Goal: Task Accomplishment & Management: Manage account settings

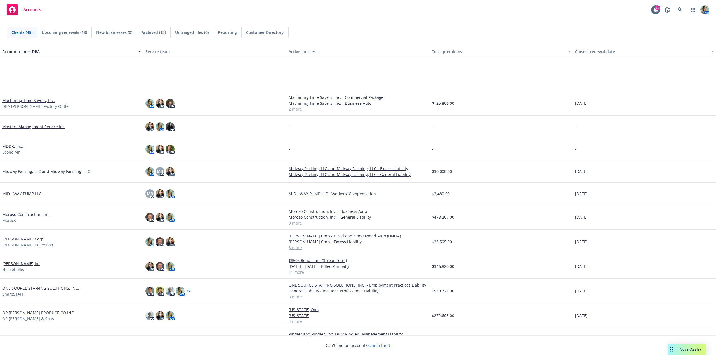
scroll to position [419, 0]
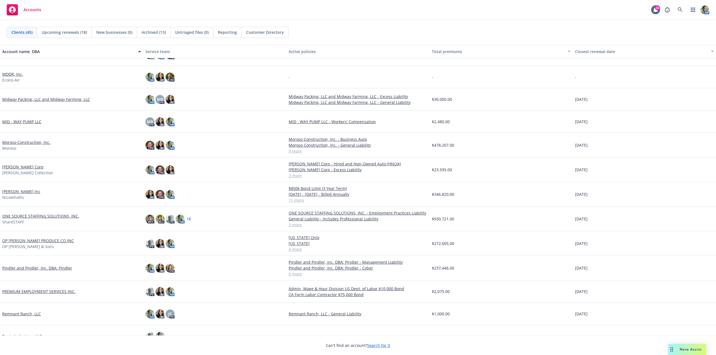
click at [29, 192] on link "[PERSON_NAME] Inc" at bounding box center [21, 192] width 38 height 6
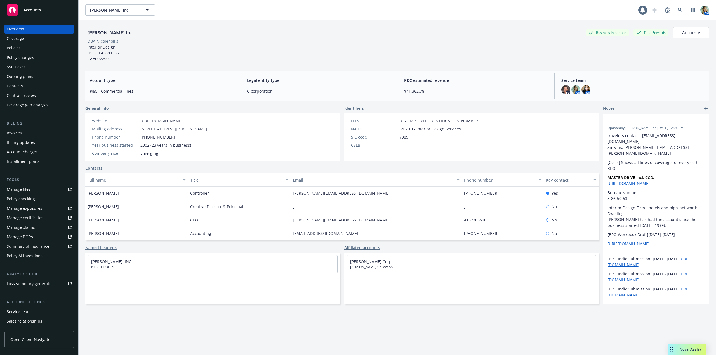
click at [28, 77] on div "Quoting plans" at bounding box center [20, 76] width 27 height 9
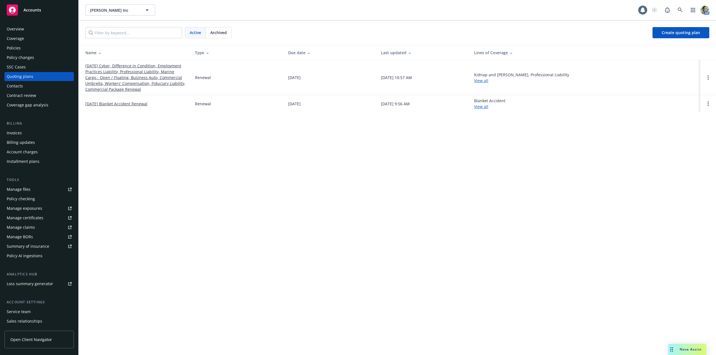
click at [132, 85] on link "10/01/25 Cyber, Difference in Condition, Employment Practices Liability, Profes…" at bounding box center [135, 77] width 101 height 29
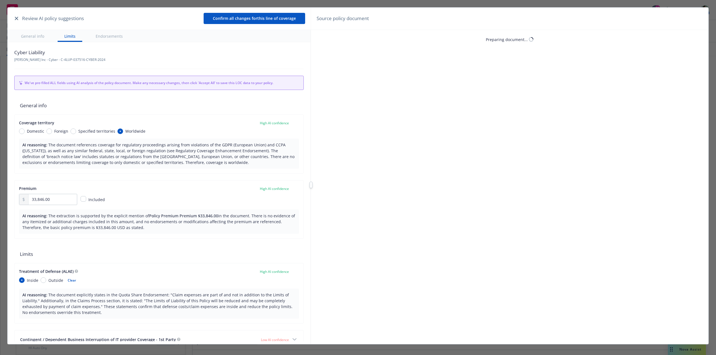
click at [19, 20] on button "button" at bounding box center [16, 18] width 7 height 7
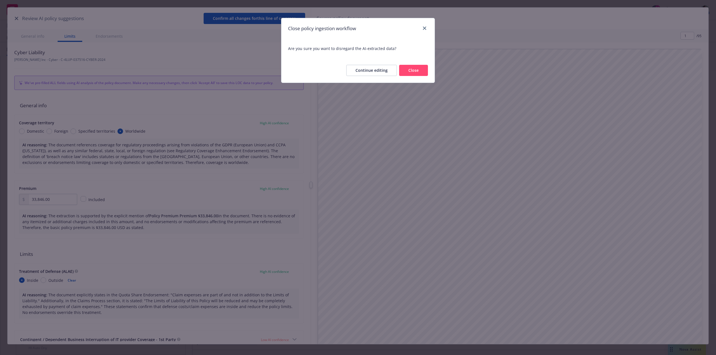
drag, startPoint x: 404, startPoint y: 64, endPoint x: 409, endPoint y: 68, distance: 6.4
click at [405, 65] on div "Continue editing Close" at bounding box center [357, 70] width 153 height 25
click at [409, 68] on button "Close" at bounding box center [413, 70] width 29 height 11
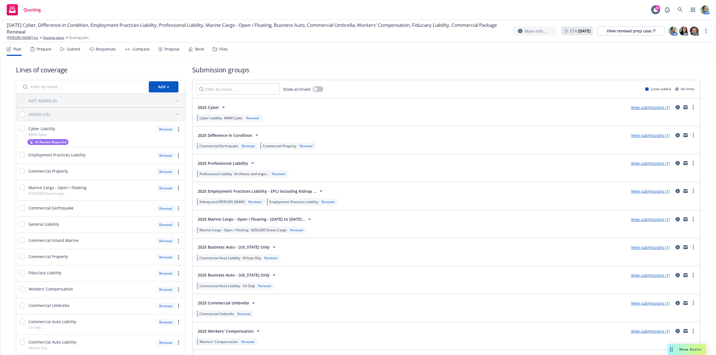
click at [173, 50] on div "Propose" at bounding box center [171, 49] width 15 height 4
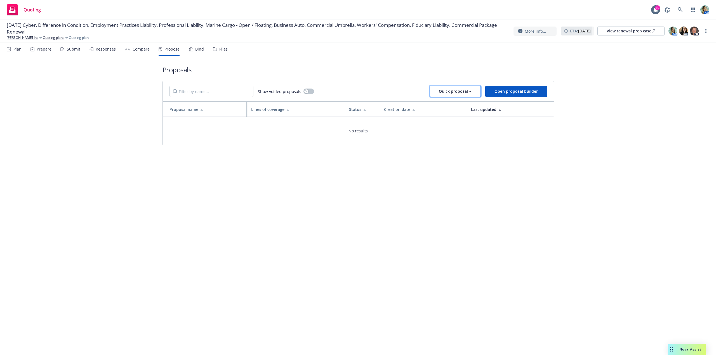
click at [444, 93] on div "Quick proposal" at bounding box center [455, 91] width 33 height 11
click at [455, 106] on span "Upload quick proposal" at bounding box center [459, 105] width 56 height 5
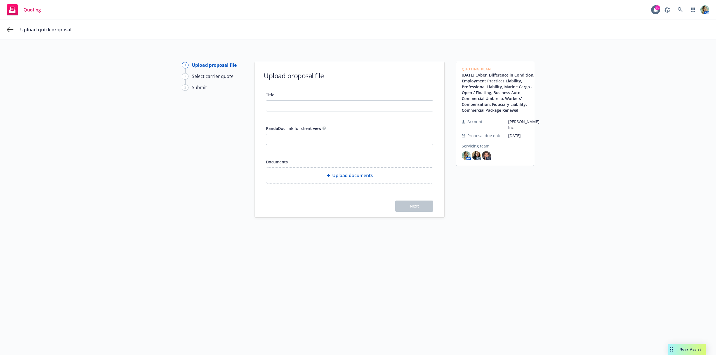
drag, startPoint x: 480, startPoint y: 122, endPoint x: 452, endPoint y: 77, distance: 52.9
click at [456, 74] on div "Quoting Plan 10/01/25 Cyber, Difference in Condition, Employment Practices Liab…" at bounding box center [495, 114] width 78 height 104
copy link "10/01/25 Cyber, Difference in Condition, Employment Practices Liability, Profes…"
click at [301, 109] on input "Title" at bounding box center [349, 106] width 167 height 11
paste input "10/01/25 Cyber, Difference in Condition, Employment Practices Liability, Profes…"
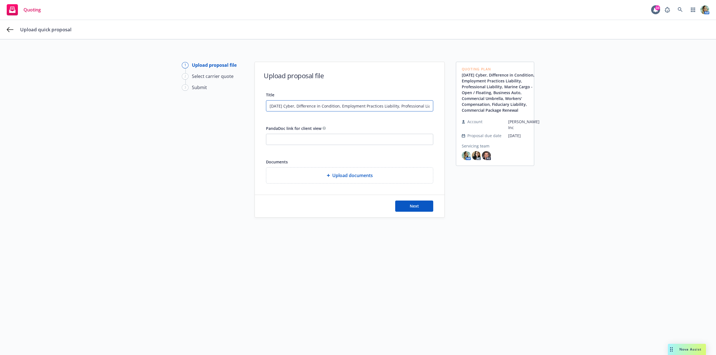
scroll to position [0, 272]
type input "10/01/25 Cyber, Difference in Condition, Employment Practices Liability, Profes…"
click at [402, 206] on button "Next" at bounding box center [414, 206] width 38 height 11
click at [344, 179] on span "Upload documents" at bounding box center [352, 175] width 41 height 7
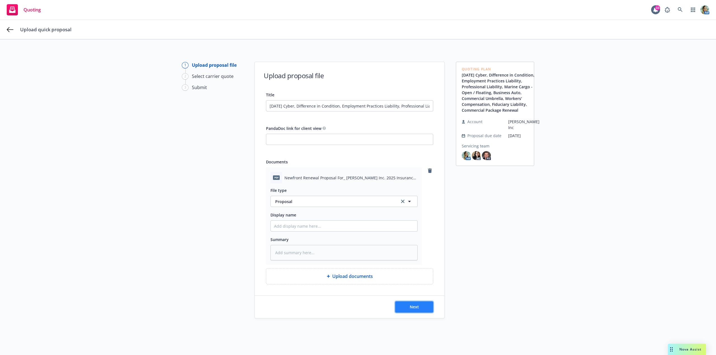
click at [420, 306] on button "Next" at bounding box center [414, 307] width 38 height 11
type textarea "x"
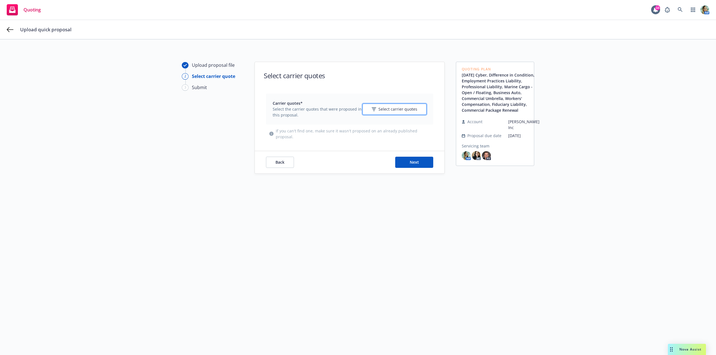
click at [396, 112] on span "Select carrier quotes" at bounding box center [397, 109] width 39 height 6
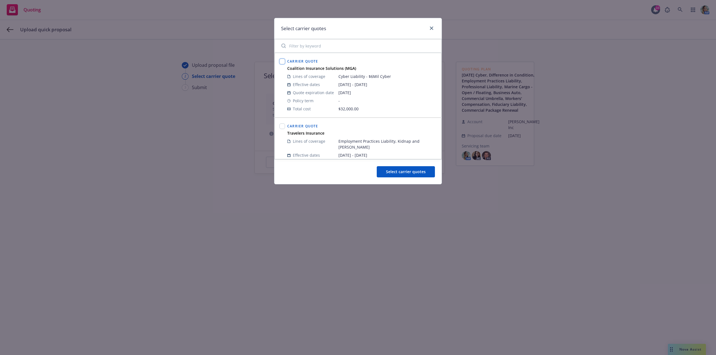
click at [283, 62] on input "checkbox" at bounding box center [282, 62] width 6 height 6
checkbox input "true"
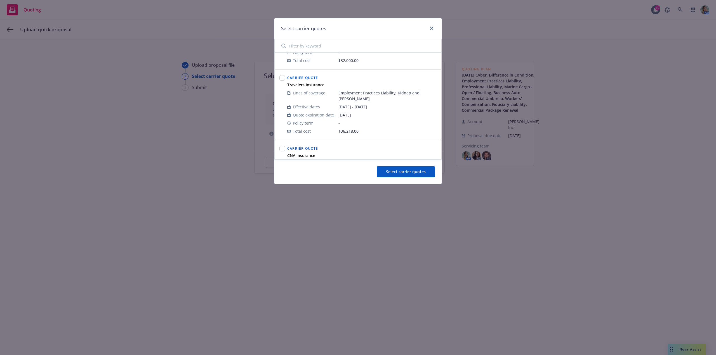
scroll to position [56, 0]
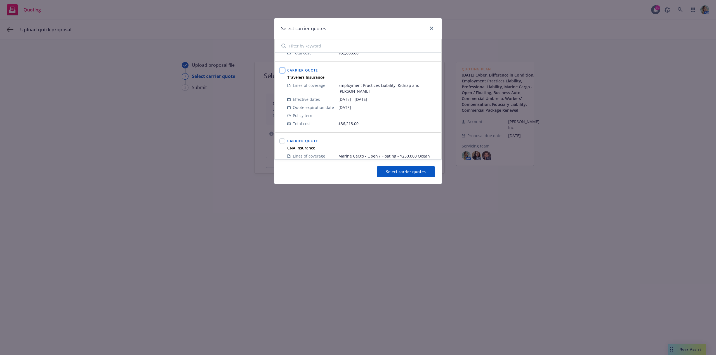
click at [283, 71] on input "checkbox" at bounding box center [282, 71] width 6 height 6
checkbox input "true"
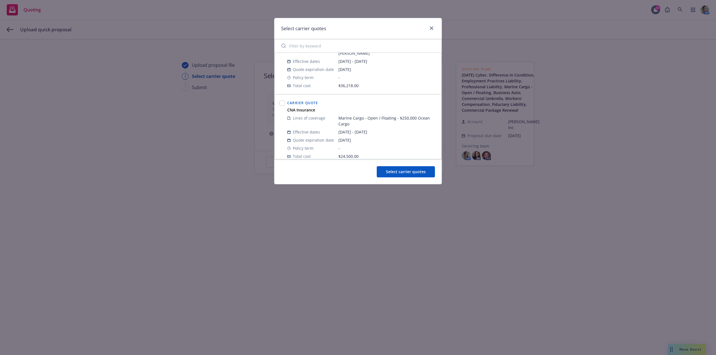
scroll to position [84, 0]
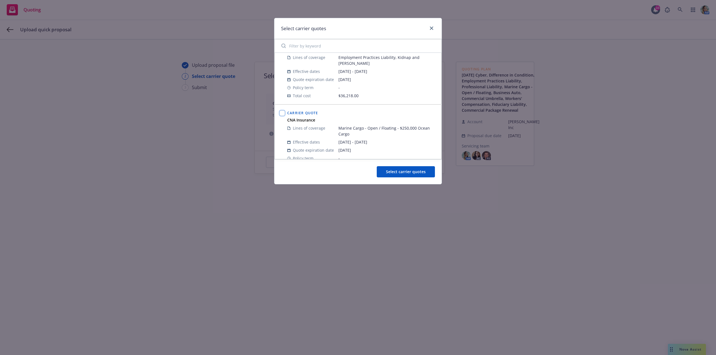
click at [283, 110] on input "checkbox" at bounding box center [282, 113] width 6 height 6
checkbox input "true"
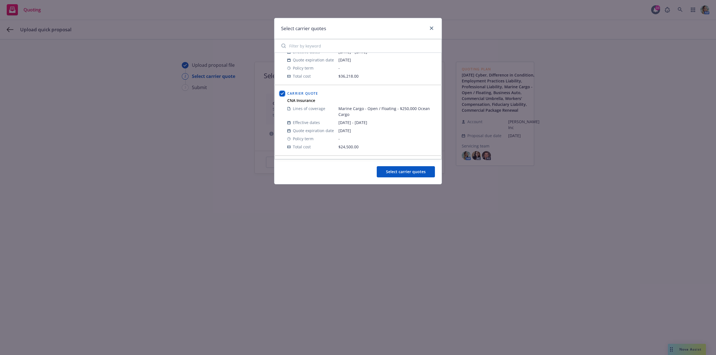
scroll to position [168, 0]
click at [283, 97] on input "checkbox" at bounding box center [282, 100] width 6 height 6
checkbox input "true"
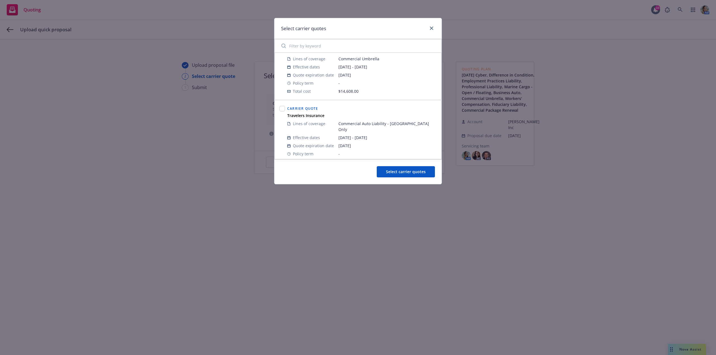
scroll to position [252, 0]
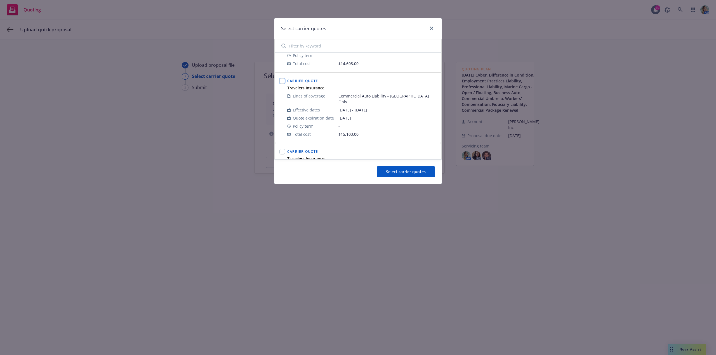
click at [282, 78] on input "checkbox" at bounding box center [282, 81] width 6 height 6
checkbox input "true"
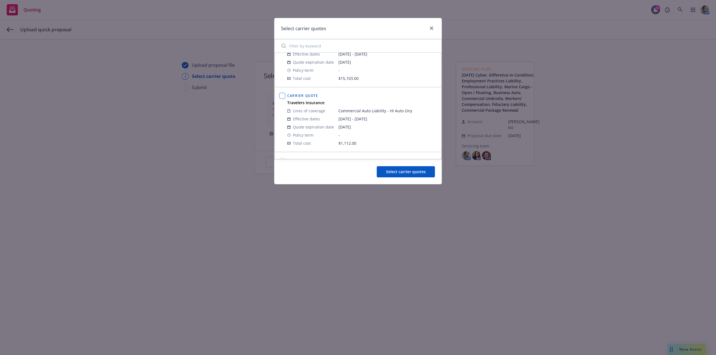
click at [282, 93] on input "checkbox" at bounding box center [282, 96] width 6 height 6
checkbox input "true"
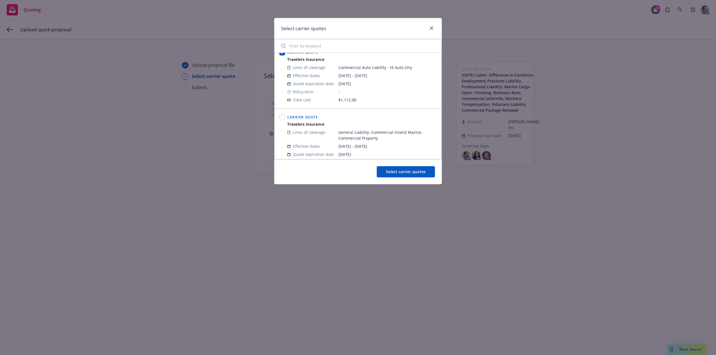
scroll to position [363, 0]
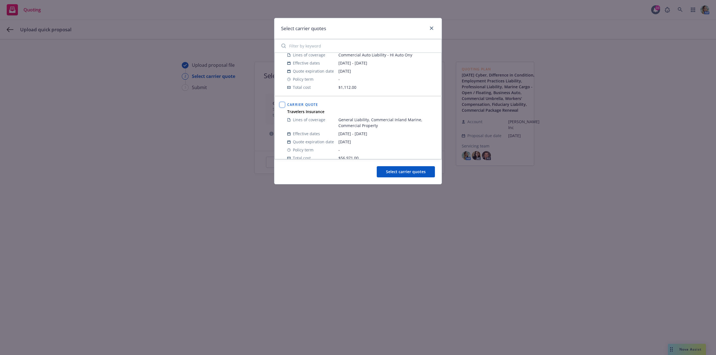
click at [282, 102] on input "checkbox" at bounding box center [282, 105] width 6 height 6
checkbox input "true"
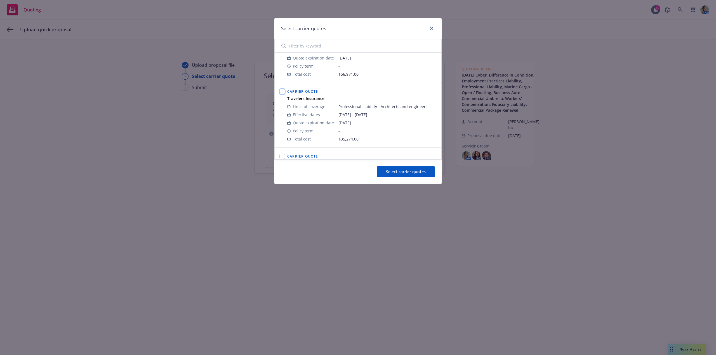
click at [284, 89] on input "checkbox" at bounding box center [282, 92] width 6 height 6
checkbox input "true"
click at [285, 98] on input "checkbox" at bounding box center [282, 101] width 6 height 6
checkbox input "true"
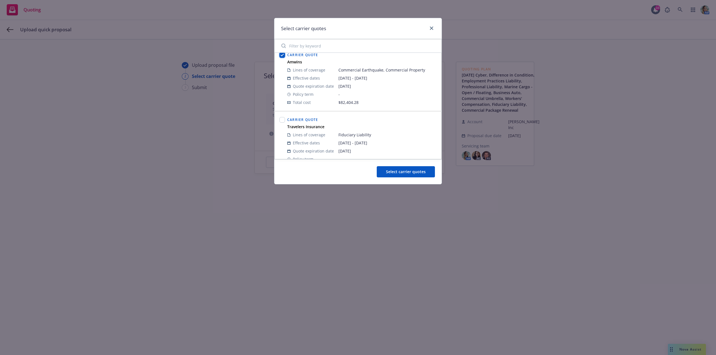
scroll to position [559, 0]
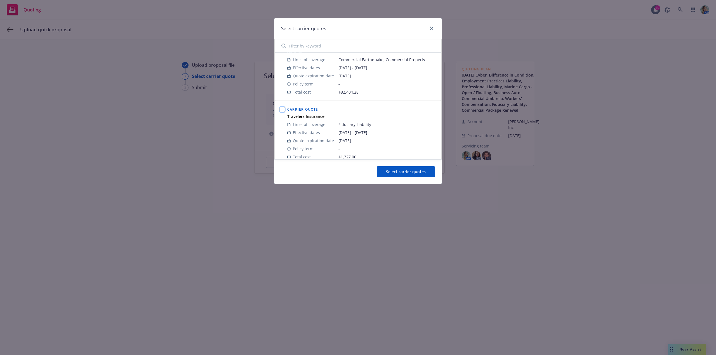
click at [283, 107] on input "checkbox" at bounding box center [282, 110] width 6 height 6
checkbox input "true"
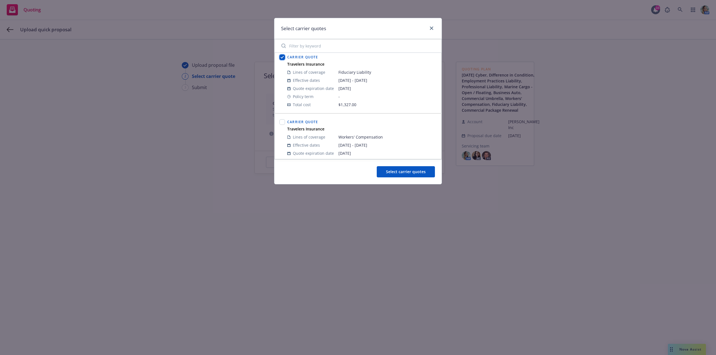
scroll to position [615, 0]
click at [280, 116] on input "checkbox" at bounding box center [282, 119] width 6 height 6
checkbox input "true"
click at [416, 157] on div "Carrier Quote Travelers Insurance Lines of coverage Workers' Compensation Effec…" at bounding box center [358, 138] width 166 height 64
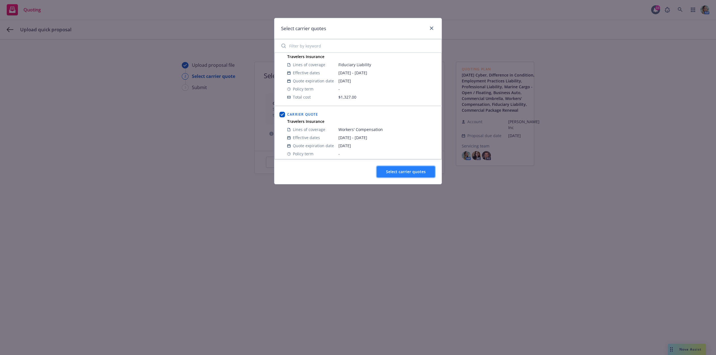
click at [409, 171] on span "Select carrier quotes" at bounding box center [406, 171] width 40 height 5
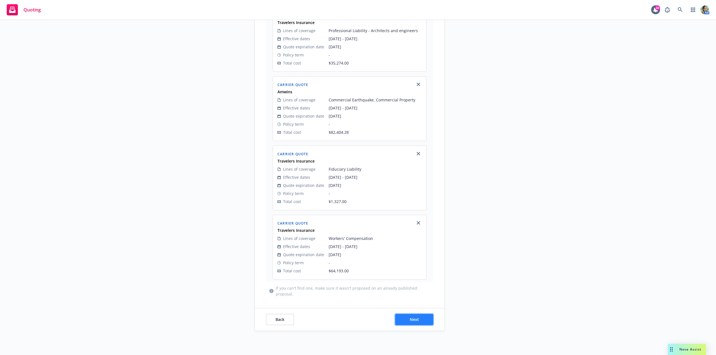
click at [420, 314] on button "Next" at bounding box center [414, 319] width 38 height 11
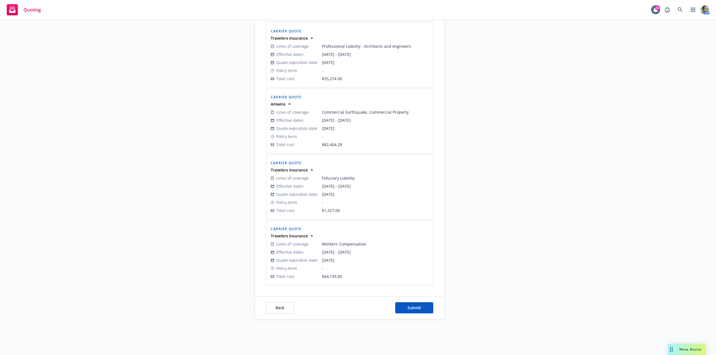
scroll to position [598, 0]
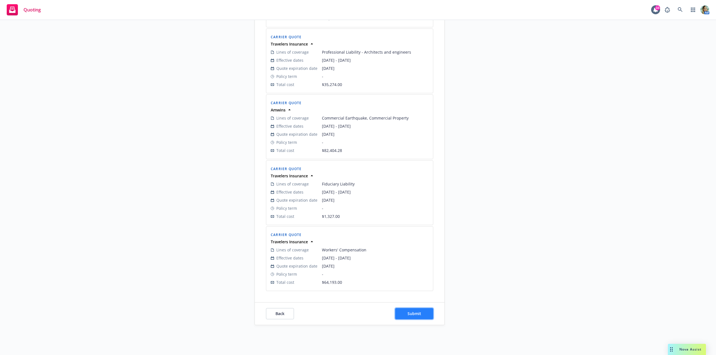
click at [410, 311] on span "Submit" at bounding box center [414, 313] width 14 height 5
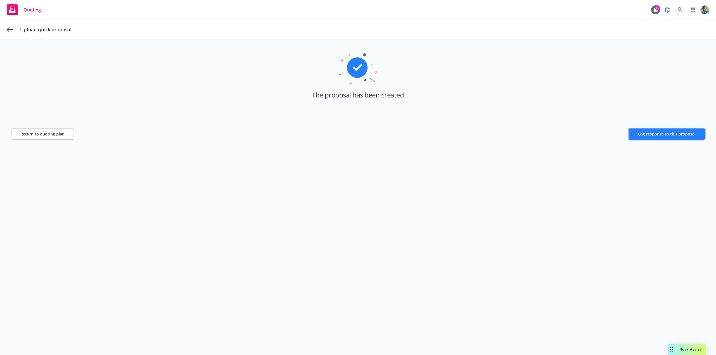
click at [642, 135] on span "Log response to this proposal" at bounding box center [667, 133] width 58 height 5
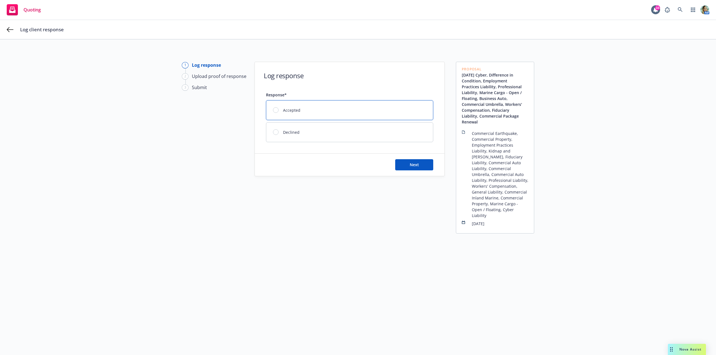
drag, startPoint x: 317, startPoint y: 108, endPoint x: 386, endPoint y: 155, distance: 83.5
click at [317, 108] on div "Accepted" at bounding box center [349, 110] width 167 height 19
click at [419, 169] on button "Next" at bounding box center [414, 164] width 38 height 11
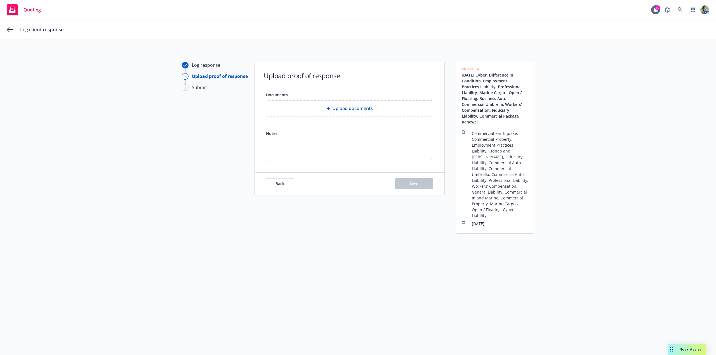
click at [362, 110] on span "Upload documents" at bounding box center [352, 108] width 41 height 7
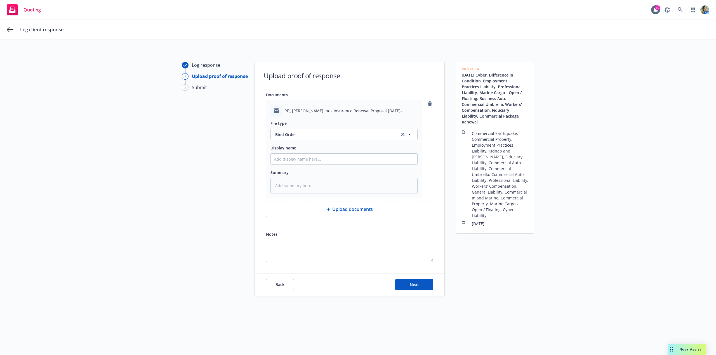
click at [414, 293] on div "Back Next" at bounding box center [350, 285] width 190 height 22
click at [415, 287] on button "Next" at bounding box center [414, 284] width 38 height 11
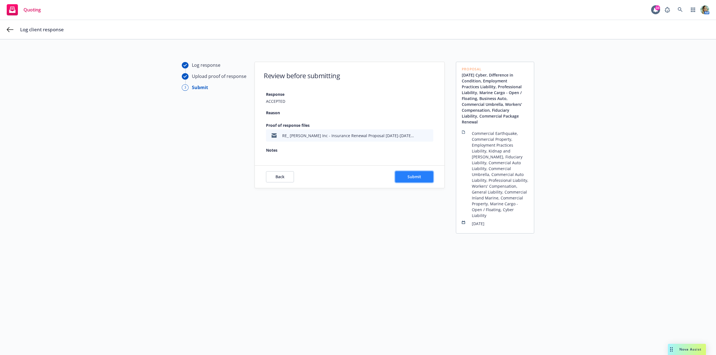
click at [421, 178] on button "Submit" at bounding box center [414, 176] width 38 height 11
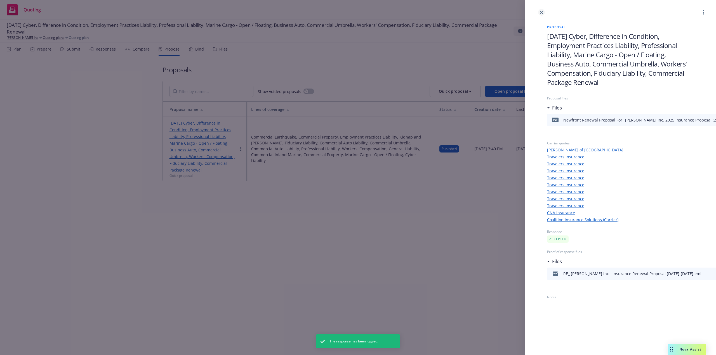
drag, startPoint x: 541, startPoint y: 14, endPoint x: 539, endPoint y: 14, distance: 2.8
click at [541, 14] on icon "close" at bounding box center [540, 12] width 3 height 3
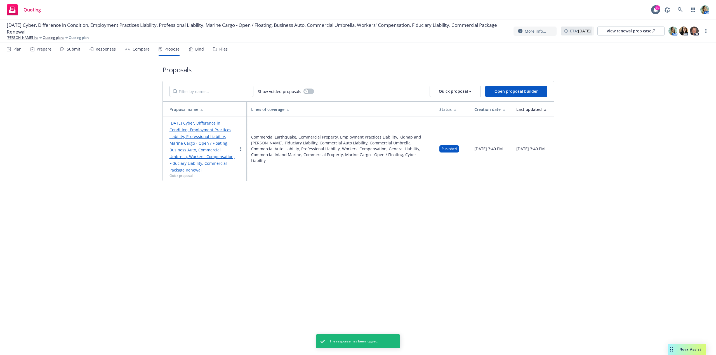
click at [199, 51] on div "Bind" at bounding box center [199, 49] width 9 height 4
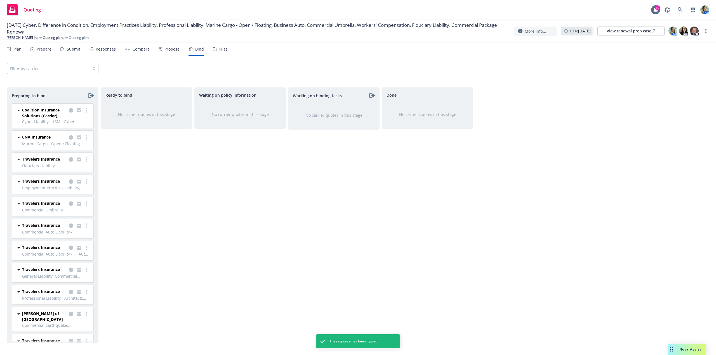
click at [240, 189] on div "Waiting on policy information No carrier quotes in this stage" at bounding box center [239, 215] width 91 height 256
click at [86, 160] on icon "more" at bounding box center [86, 159] width 1 height 4
click at [63, 181] on span "Log bind order" at bounding box center [51, 181] width 41 height 5
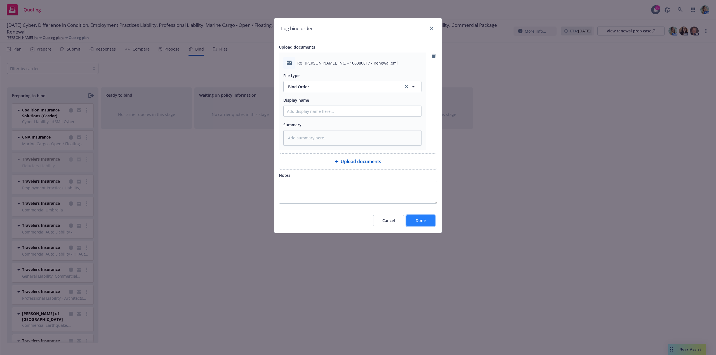
click at [418, 222] on span "Done" at bounding box center [420, 220] width 10 height 5
type textarea "x"
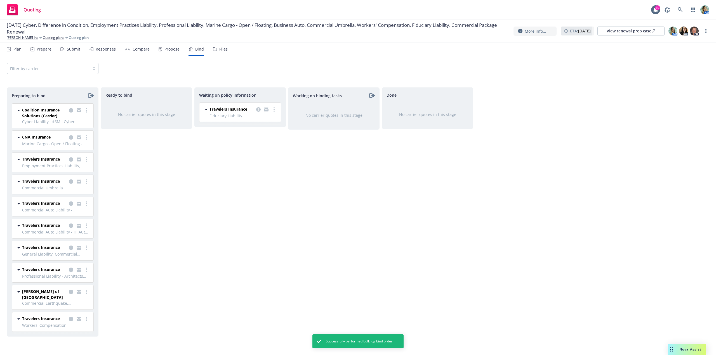
click at [271, 112] on div at bounding box center [266, 109] width 22 height 7
click at [274, 110] on icon "more" at bounding box center [273, 109] width 1 height 4
click at [253, 123] on span "Create policies" at bounding box center [246, 120] width 41 height 5
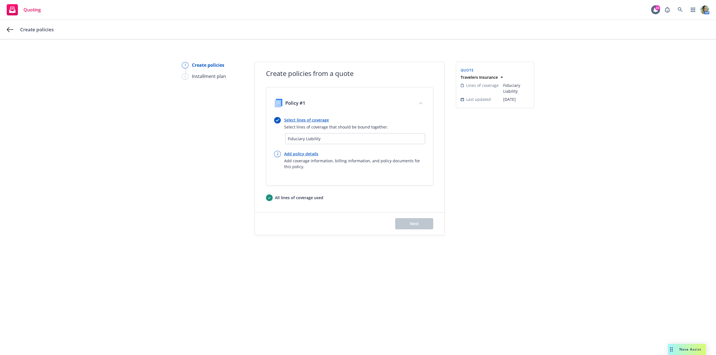
click at [306, 154] on link "Add policy details" at bounding box center [354, 154] width 141 height 6
select select "12"
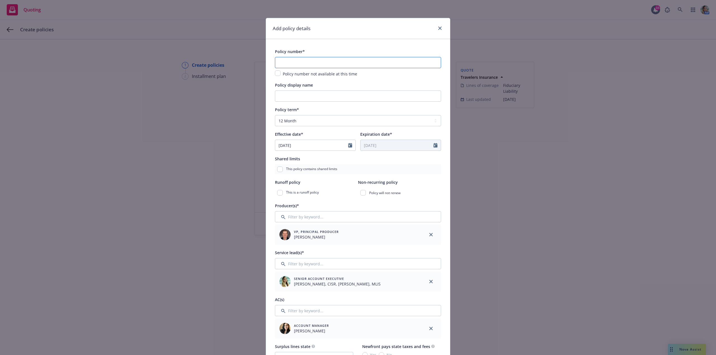
click at [282, 63] on input "text" at bounding box center [358, 62] width 166 height 11
paste input "106380817"
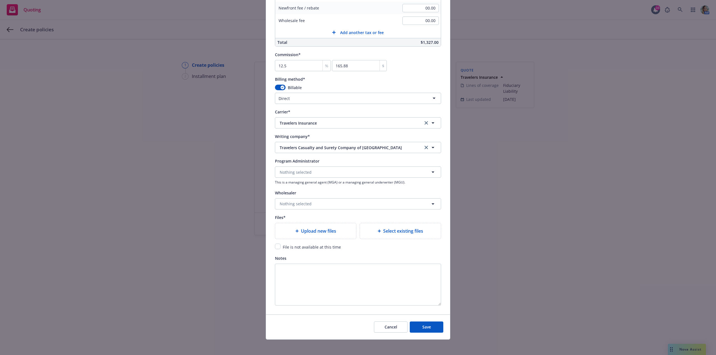
scroll to position [449, 0]
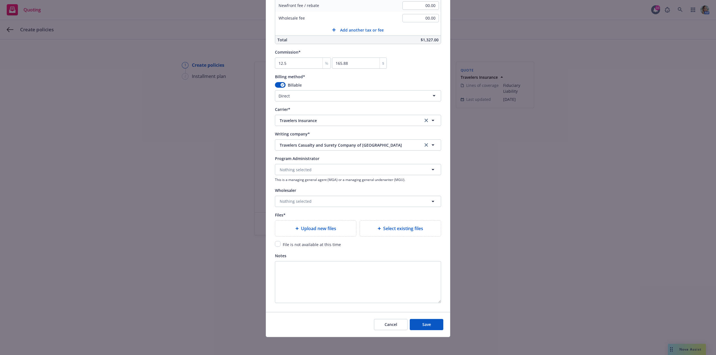
type input "106380817"
click at [275, 244] on input "checkbox" at bounding box center [278, 244] width 6 height 6
checkbox input "true"
click at [431, 325] on button "Save" at bounding box center [426, 324] width 34 height 11
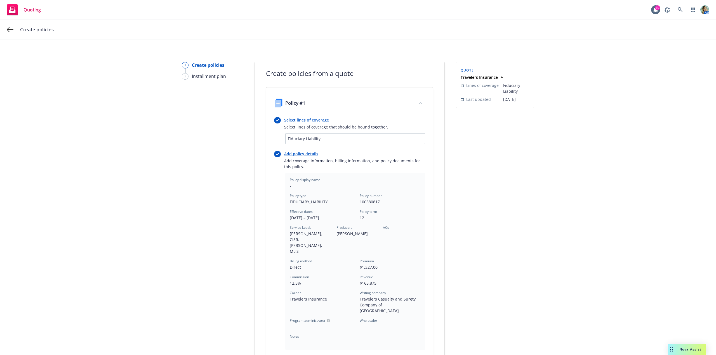
scroll to position [79, 0]
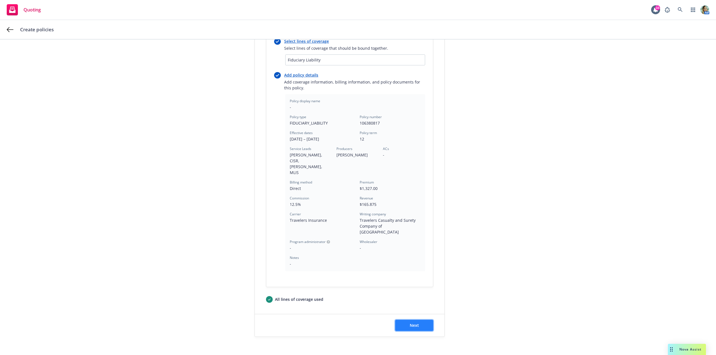
click at [421, 320] on button "Next" at bounding box center [414, 325] width 38 height 11
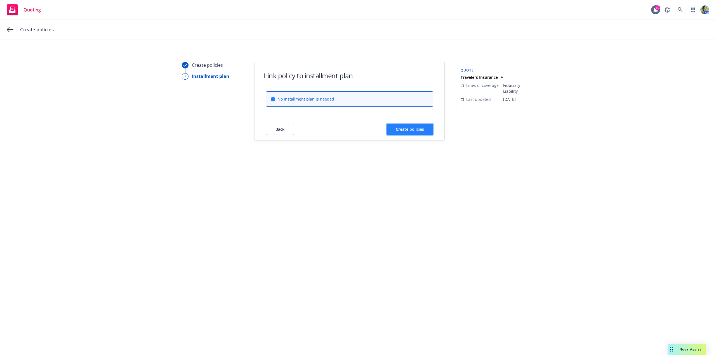
click at [394, 126] on button "Create policies" at bounding box center [409, 129] width 47 height 11
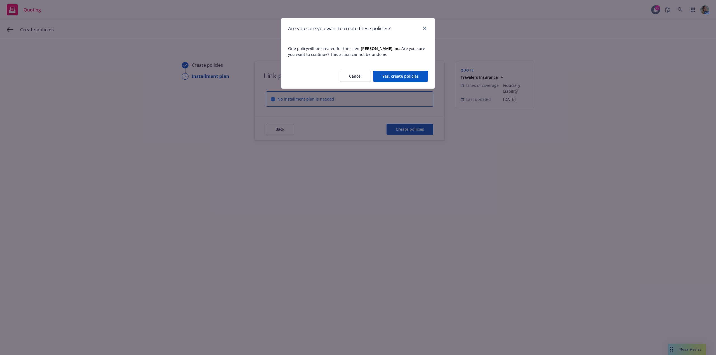
click at [393, 79] on button "Yes, create policies" at bounding box center [400, 76] width 55 height 11
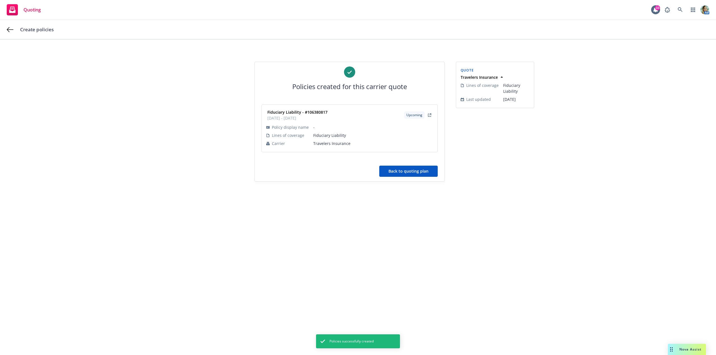
click at [406, 172] on button "Back to quoting plan" at bounding box center [408, 171] width 58 height 11
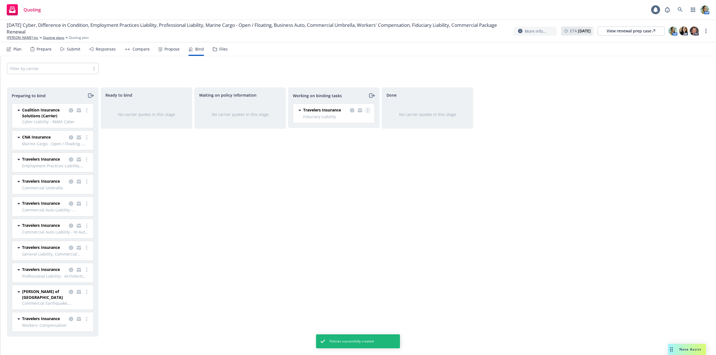
click at [366, 109] on link "more" at bounding box center [367, 110] width 7 height 7
click at [347, 133] on span "Move to done" at bounding box center [339, 132] width 39 height 5
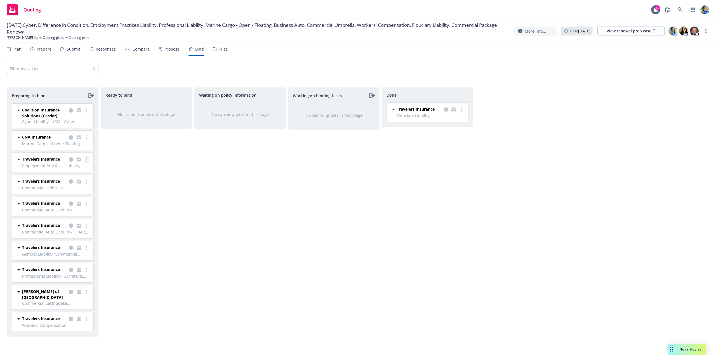
click at [87, 161] on icon "more" at bounding box center [86, 159] width 1 height 4
click at [67, 181] on span "Log bind order" at bounding box center [55, 181] width 41 height 5
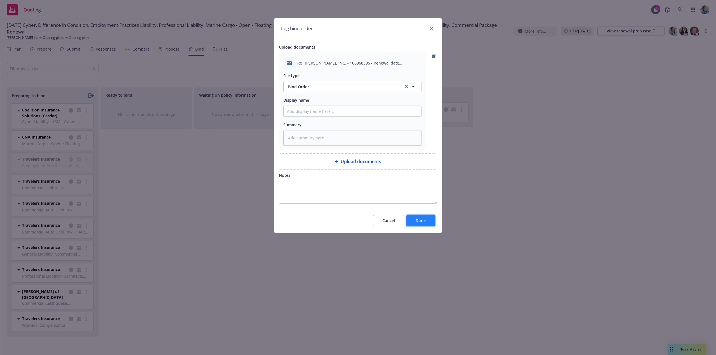
click at [423, 224] on button "Done" at bounding box center [420, 220] width 29 height 11
type textarea "x"
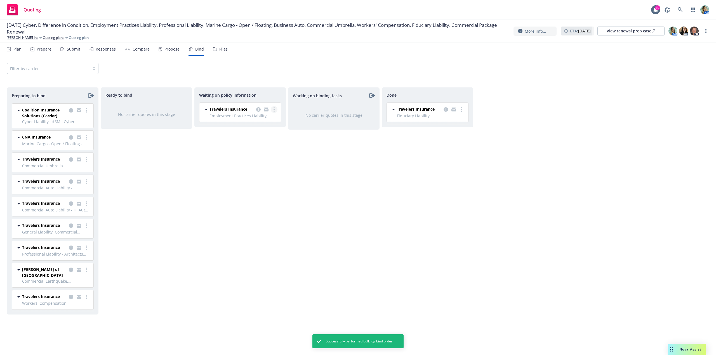
click at [275, 110] on link "more" at bounding box center [274, 109] width 7 height 7
click at [251, 121] on span "Create policies" at bounding box center [246, 120] width 41 height 5
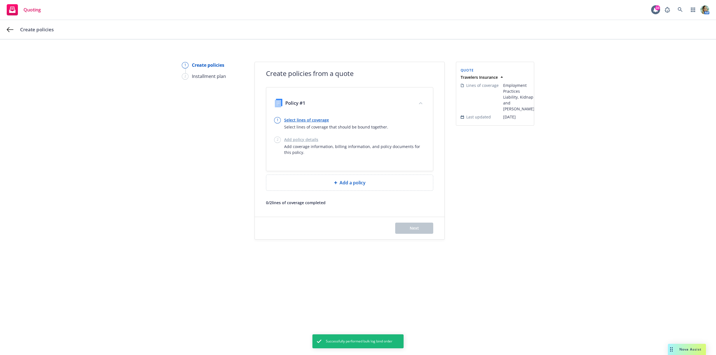
click at [305, 121] on link "Select lines of coverage" at bounding box center [336, 120] width 104 height 6
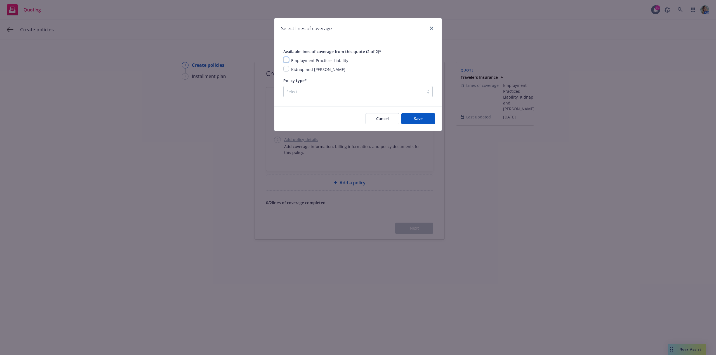
drag, startPoint x: 287, startPoint y: 60, endPoint x: 286, endPoint y: 69, distance: 9.0
click at [287, 61] on input "checkbox" at bounding box center [286, 60] width 6 height 6
checkbox input "true"
click at [286, 69] on input "checkbox" at bounding box center [286, 69] width 6 height 6
checkbox input "true"
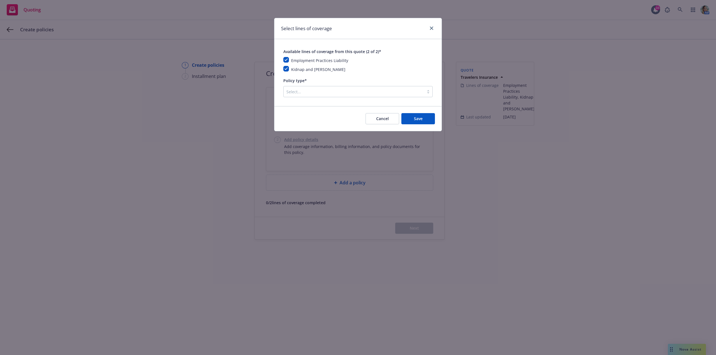
click at [294, 93] on div at bounding box center [353, 91] width 135 height 7
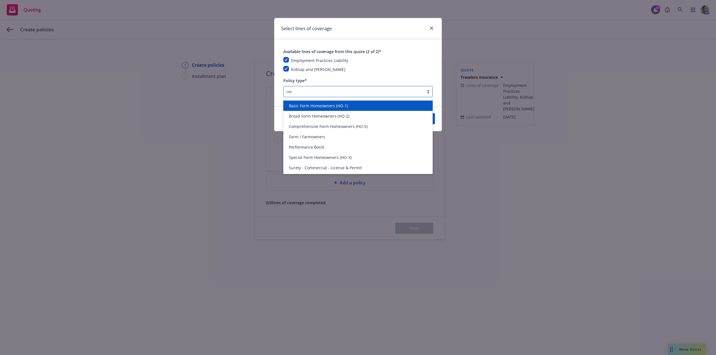
type input "r"
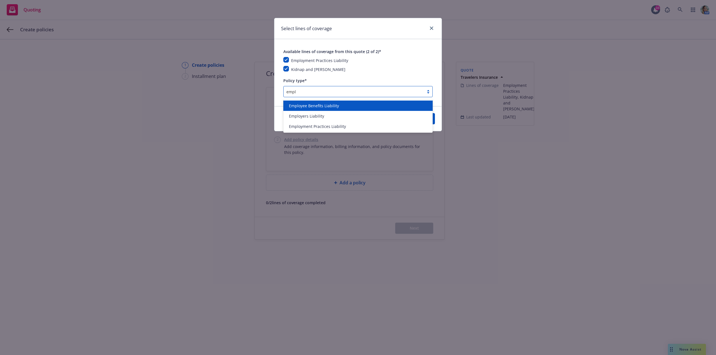
type input "emplo"
click at [319, 104] on span "Employee Benefits Liability" at bounding box center [314, 106] width 50 height 6
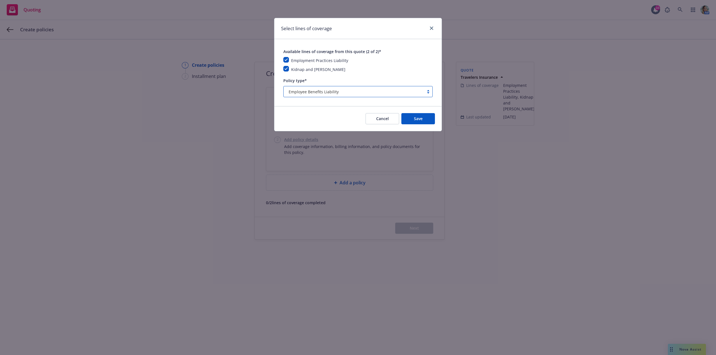
click at [362, 96] on div "Employee Benefits Liability" at bounding box center [353, 91] width 140 height 9
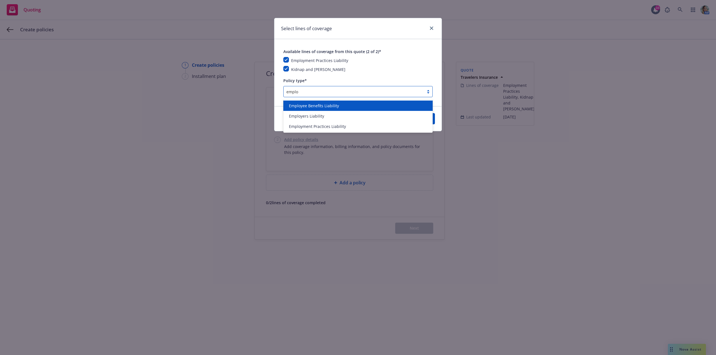
type input "employ"
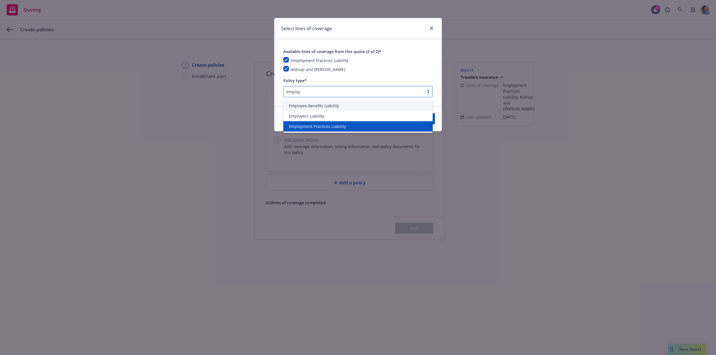
click at [348, 126] on div "Employment Practices Liability" at bounding box center [357, 127] width 143 height 6
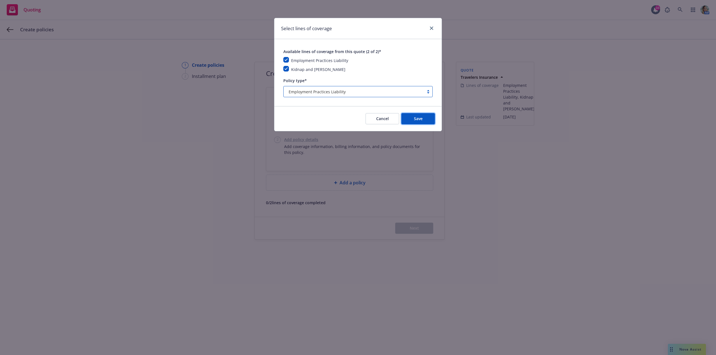
click at [418, 122] on button "Save" at bounding box center [418, 118] width 34 height 11
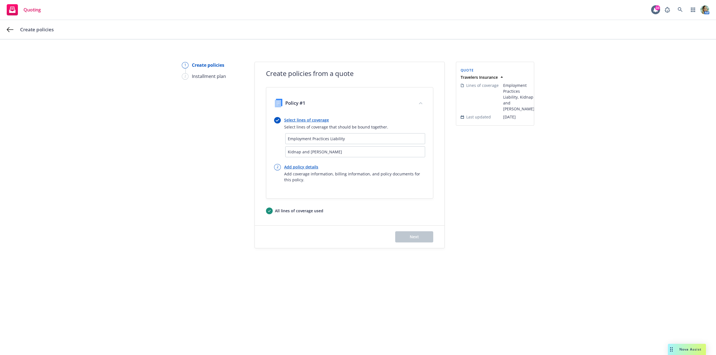
click at [313, 170] on link "Add policy details" at bounding box center [354, 167] width 141 height 6
select select "12"
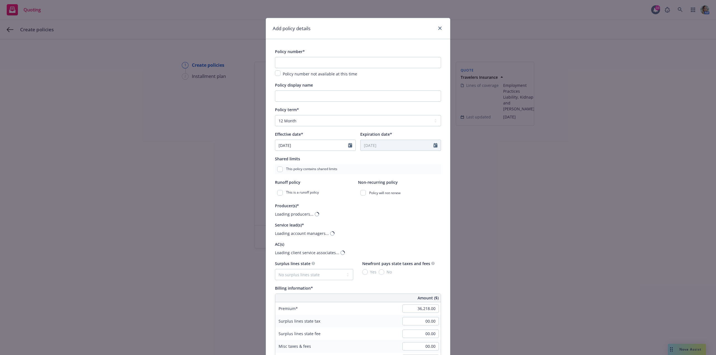
click at [313, 168] on div "This policy contains shared limits" at bounding box center [358, 169] width 166 height 10
click at [295, 66] on input "text" at bounding box center [358, 62] width 166 height 11
paste input "106968506"
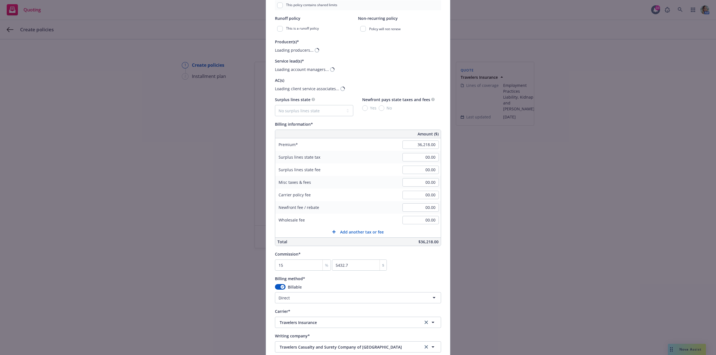
scroll to position [168, 0]
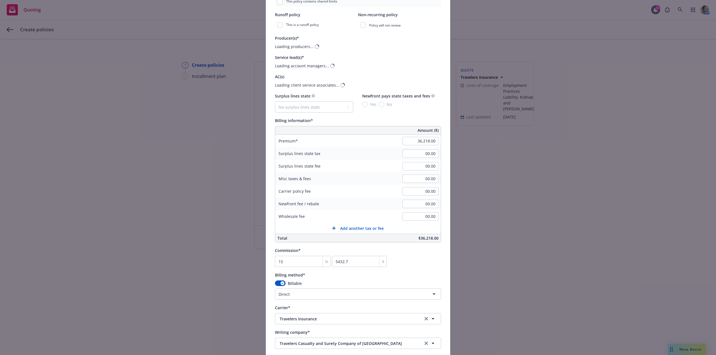
type input "106968506"
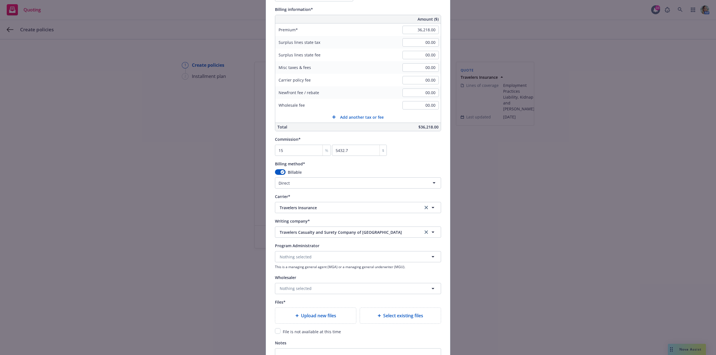
scroll to position [280, 0]
click at [284, 179] on html "Quoting 10 AM Create policies 1 Create policies 2 Installment plan Create polic…" at bounding box center [358, 177] width 716 height 355
select select "DIRECT_INSTALLMENTS"
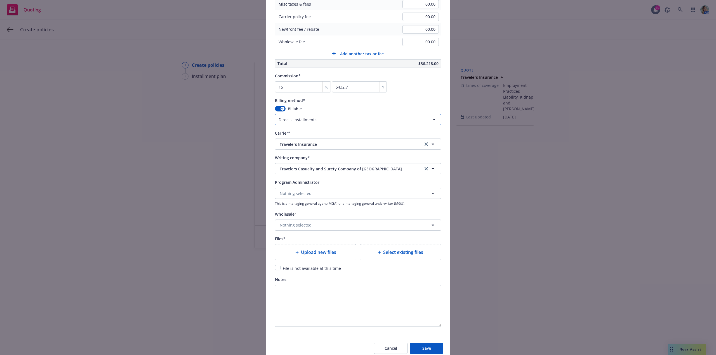
scroll to position [363, 0]
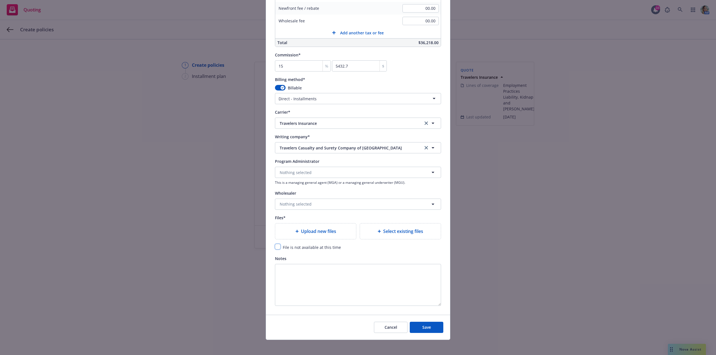
drag, startPoint x: 276, startPoint y: 248, endPoint x: 314, endPoint y: 265, distance: 41.3
click at [276, 248] on input "checkbox" at bounding box center [278, 247] width 6 height 6
checkbox input "true"
click at [422, 325] on span "Save" at bounding box center [426, 327] width 9 height 5
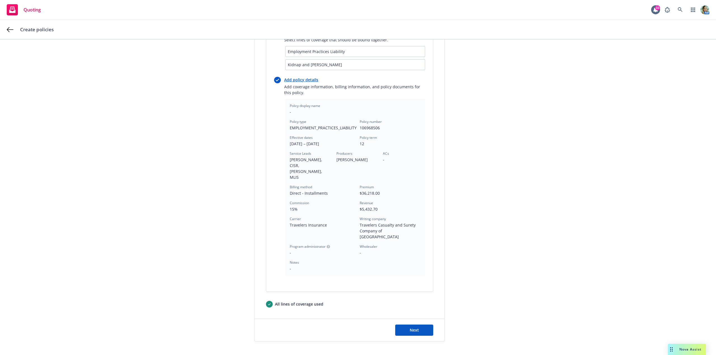
scroll to position [92, 0]
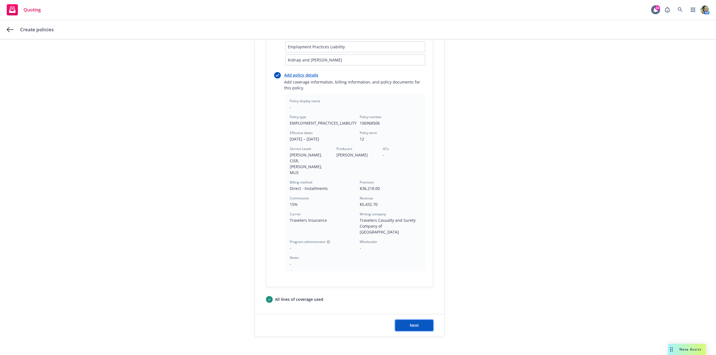
click at [415, 320] on button "Next" at bounding box center [414, 325] width 38 height 11
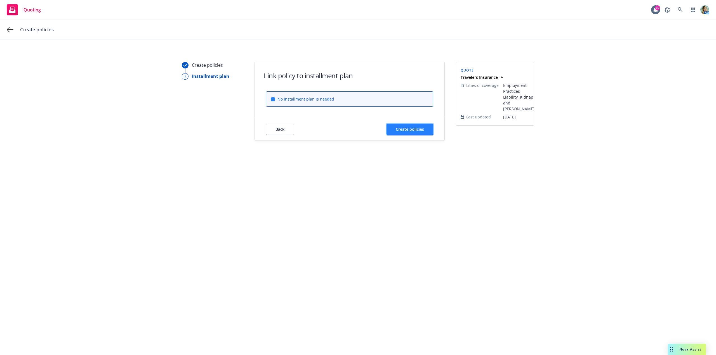
click at [409, 133] on button "Create policies" at bounding box center [409, 129] width 47 height 11
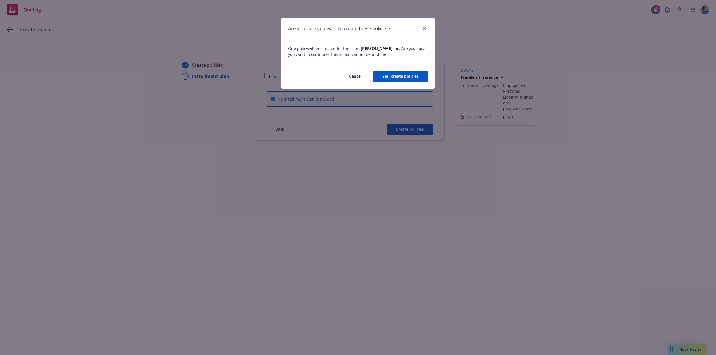
click at [407, 81] on button "Yes, create policies" at bounding box center [400, 76] width 55 height 11
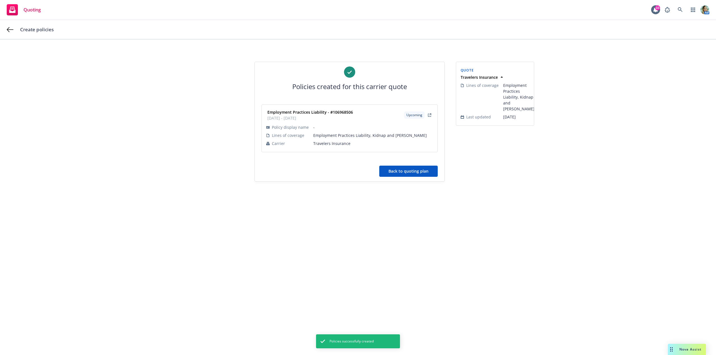
click at [419, 172] on button "Back to quoting plan" at bounding box center [408, 171] width 58 height 11
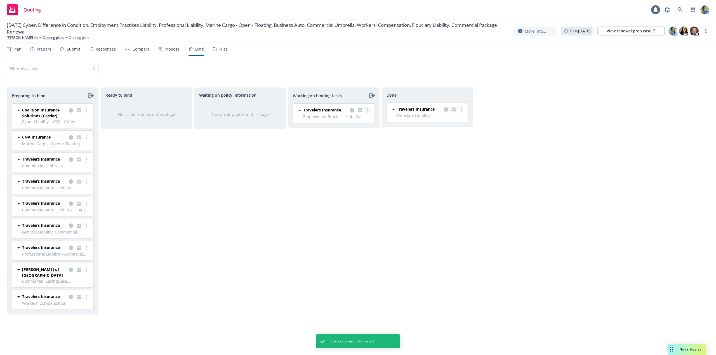
click at [367, 112] on link "more" at bounding box center [367, 110] width 7 height 7
click at [343, 133] on span "Move to done" at bounding box center [339, 132] width 39 height 5
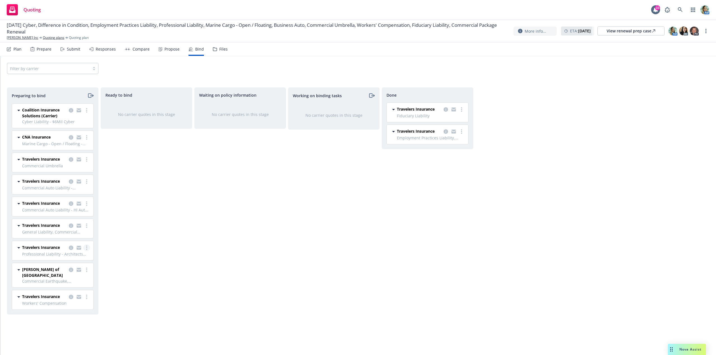
click at [86, 249] on icon "more" at bounding box center [86, 248] width 1 height 4
click at [60, 273] on span "Log bind order" at bounding box center [55, 270] width 41 height 5
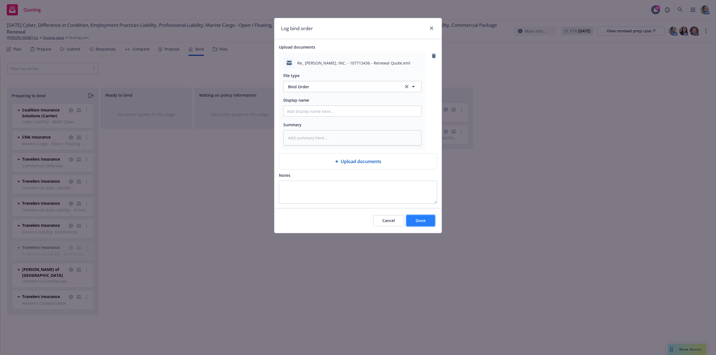
click at [411, 222] on button "Done" at bounding box center [420, 220] width 29 height 11
type textarea "x"
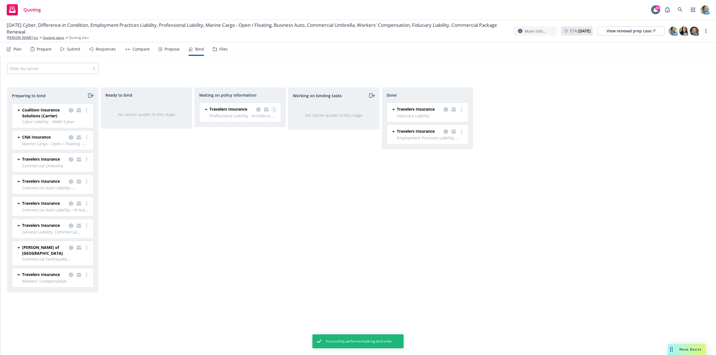
click at [274, 111] on link "more" at bounding box center [274, 109] width 7 height 7
click at [253, 122] on span "Create policies" at bounding box center [246, 120] width 41 height 5
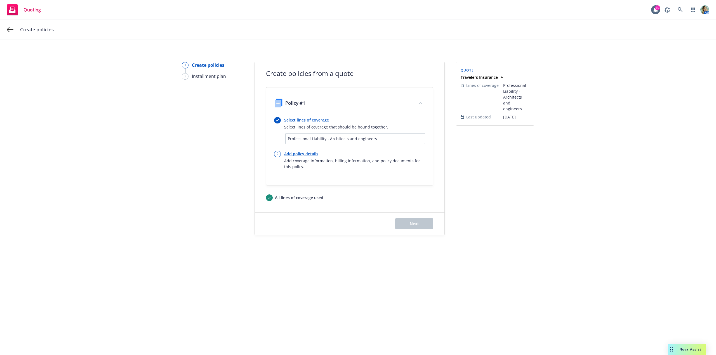
click at [305, 156] on link "Add policy details" at bounding box center [354, 154] width 141 height 6
select select "12"
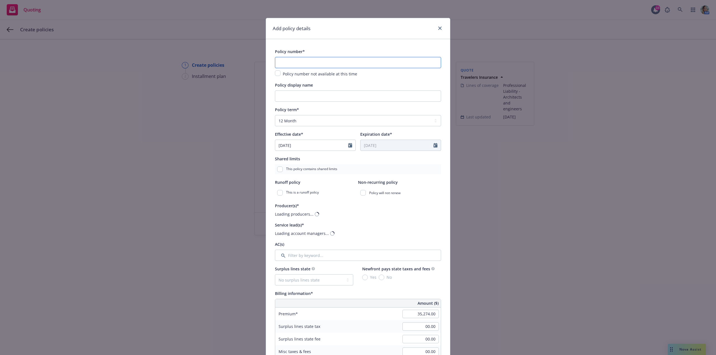
click at [286, 61] on input "text" at bounding box center [358, 62] width 166 height 11
paste input "107713436"
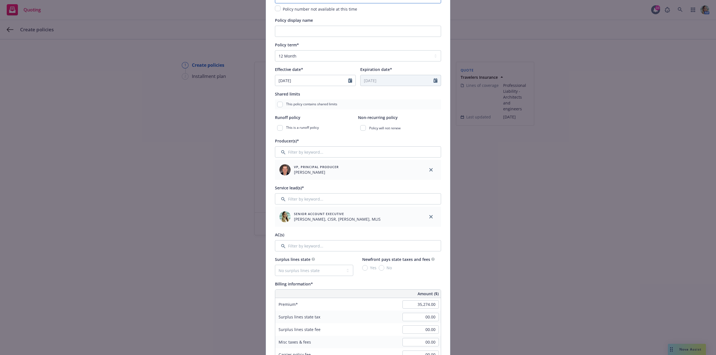
scroll to position [112, 0]
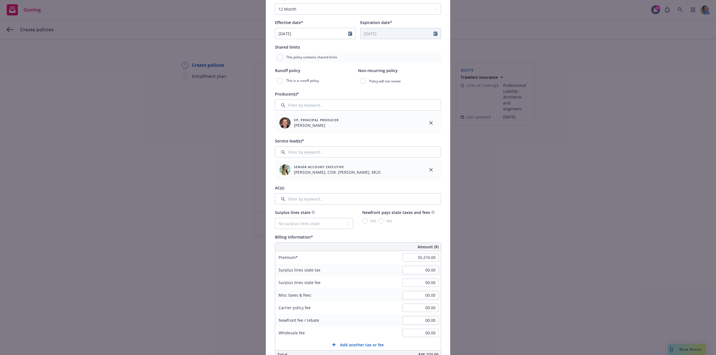
type input "107713436"
click at [299, 199] on input "Filter by keyword..." at bounding box center [358, 198] width 166 height 11
type input "yv"
click at [282, 227] on input "checkbox" at bounding box center [283, 227] width 6 height 6
checkbox input "true"
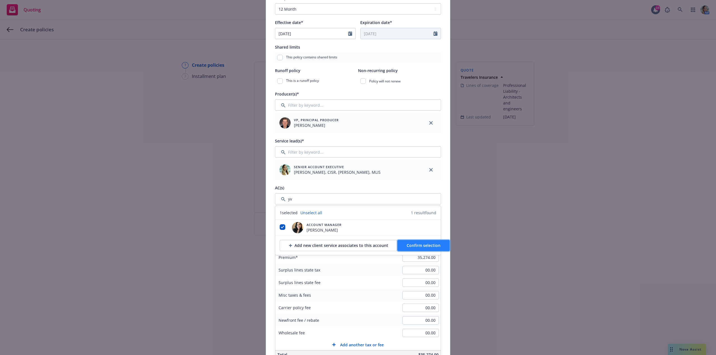
click at [422, 248] on span "Confirm selection" at bounding box center [423, 245] width 34 height 5
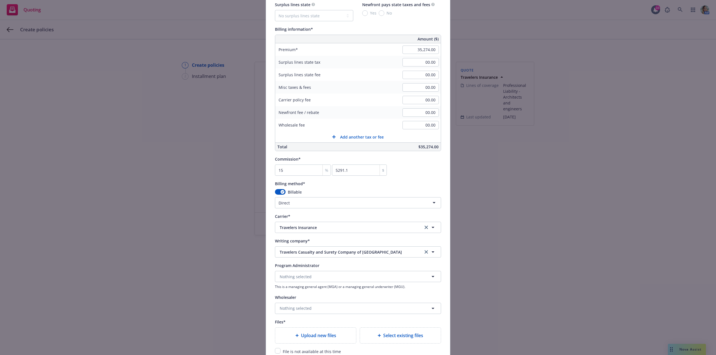
scroll to position [363, 0]
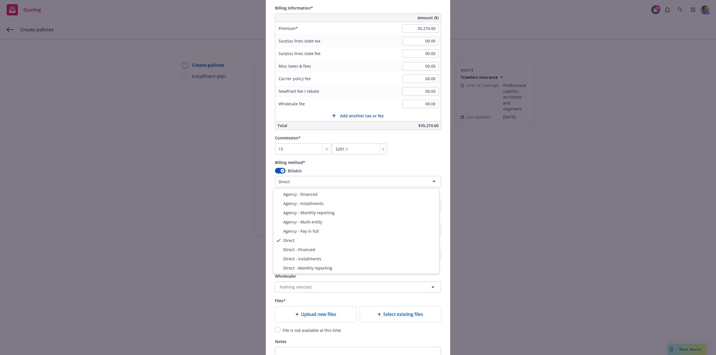
click at [303, 183] on html "Quoting 10 AM Create policies 1 Create policies 2 Installment plan Create polic…" at bounding box center [358, 177] width 716 height 355
select select "DIRECT_INSTALLMENTS"
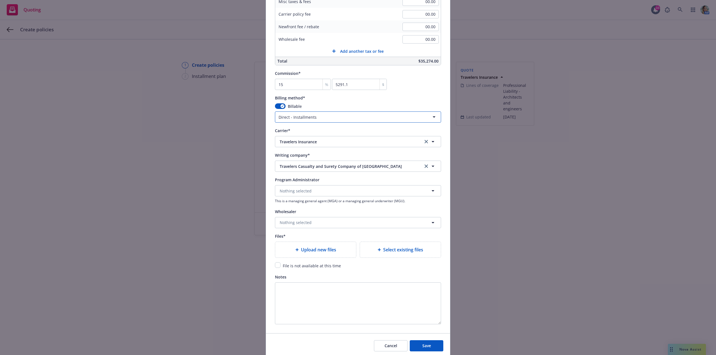
scroll to position [449, 0]
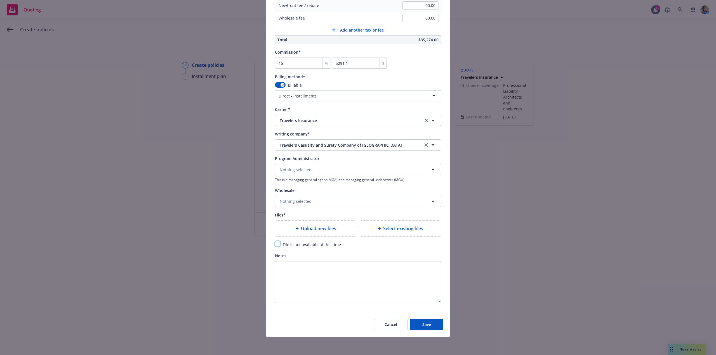
click at [275, 244] on input "checkbox" at bounding box center [278, 244] width 6 height 6
checkbox input "true"
click at [431, 329] on button "Save" at bounding box center [426, 324] width 34 height 11
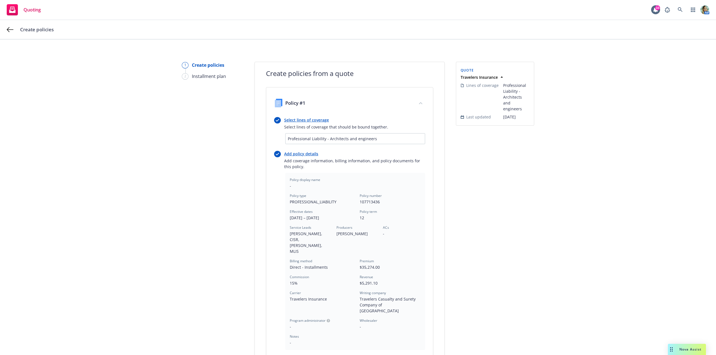
scroll to position [79, 0]
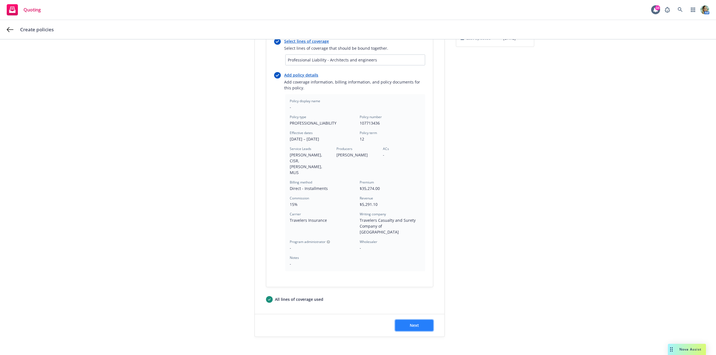
click at [420, 320] on button "Next" at bounding box center [414, 325] width 38 height 11
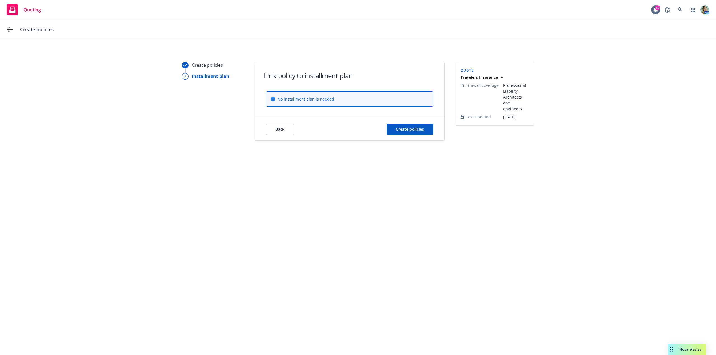
scroll to position [0, 0]
click at [422, 128] on span "Create policies" at bounding box center [410, 129] width 28 height 5
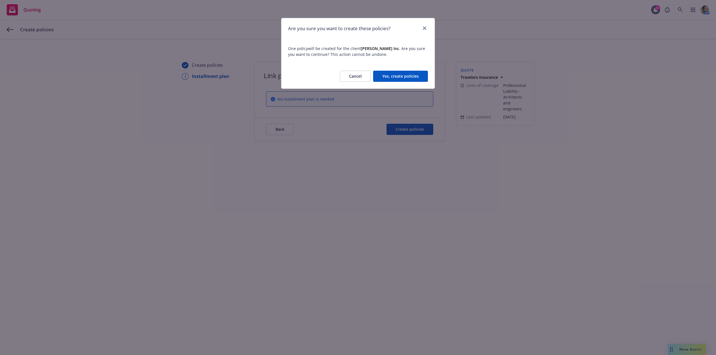
click at [399, 75] on button "Yes, create policies" at bounding box center [400, 76] width 55 height 11
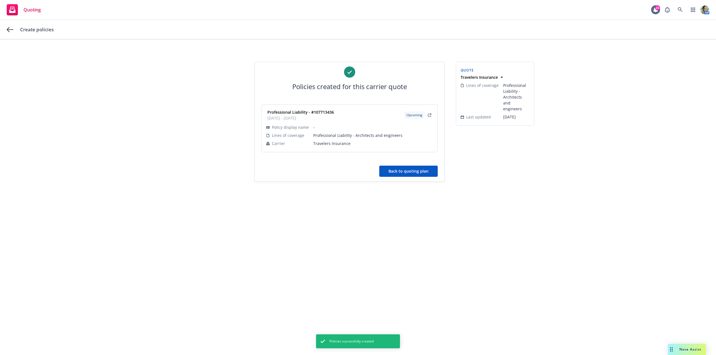
click at [403, 170] on button "Back to quoting plan" at bounding box center [408, 171] width 58 height 11
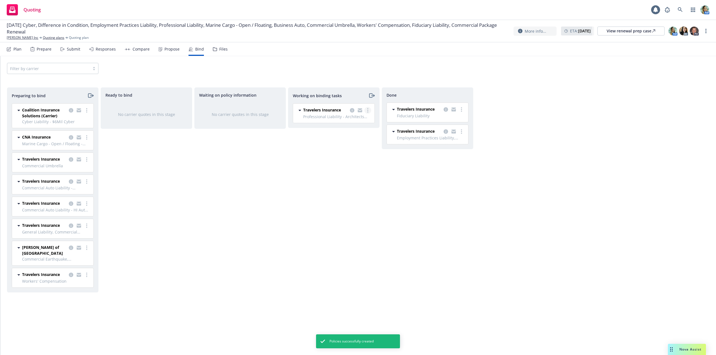
click at [369, 109] on link "more" at bounding box center [367, 110] width 7 height 7
click at [345, 134] on span "Move to done" at bounding box center [339, 132] width 39 height 5
click at [292, 214] on div "Working on binding tasks No carrier quotes in this stage" at bounding box center [333, 215] width 91 height 256
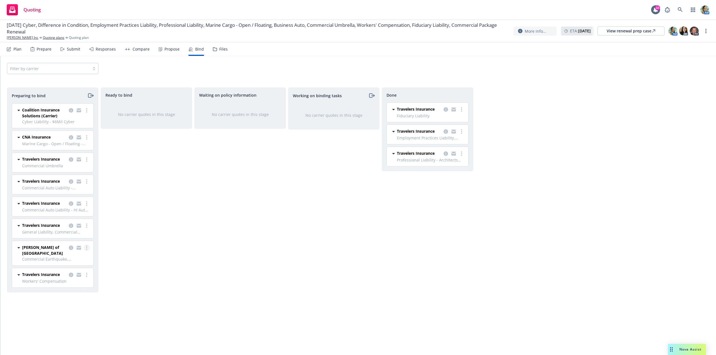
click at [86, 250] on link "more" at bounding box center [86, 248] width 7 height 7
click at [70, 269] on span "Log bind order" at bounding box center [55, 270] width 41 height 5
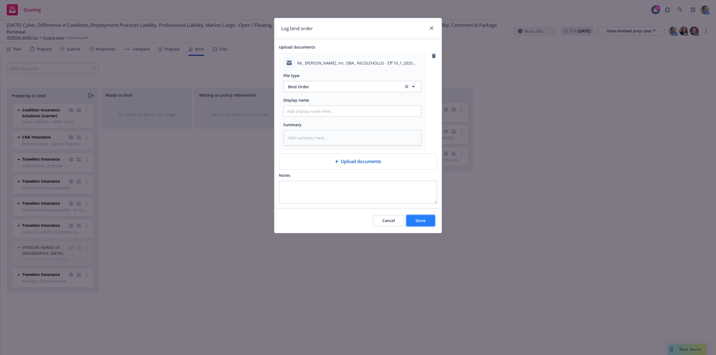
click at [417, 221] on span "Done" at bounding box center [420, 220] width 10 height 5
type textarea "x"
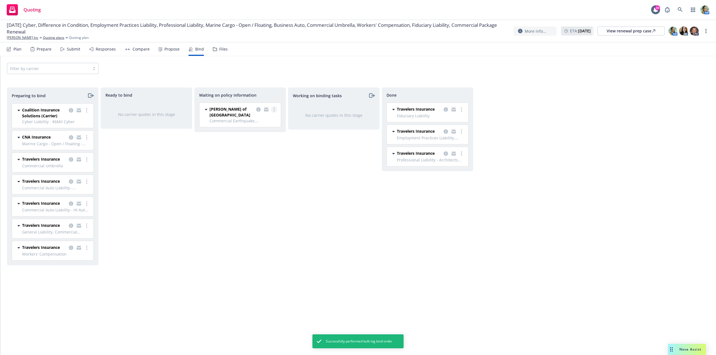
click at [273, 110] on link "more" at bounding box center [274, 109] width 7 height 7
click at [247, 123] on span "Create policies" at bounding box center [246, 120] width 41 height 5
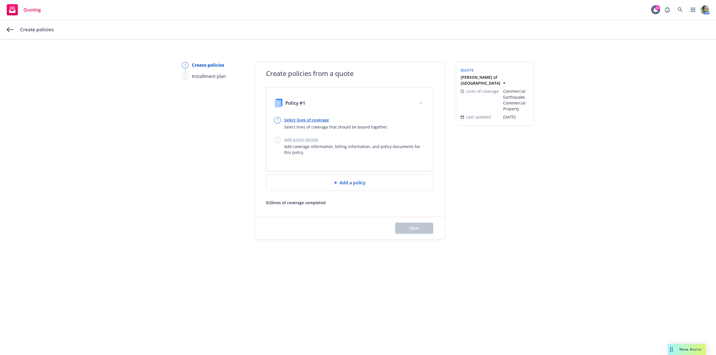
click at [317, 121] on link "Select lines of coverage" at bounding box center [336, 120] width 104 height 6
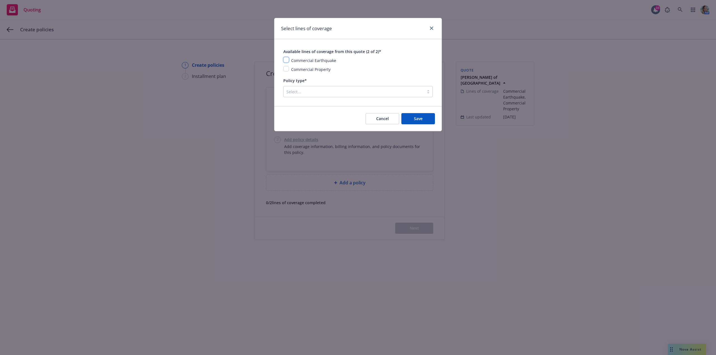
click at [286, 61] on input "checkbox" at bounding box center [286, 60] width 6 height 6
checkbox input "true"
click at [285, 70] on input "checkbox" at bounding box center [286, 69] width 6 height 6
checkbox input "true"
click at [300, 88] on div "Select..." at bounding box center [353, 91] width 140 height 9
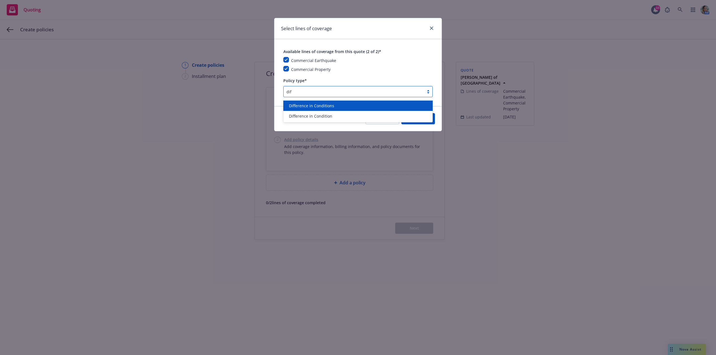
type input "diff"
click at [306, 106] on span "Difference in Conditions" at bounding box center [311, 106] width 45 height 6
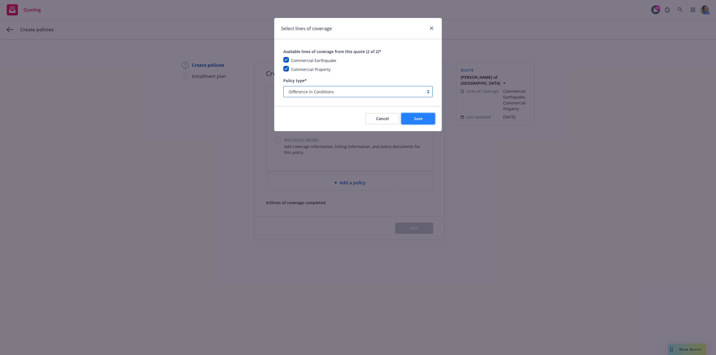
click at [421, 121] on span "Save" at bounding box center [418, 118] width 9 height 5
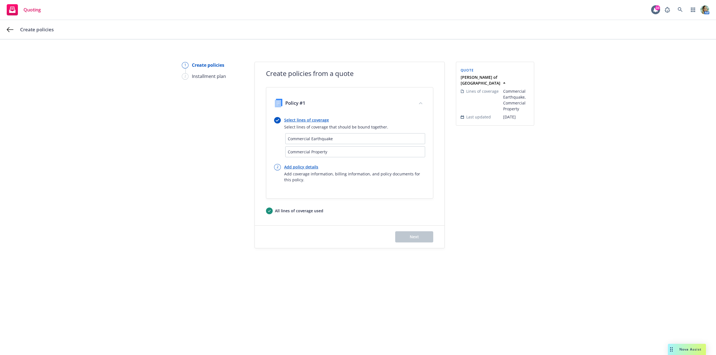
click at [313, 168] on link "Add policy details" at bounding box center [354, 167] width 141 height 6
select select "12"
select select "CA"
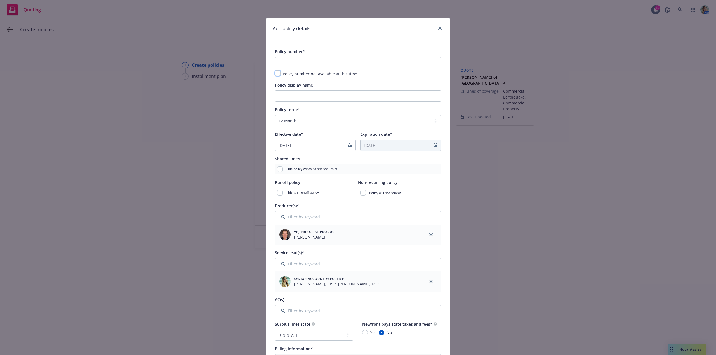
click at [278, 75] on input "checkbox" at bounding box center [278, 73] width 6 height 6
checkbox input "true"
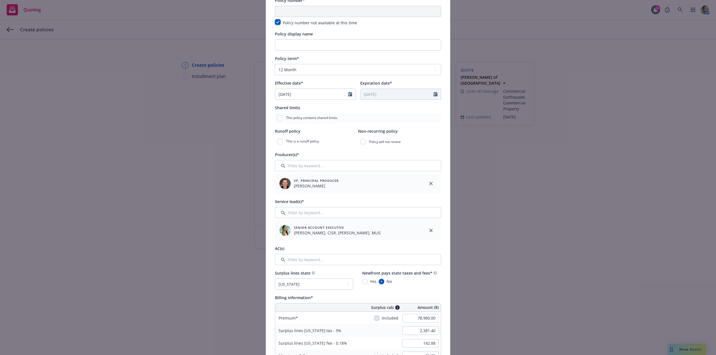
scroll to position [84, 0]
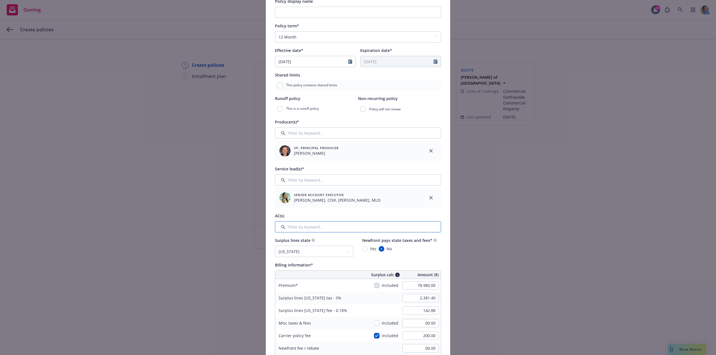
click at [299, 227] on input "Filter by keyword..." at bounding box center [358, 226] width 166 height 11
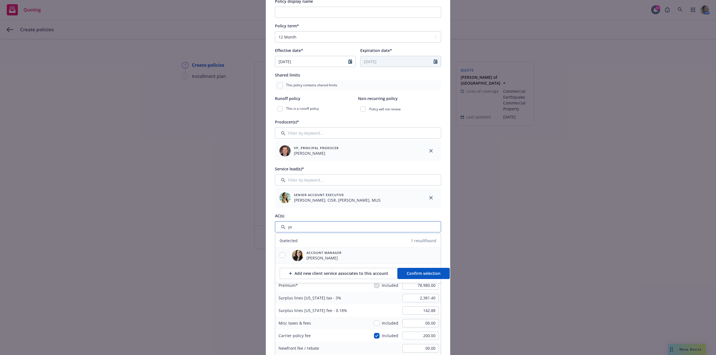
type input "yv"
drag, startPoint x: 281, startPoint y: 256, endPoint x: 295, endPoint y: 260, distance: 14.1
click at [281, 256] on input "checkbox" at bounding box center [283, 255] width 6 height 6
checkbox input "true"
click at [408, 274] on span "Confirm selection" at bounding box center [423, 273] width 34 height 5
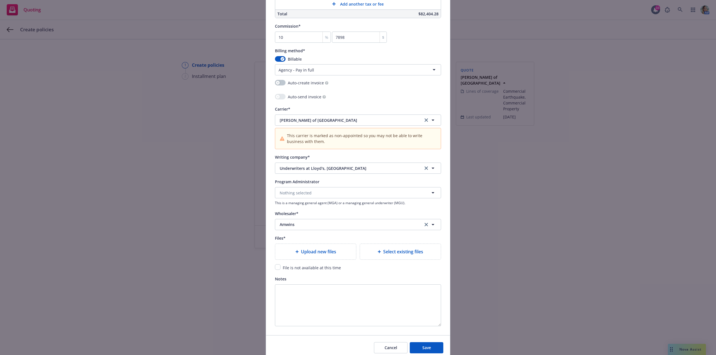
scroll to position [498, 0]
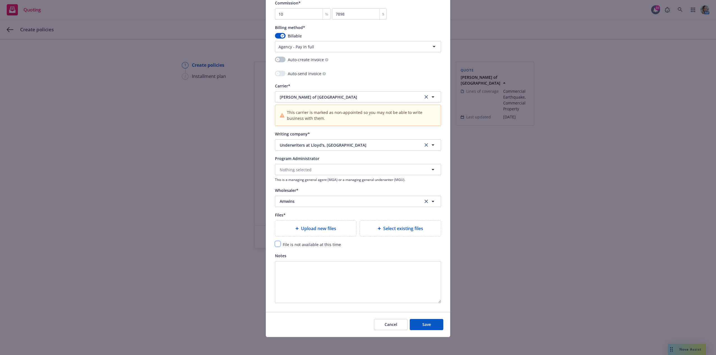
click at [276, 244] on input "checkbox" at bounding box center [278, 244] width 6 height 6
checkbox input "true"
click at [422, 327] on span "Save" at bounding box center [426, 324] width 9 height 5
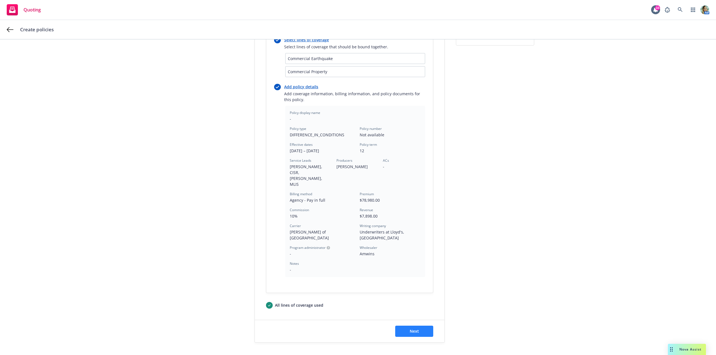
scroll to position [86, 0]
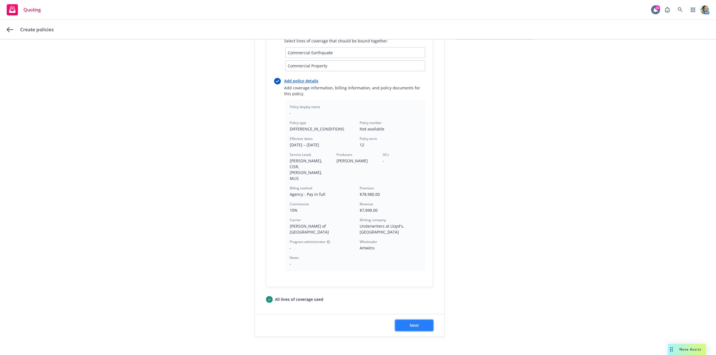
click at [410, 320] on button "Next" at bounding box center [414, 325] width 38 height 11
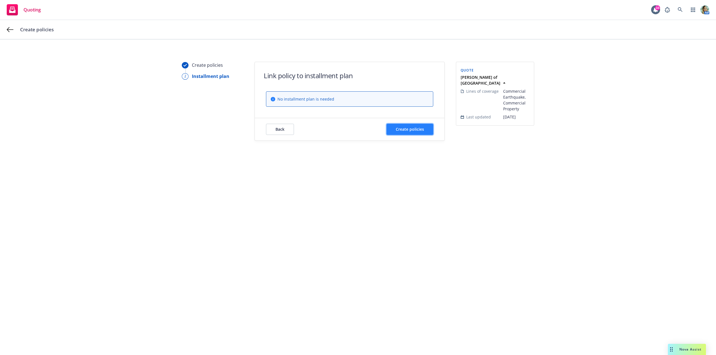
click at [397, 131] on span "Create policies" at bounding box center [410, 129] width 28 height 5
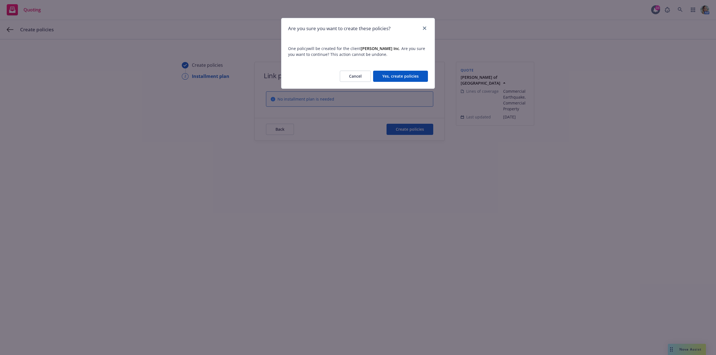
click at [385, 82] on div "Cancel Yes, create policies" at bounding box center [357, 76] width 153 height 25
click at [386, 80] on button "Yes, create policies" at bounding box center [400, 76] width 55 height 11
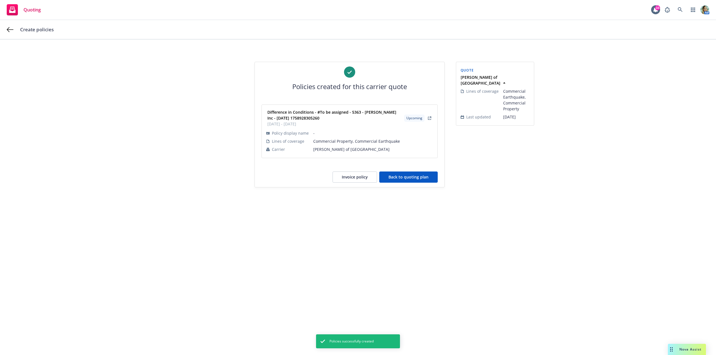
click at [401, 176] on button "Back to quoting plan" at bounding box center [408, 177] width 58 height 11
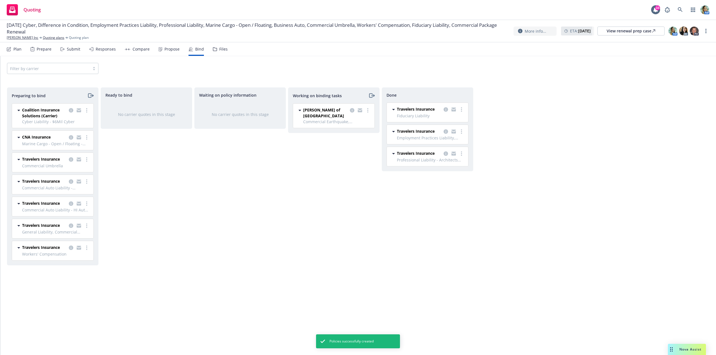
drag, startPoint x: 368, startPoint y: 113, endPoint x: 364, endPoint y: 114, distance: 4.4
click at [368, 112] on link "more" at bounding box center [367, 110] width 7 height 7
click at [340, 131] on span "Move to done" at bounding box center [339, 132] width 39 height 5
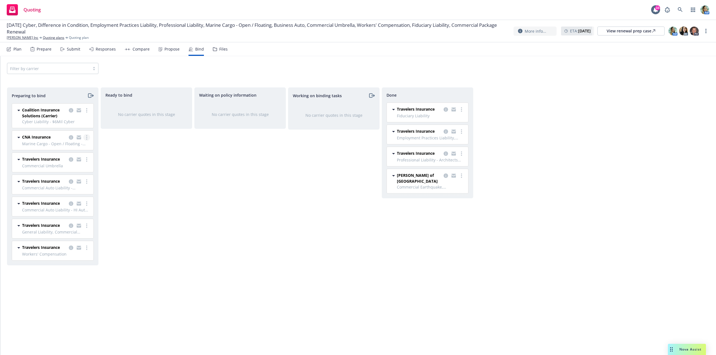
click at [87, 138] on link "more" at bounding box center [86, 137] width 7 height 7
click at [64, 171] on span "Move to done" at bounding box center [54, 171] width 39 height 5
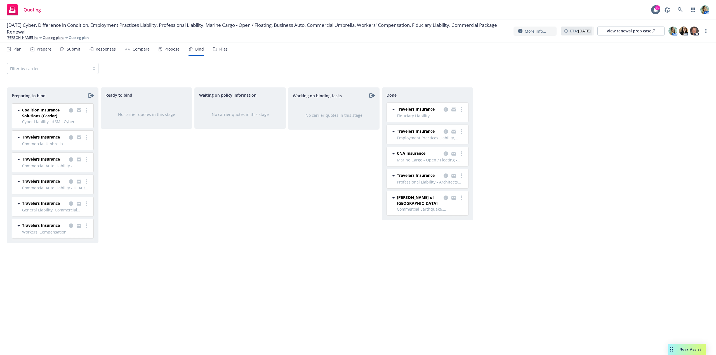
click at [276, 224] on div "Waiting on policy information No carrier quotes in this stage" at bounding box center [239, 215] width 91 height 256
click at [85, 113] on link "more" at bounding box center [86, 110] width 7 height 7
click at [61, 134] on span "Log bind order" at bounding box center [55, 132] width 41 height 5
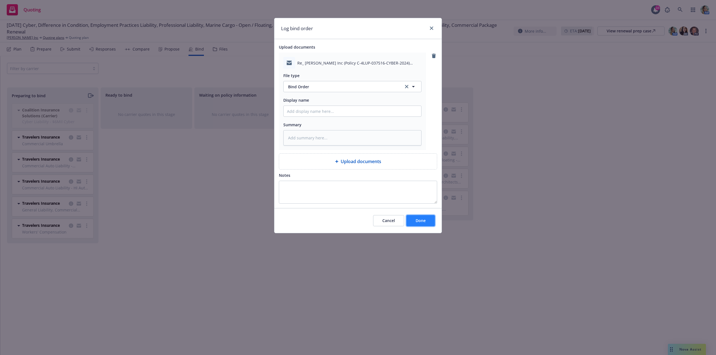
click at [425, 224] on button "Done" at bounding box center [420, 220] width 29 height 11
type textarea "x"
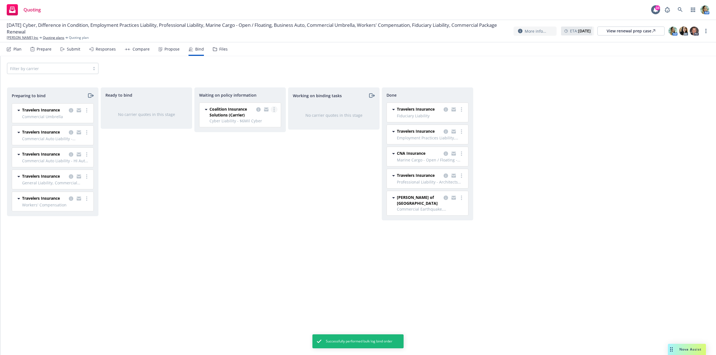
click at [275, 110] on link "more" at bounding box center [274, 109] width 7 height 7
click at [253, 121] on span "Create policies" at bounding box center [246, 120] width 41 height 5
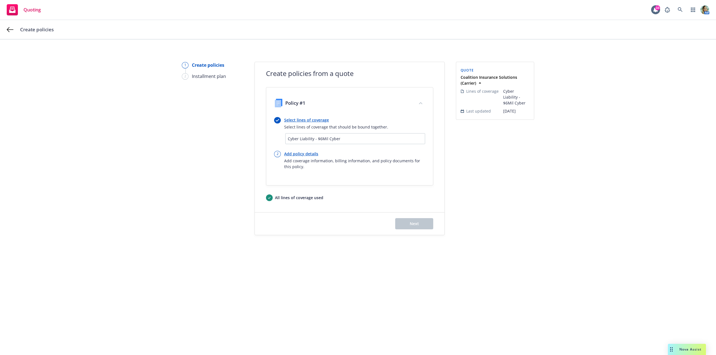
click at [308, 120] on link "Select lines of coverage" at bounding box center [336, 120] width 104 height 6
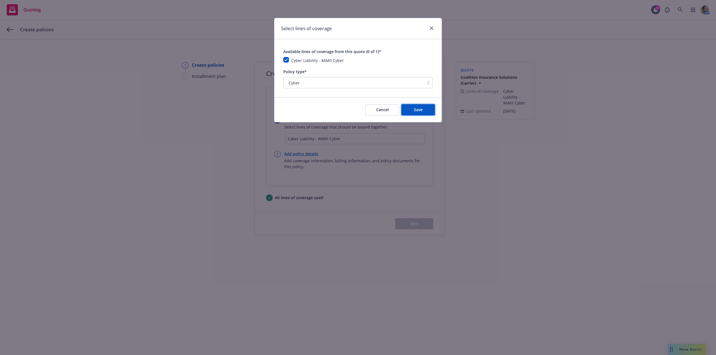
drag, startPoint x: 422, startPoint y: 107, endPoint x: 411, endPoint y: 114, distance: 12.7
click at [422, 108] on span "Save" at bounding box center [418, 109] width 9 height 5
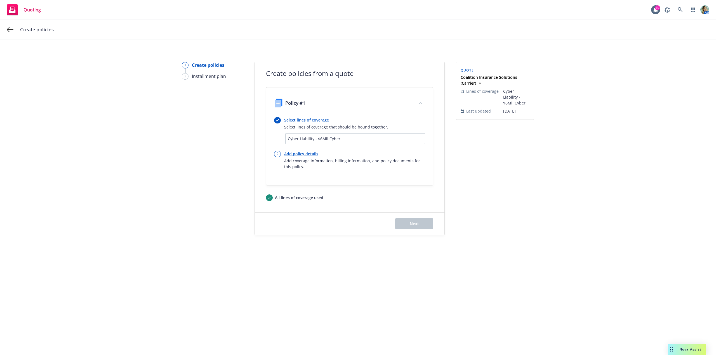
click at [305, 154] on link "Add policy details" at bounding box center [354, 154] width 141 height 6
select select "12"
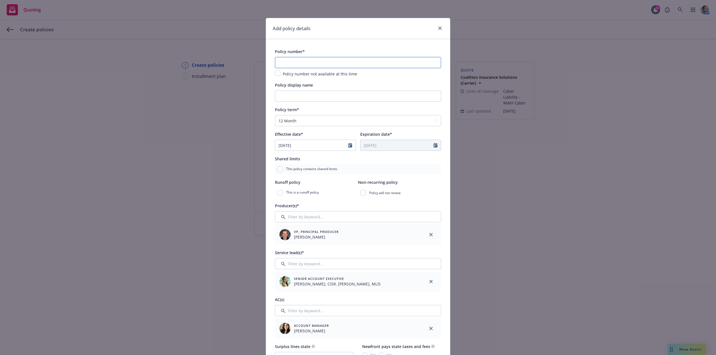
click at [283, 63] on input "text" at bounding box center [358, 62] width 166 height 11
paste input "C-4LUP-037516-CYBER-2024"
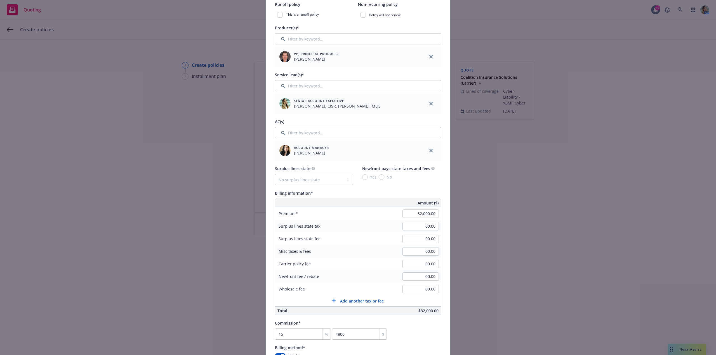
scroll to position [196, 0]
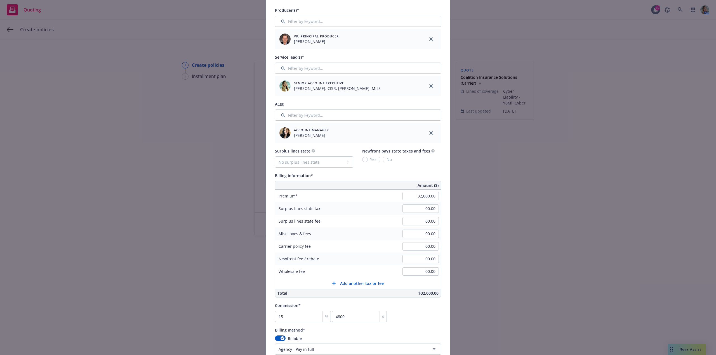
type input "C-4LUP-037516-CYBER-2025"
click at [404, 196] on input "32,000.00" at bounding box center [420, 196] width 36 height 8
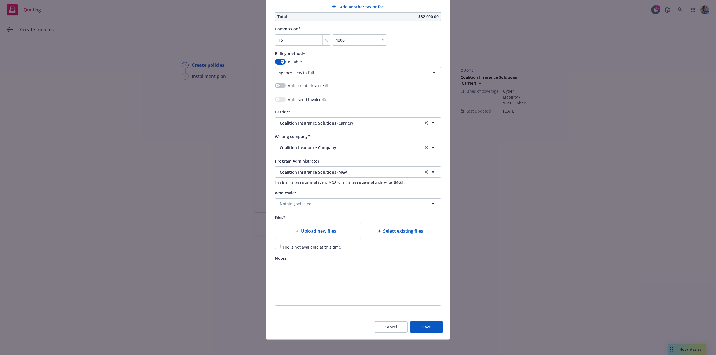
scroll to position [475, 0]
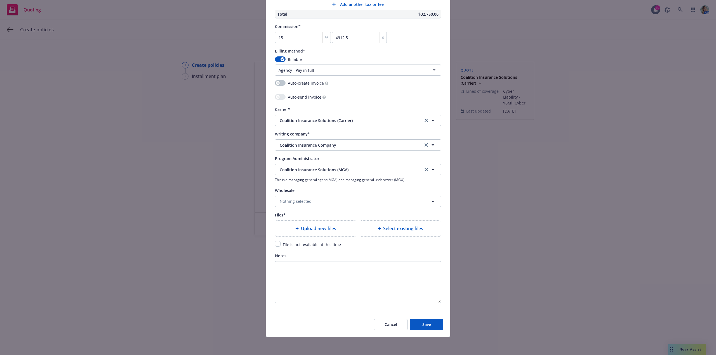
type input "32,750.00"
type input "4912.5"
click at [320, 233] on div "Upload new files" at bounding box center [315, 229] width 81 height 16
type textarea "x"
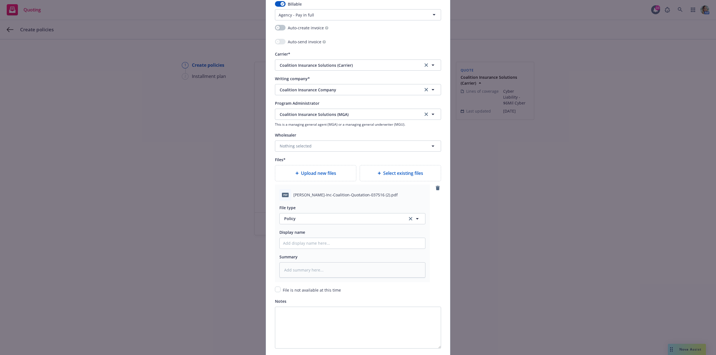
scroll to position [531, 0]
click at [306, 219] on span "Policy" at bounding box center [342, 218] width 117 height 6
type input "quote"
click at [301, 191] on div "Quote" at bounding box center [352, 188] width 139 height 8
drag, startPoint x: 312, startPoint y: 247, endPoint x: 316, endPoint y: 245, distance: 4.0
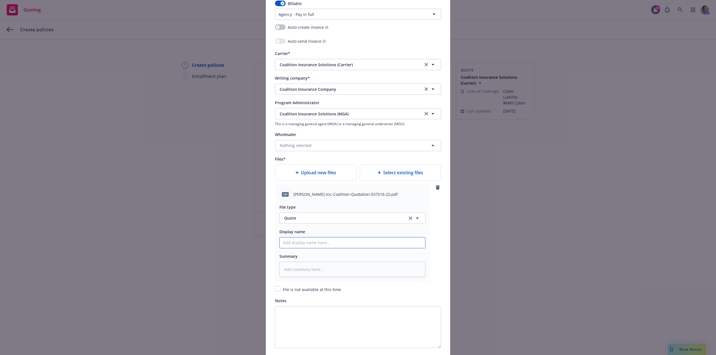
click at [313, 247] on input "Policy display name" at bounding box center [352, 243] width 145 height 11
type textarea "x"
type input "U"
type textarea "x"
type input "Up"
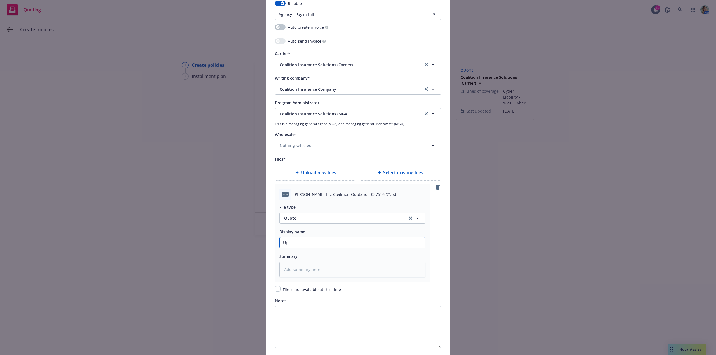
type textarea "x"
type input "Upd"
type textarea "x"
type input "Upda"
type textarea "x"
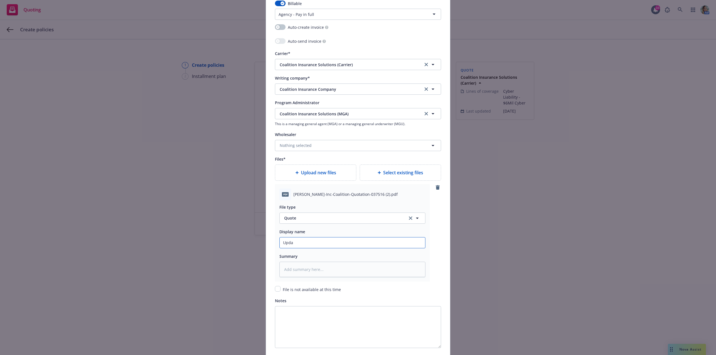
type input "Updat"
type textarea "x"
type input "Updated"
type textarea "x"
type input "Updated"
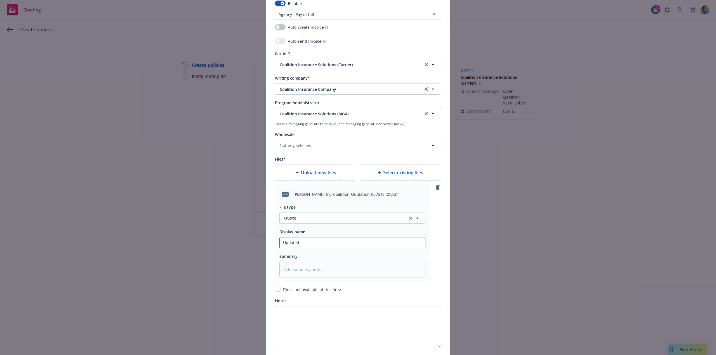
type textarea "x"
type input "Updated Q"
type textarea "x"
type input "Updated Qu"
type textarea "x"
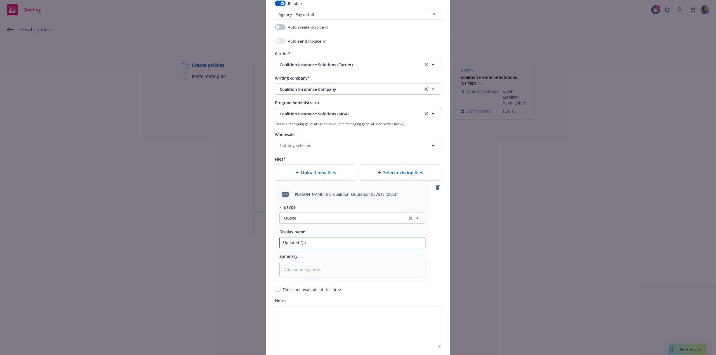
type input "Updated Quo"
type textarea "x"
type input "Updated Quot"
type textarea "x"
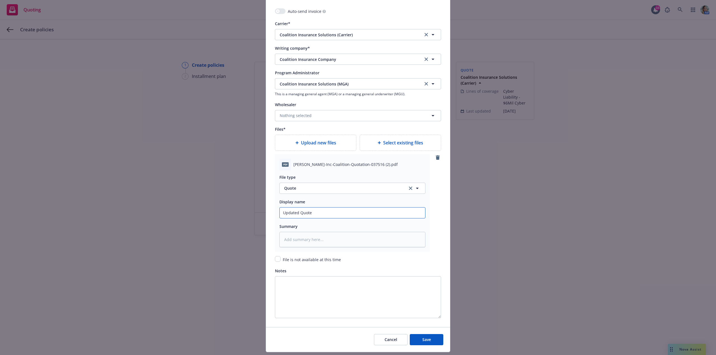
scroll to position [576, 0]
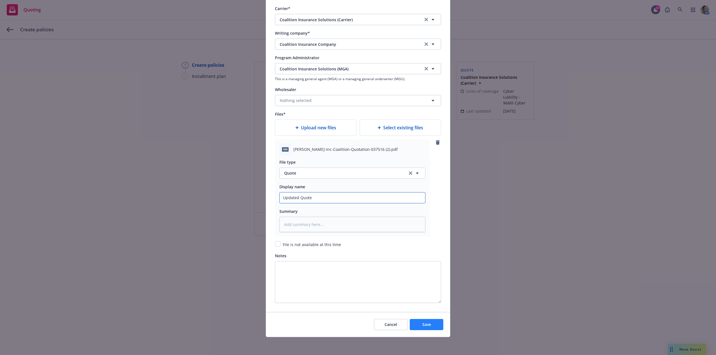
type input "Updated Quote"
click at [428, 323] on span "Save" at bounding box center [426, 324] width 9 height 5
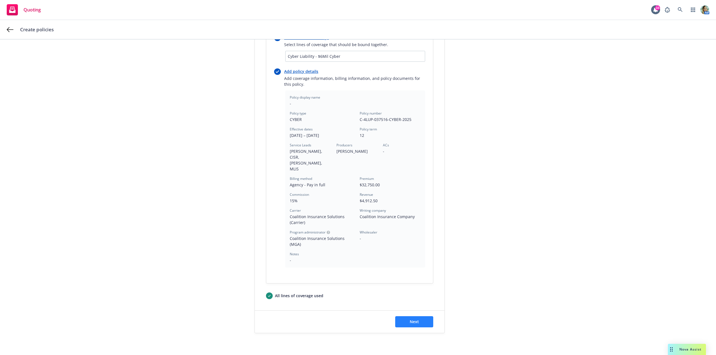
scroll to position [85, 0]
click at [411, 314] on button "Next" at bounding box center [414, 319] width 38 height 11
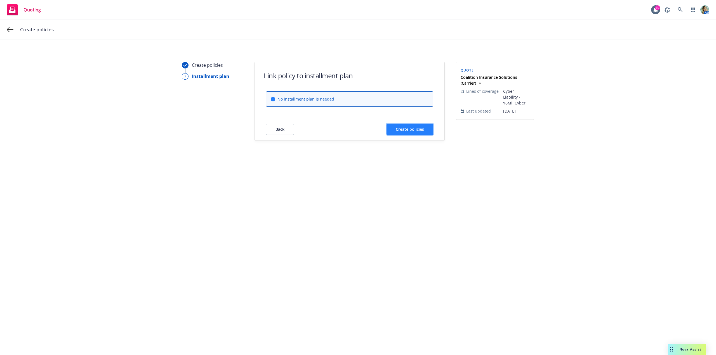
click at [414, 130] on span "Create policies" at bounding box center [410, 129] width 28 height 5
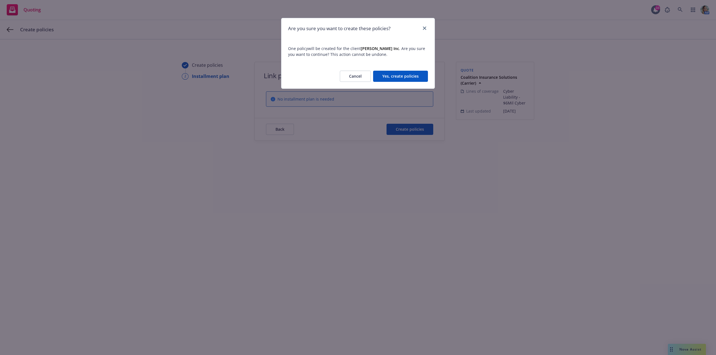
click at [415, 78] on button "Yes, create policies" at bounding box center [400, 76] width 55 height 11
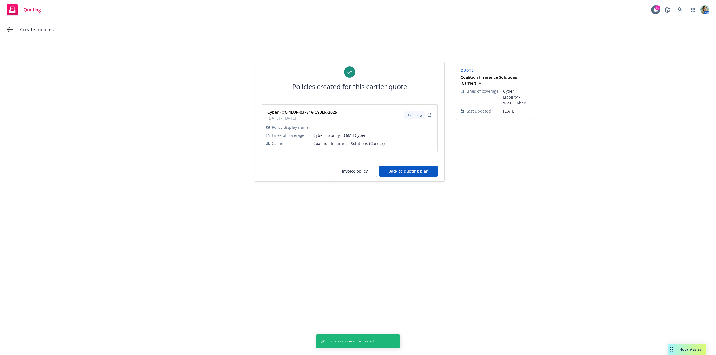
click at [414, 174] on button "Back to quoting plan" at bounding box center [408, 171] width 58 height 11
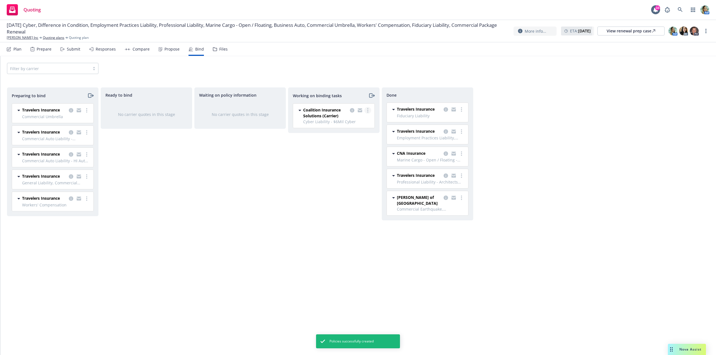
click at [365, 110] on link "more" at bounding box center [367, 110] width 7 height 7
click at [344, 132] on span "Move to done" at bounding box center [339, 132] width 39 height 5
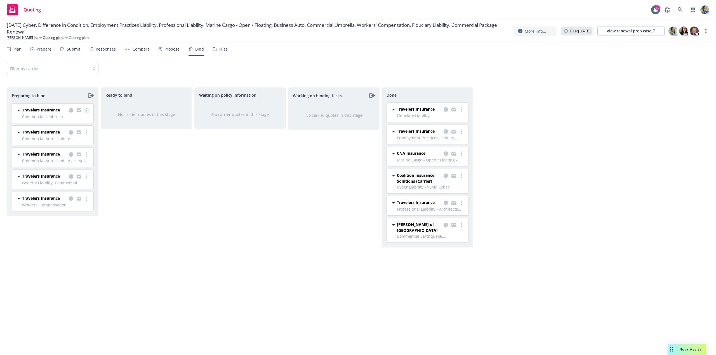
click at [86, 109] on link "more" at bounding box center [86, 110] width 7 height 7
click at [61, 133] on span "Log bind order" at bounding box center [55, 132] width 41 height 5
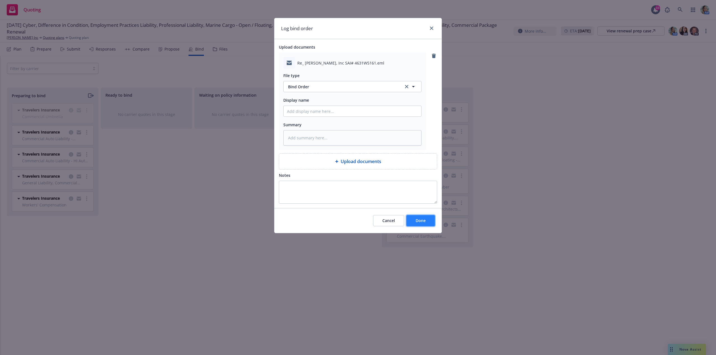
click at [418, 224] on button "Done" at bounding box center [420, 220] width 29 height 11
type textarea "x"
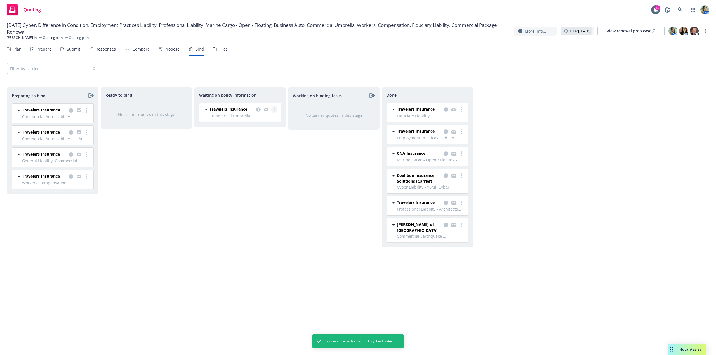
click at [274, 110] on circle "more" at bounding box center [273, 109] width 1 height 1
click at [255, 121] on span "Create policies" at bounding box center [246, 120] width 41 height 5
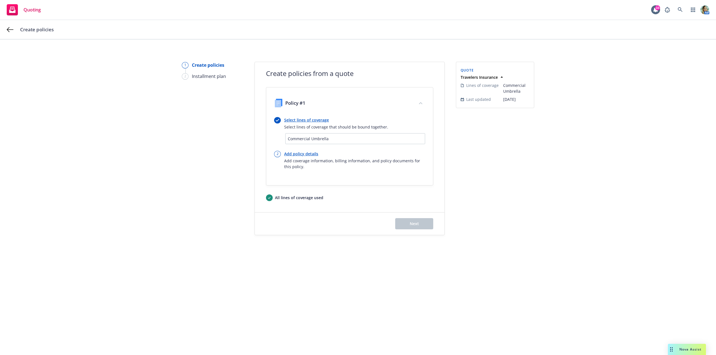
click at [308, 155] on link "Add policy details" at bounding box center [354, 154] width 141 height 6
select select "12"
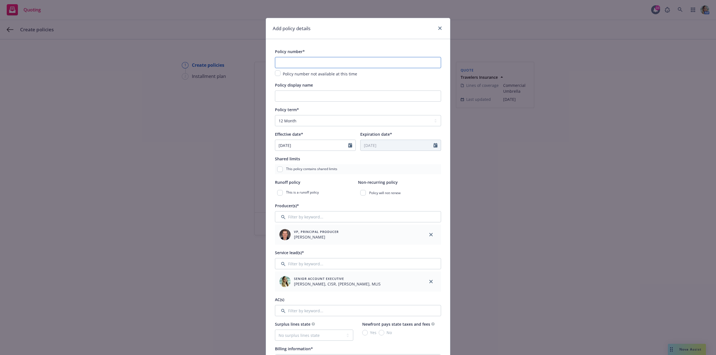
click at [287, 62] on input "text" at bounding box center [358, 62] width 166 height 11
paste input "CUP-9M897305-24-42"
click at [308, 62] on input "CUP-9M897305-24-42" at bounding box center [358, 62] width 166 height 11
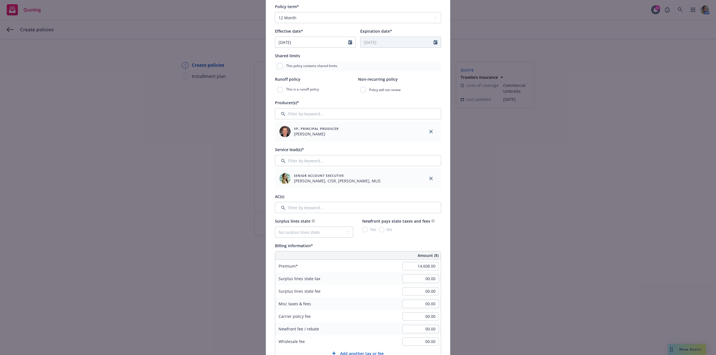
scroll to position [112, 0]
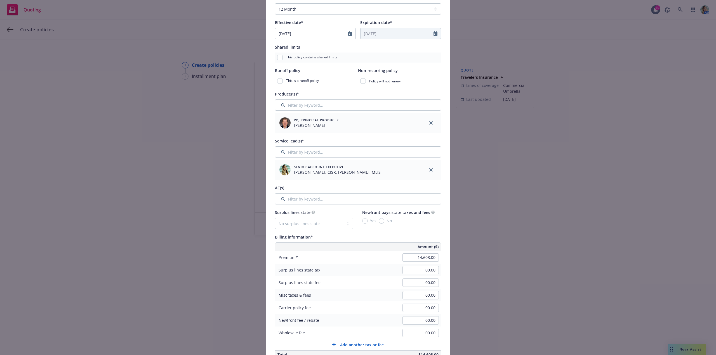
type input "CUP-9M897305-25-42"
click at [299, 200] on input "Filter by keyword..." at bounding box center [358, 198] width 166 height 11
type input "yv"
click at [313, 228] on span "Yvette Cordova" at bounding box center [323, 230] width 35 height 6
drag, startPoint x: 281, startPoint y: 227, endPoint x: 316, endPoint y: 234, distance: 35.6
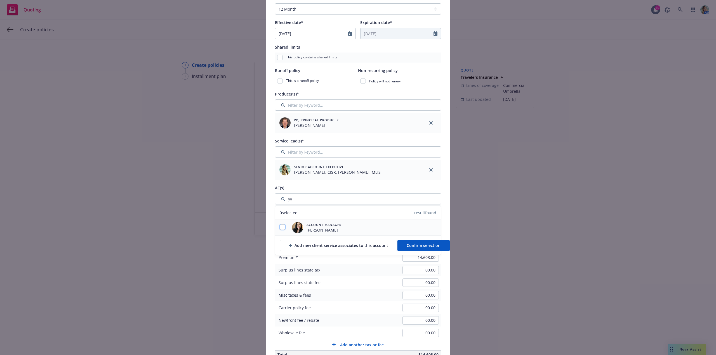
click at [281, 227] on input "checkbox" at bounding box center [283, 227] width 6 height 6
checkbox input "true"
click at [412, 246] on span "Confirm selection" at bounding box center [423, 245] width 34 height 5
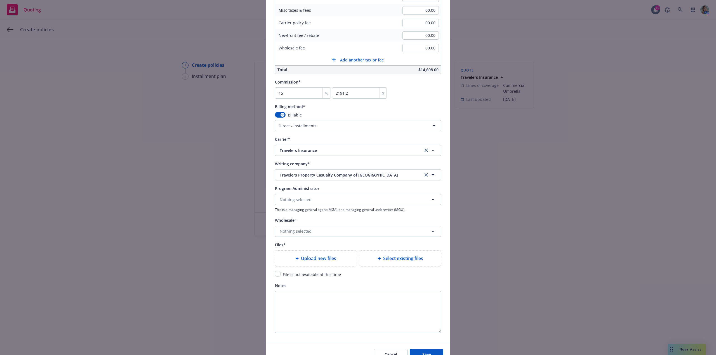
scroll to position [447, 0]
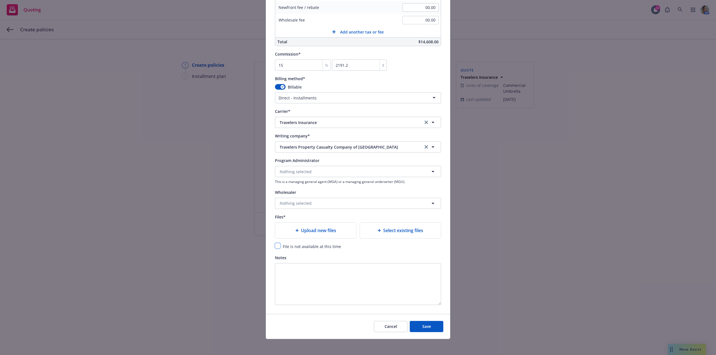
click at [275, 245] on input "checkbox" at bounding box center [278, 246] width 6 height 6
checkbox input "true"
click at [422, 331] on button "Save" at bounding box center [426, 326] width 34 height 11
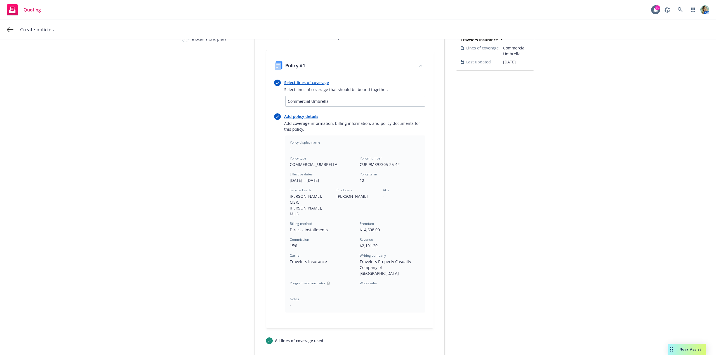
scroll to position [79, 0]
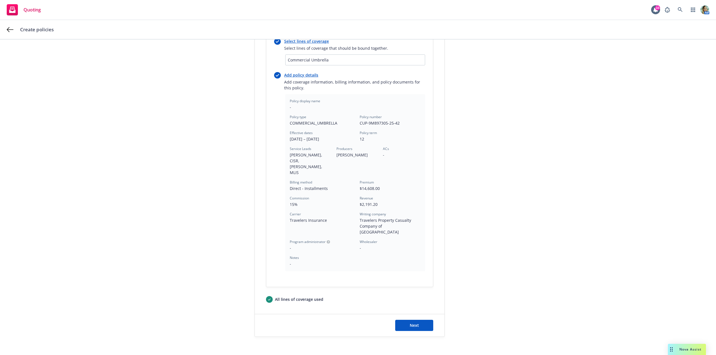
click at [414, 314] on div "Next" at bounding box center [350, 325] width 190 height 22
click at [414, 320] on button "Next" at bounding box center [414, 325] width 38 height 11
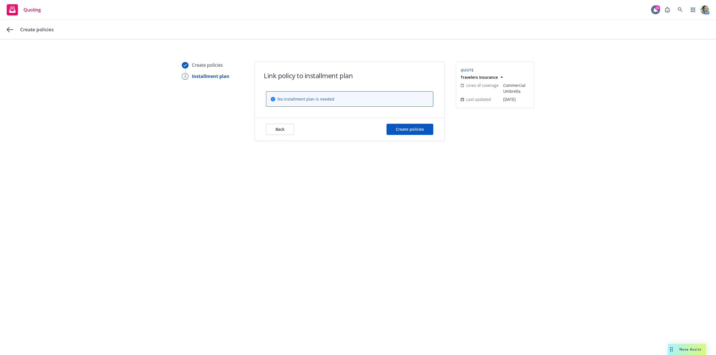
scroll to position [0, 0]
click at [418, 125] on button "Create policies" at bounding box center [409, 129] width 47 height 11
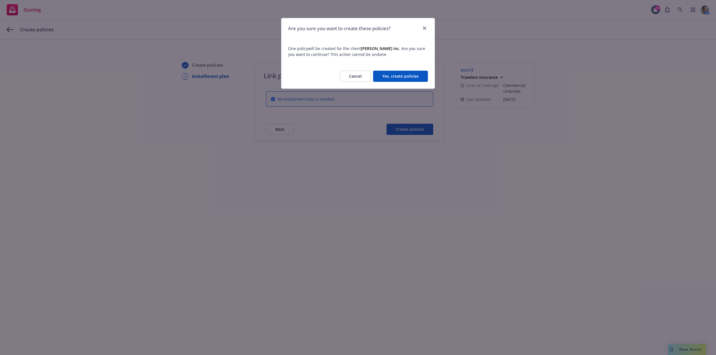
click at [420, 77] on button "Yes, create policies" at bounding box center [400, 76] width 55 height 11
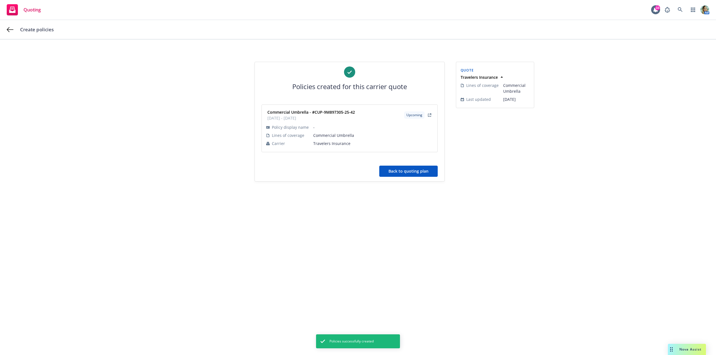
click at [405, 174] on button "Back to quoting plan" at bounding box center [408, 171] width 58 height 11
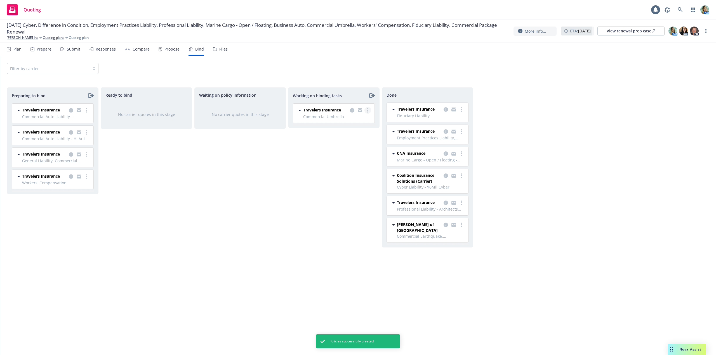
click at [368, 110] on circle "more" at bounding box center [367, 110] width 1 height 1
click at [338, 134] on span "Move to done" at bounding box center [339, 132] width 39 height 5
click at [255, 193] on div "Waiting on policy information No carrier quotes in this stage" at bounding box center [239, 215] width 91 height 256
click at [88, 177] on link "more" at bounding box center [86, 176] width 7 height 7
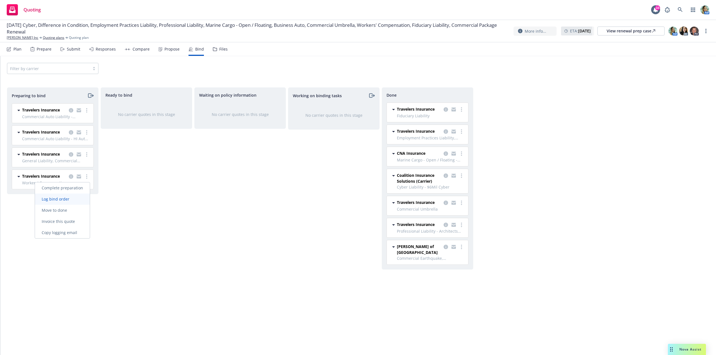
click at [67, 198] on span "Log bind order" at bounding box center [55, 198] width 41 height 5
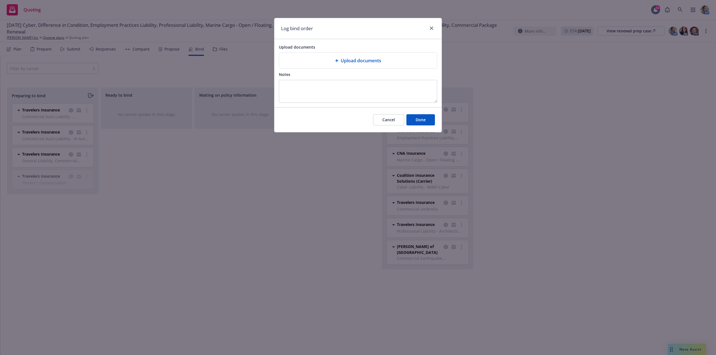
click at [333, 66] on div "Upload documents" at bounding box center [358, 61] width 158 height 16
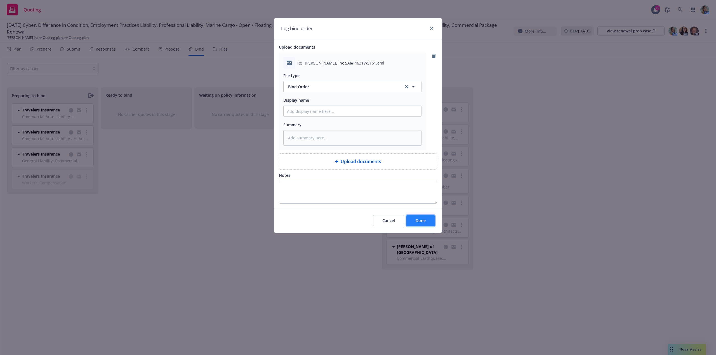
click at [418, 223] on span "Done" at bounding box center [420, 220] width 10 height 5
type textarea "x"
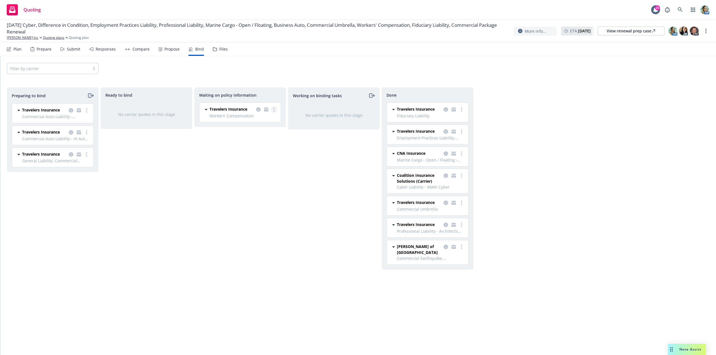
click at [275, 112] on link "more" at bounding box center [274, 109] width 7 height 7
click at [252, 121] on span "Create policies" at bounding box center [246, 120] width 41 height 5
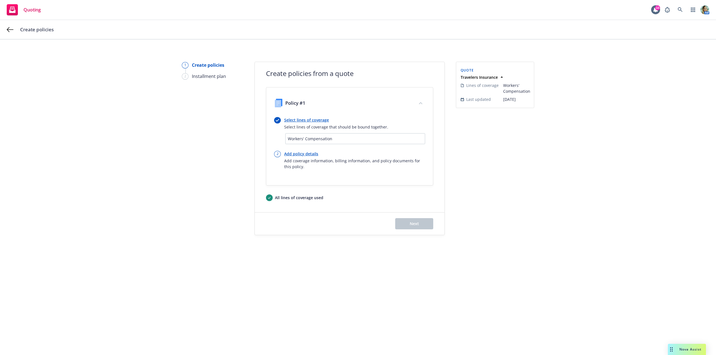
click at [305, 153] on link "Add policy details" at bounding box center [354, 154] width 141 height 6
select select "12"
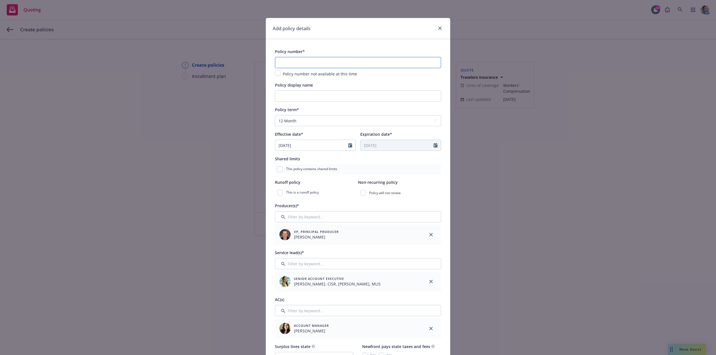
click at [284, 61] on input "text" at bounding box center [358, 62] width 166 height 11
paste input "UB-3R506175-24-42-G"
click at [306, 62] on input "UB-3R506175-24-42-G" at bounding box center [358, 62] width 166 height 11
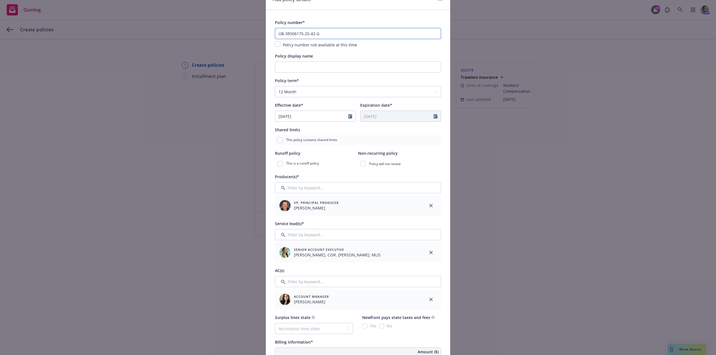
scroll to position [56, 0]
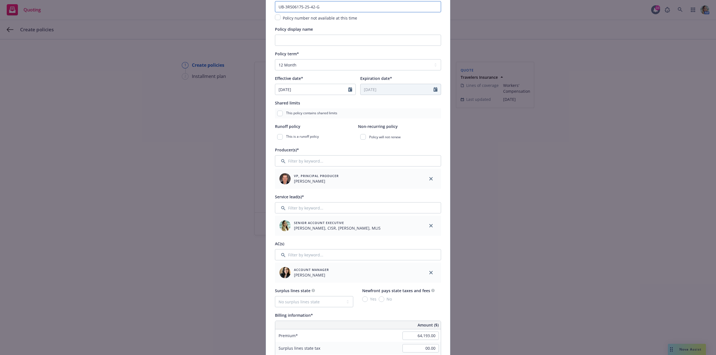
type input "UB-3R506175-25-42-G"
click at [303, 252] on input "Filter by keyword..." at bounding box center [358, 254] width 166 height 11
drag, startPoint x: 211, startPoint y: 236, endPoint x: 214, endPoint y: 241, distance: 6.0
click at [211, 237] on div "Add policy details Policy number* UB-3R506175-25-42-G Policy number not availab…" at bounding box center [358, 177] width 716 height 355
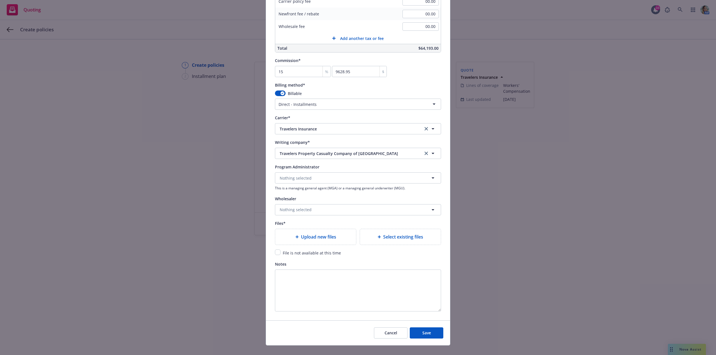
scroll to position [449, 0]
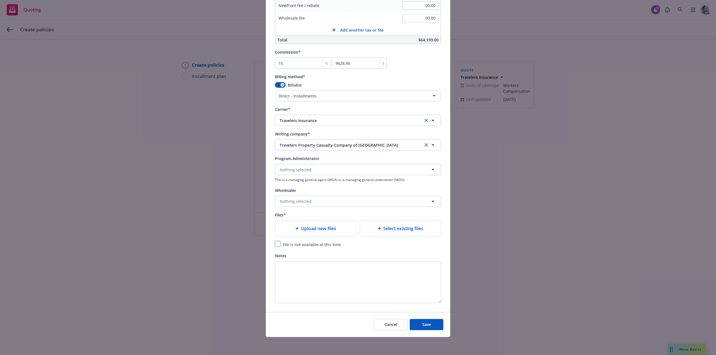
click at [277, 246] on input "checkbox" at bounding box center [278, 244] width 6 height 6
checkbox input "true"
click at [413, 321] on button "Save" at bounding box center [426, 324] width 34 height 11
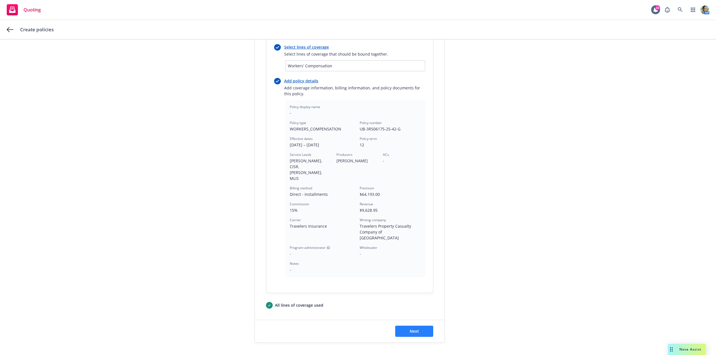
scroll to position [79, 0]
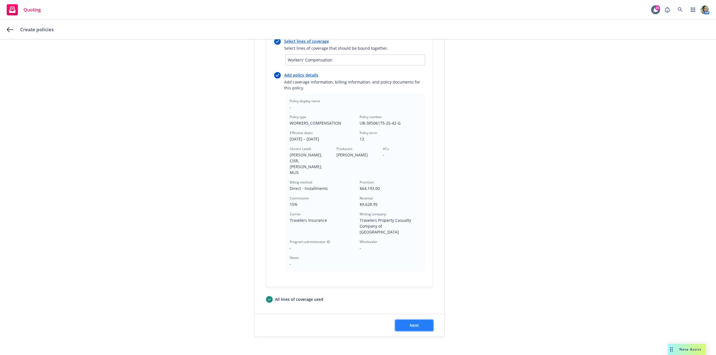
click at [422, 320] on button "Next" at bounding box center [414, 325] width 38 height 11
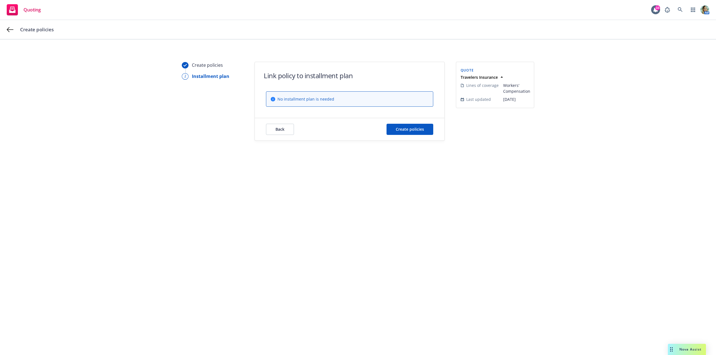
scroll to position [0, 0]
click at [411, 136] on div "Back Create policies" at bounding box center [350, 129] width 190 height 22
click at [413, 132] on button "Create policies" at bounding box center [409, 129] width 47 height 11
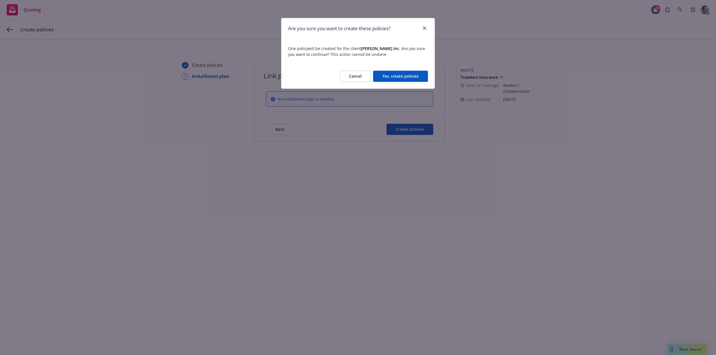
click at [407, 71] on button "Yes, create policies" at bounding box center [400, 76] width 55 height 11
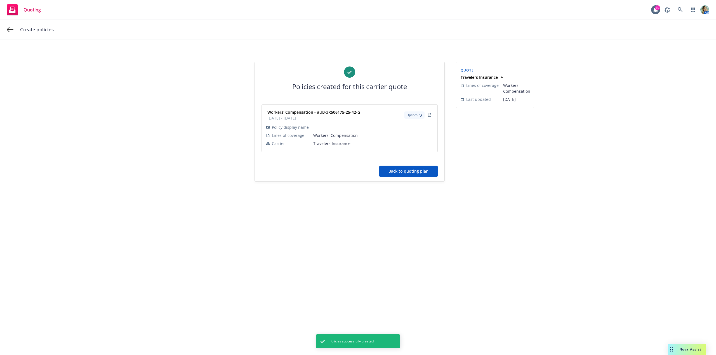
click at [404, 175] on button "Back to quoting plan" at bounding box center [408, 171] width 58 height 11
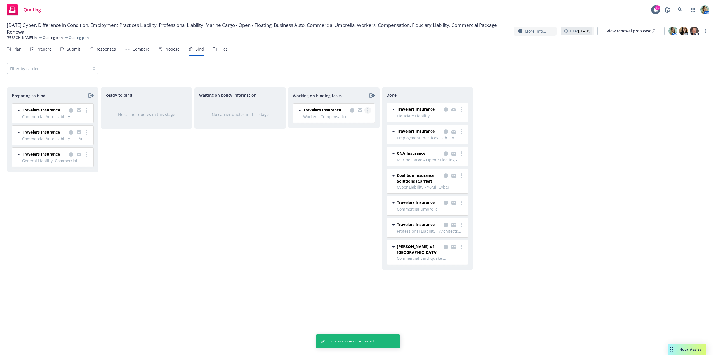
click at [367, 110] on circle "more" at bounding box center [367, 110] width 1 height 1
click at [332, 132] on span "Move to done" at bounding box center [339, 132] width 39 height 5
click at [249, 184] on div "Waiting on policy information No carrier quotes in this stage" at bounding box center [239, 215] width 91 height 256
click at [87, 155] on circle "more" at bounding box center [86, 154] width 1 height 1
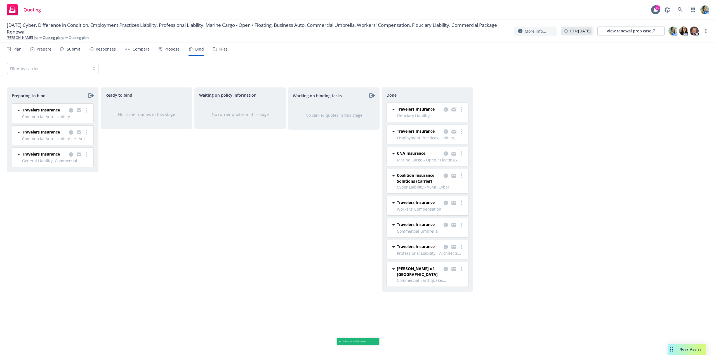
click at [60, 175] on span "Log bind order" at bounding box center [55, 176] width 41 height 5
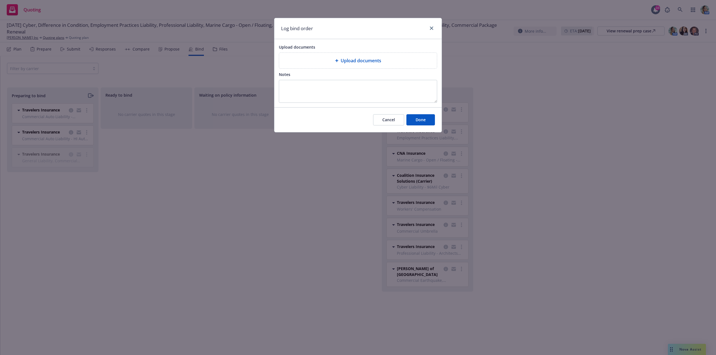
click at [326, 61] on div "Upload documents" at bounding box center [357, 60] width 149 height 7
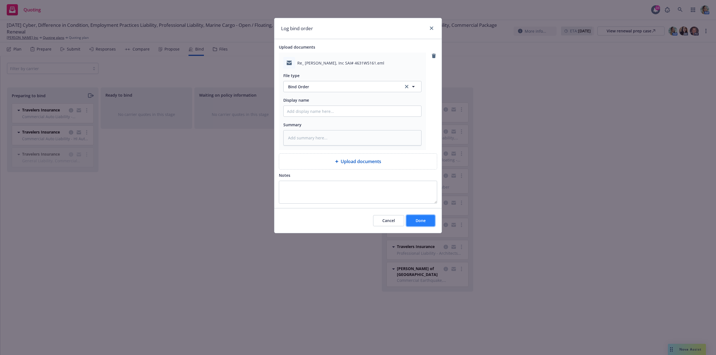
click at [420, 221] on span "Done" at bounding box center [420, 220] width 10 height 5
type textarea "x"
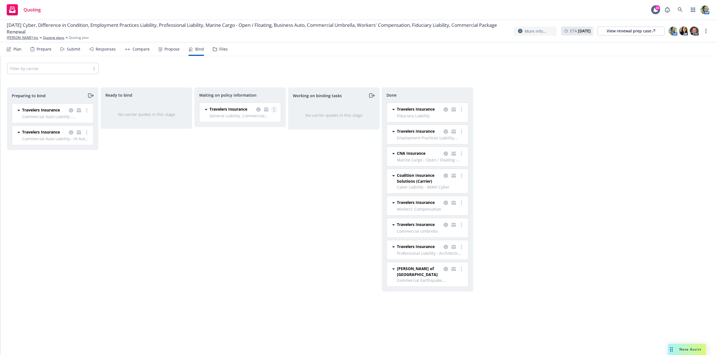
click at [276, 111] on link "more" at bounding box center [274, 109] width 7 height 7
click at [255, 122] on span "Create policies" at bounding box center [246, 120] width 41 height 5
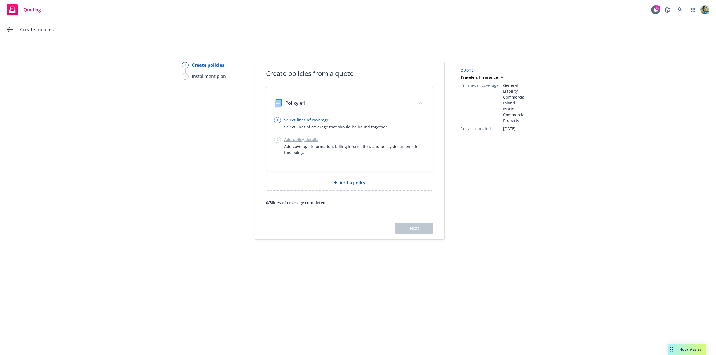
click at [316, 119] on link "Select lines of coverage" at bounding box center [336, 120] width 104 height 6
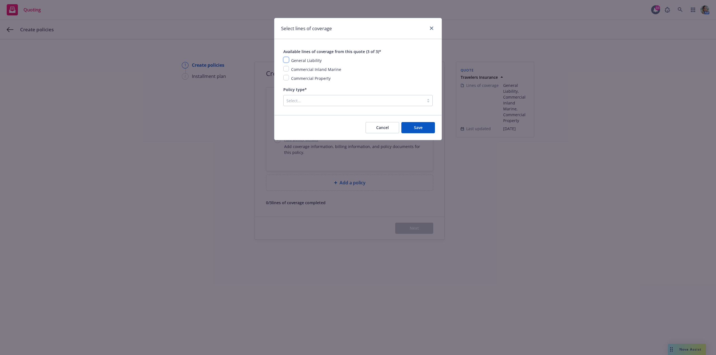
click at [287, 59] on input "checkbox" at bounding box center [286, 60] width 6 height 6
checkbox input "true"
click at [284, 69] on input "checkbox" at bounding box center [286, 69] width 6 height 6
checkbox input "true"
click at [283, 77] on div "Available lines of coverage from this quote (3 of 3)* General Liability Commerc…" at bounding box center [357, 77] width 167 height 76
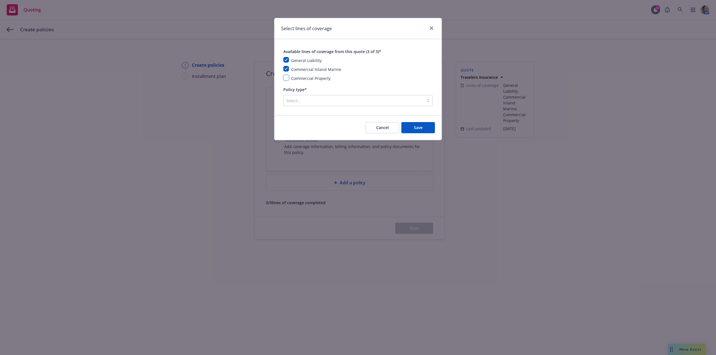
drag, startPoint x: 286, startPoint y: 78, endPoint x: 293, endPoint y: 98, distance: 21.7
click at [287, 82] on div "Available lines of coverage from this quote (3 of 3)* General Liability Commerc…" at bounding box center [357, 77] width 149 height 58
click at [294, 100] on div at bounding box center [353, 100] width 135 height 7
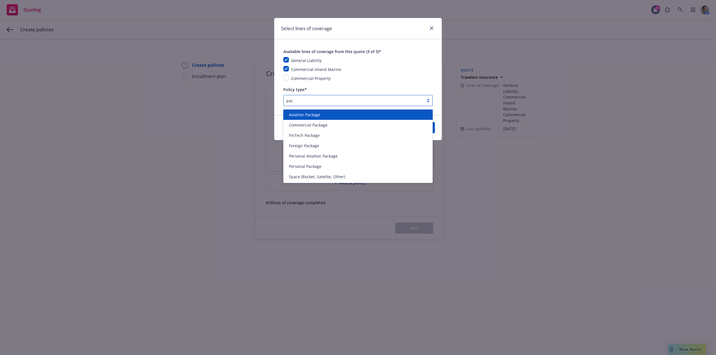
type input "pack"
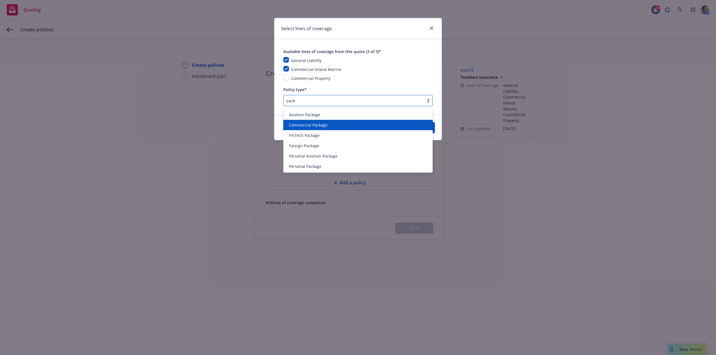
click at [304, 126] on span "Commercial Package" at bounding box center [308, 125] width 39 height 6
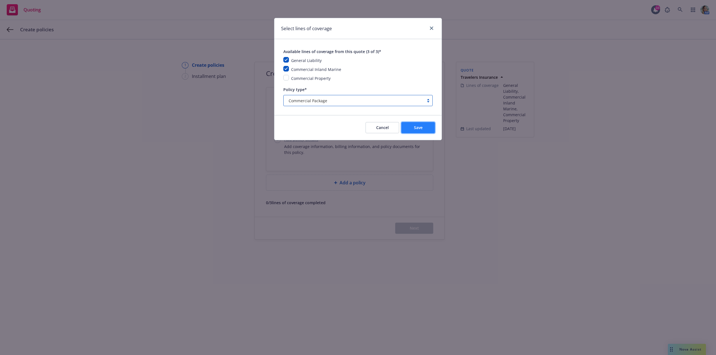
click at [429, 128] on button "Save" at bounding box center [418, 127] width 34 height 11
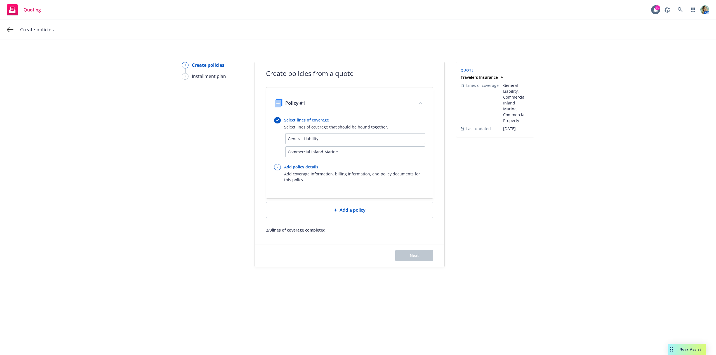
click at [302, 169] on link "Add policy details" at bounding box center [354, 167] width 141 height 6
select select "12"
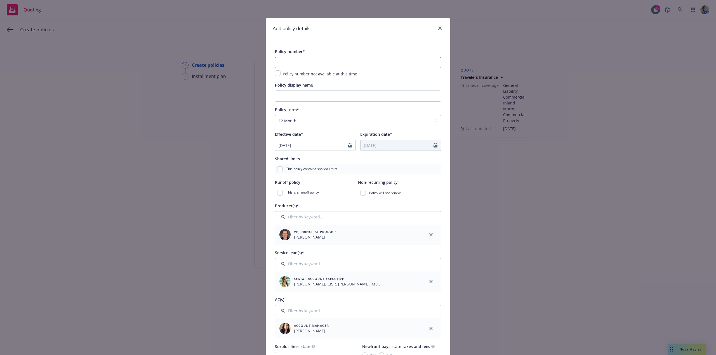
click at [288, 58] on input "text" at bounding box center [358, 62] width 166 height 11
paste input "680-2R069483-24-42"
click at [308, 64] on input "680-2R069483-24-42" at bounding box center [358, 62] width 166 height 11
type input "680-2R069483-25-42"
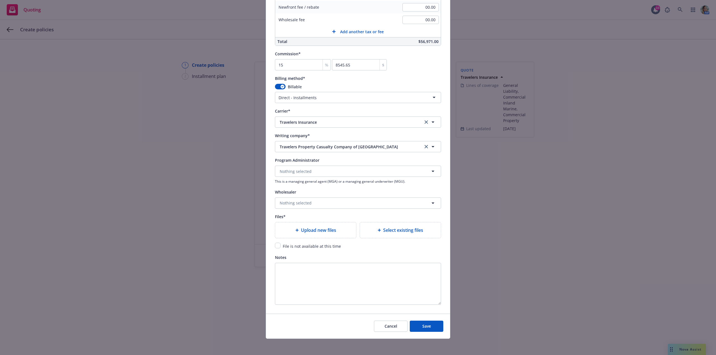
scroll to position [449, 0]
click at [275, 245] on input "checkbox" at bounding box center [278, 244] width 6 height 6
checkbox input "true"
click at [430, 326] on button "Save" at bounding box center [426, 324] width 34 height 11
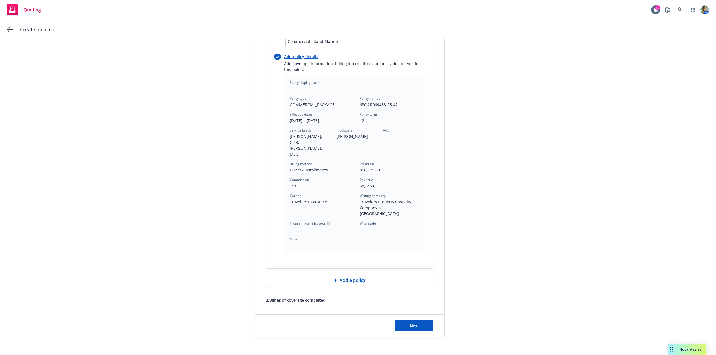
scroll to position [111, 0]
click at [416, 320] on button "Next" at bounding box center [414, 325] width 38 height 11
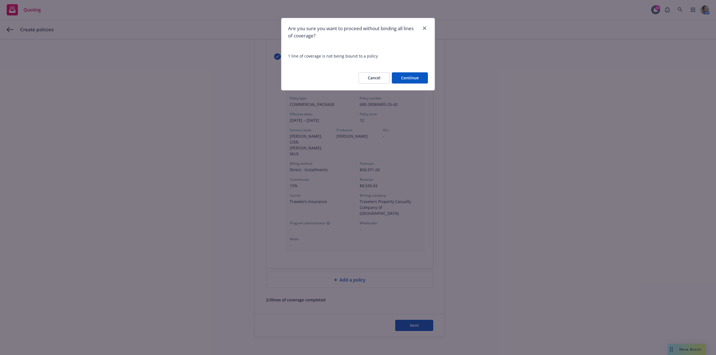
click at [406, 82] on button "Continue" at bounding box center [410, 77] width 36 height 11
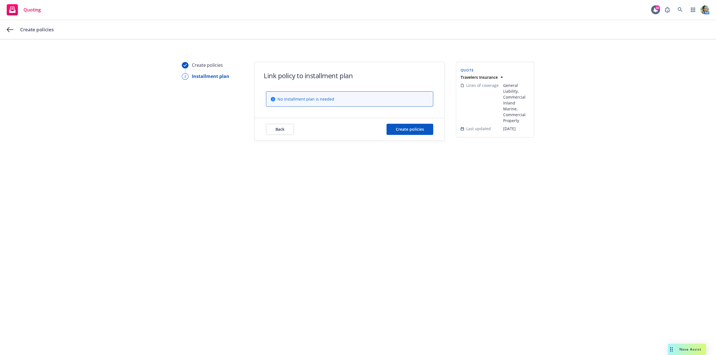
scroll to position [0, 0]
click at [406, 131] on span "Create policies" at bounding box center [410, 129] width 28 height 5
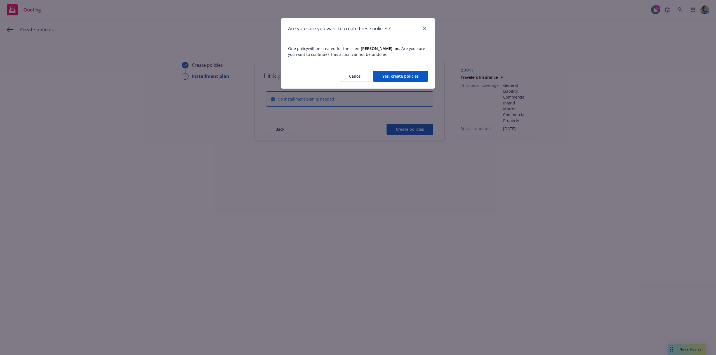
click at [399, 77] on button "Yes, create policies" at bounding box center [400, 76] width 55 height 11
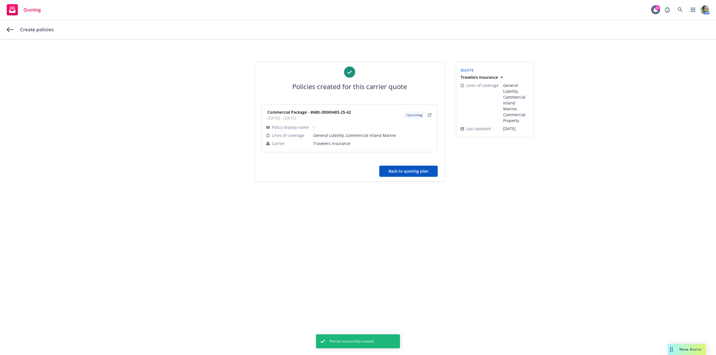
click at [402, 172] on button "Back to quoting plan" at bounding box center [408, 171] width 58 height 11
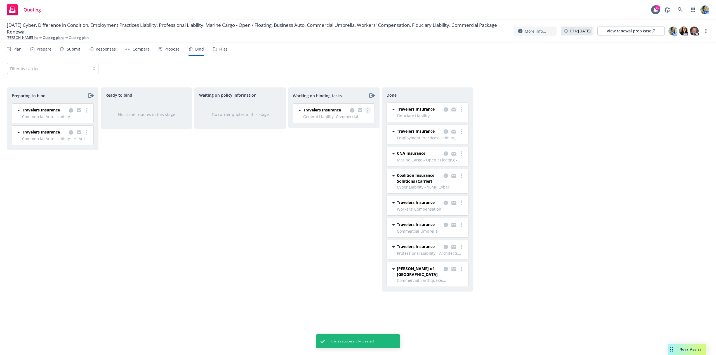
click at [366, 111] on link "more" at bounding box center [367, 110] width 7 height 7
click at [346, 132] on span "Move to done" at bounding box center [339, 132] width 39 height 5
click at [278, 202] on div "Waiting on policy information No carrier quotes in this stage" at bounding box center [239, 215] width 91 height 256
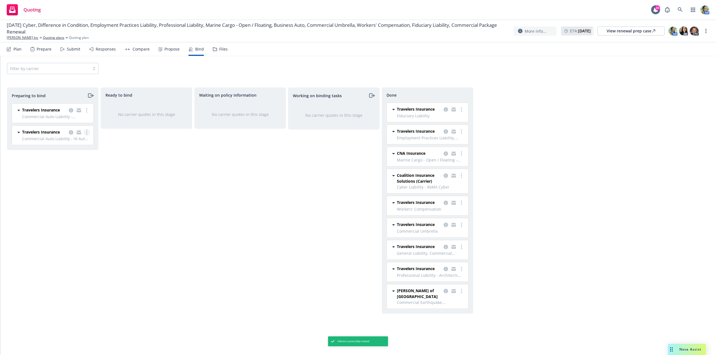
click at [86, 133] on icon "more" at bounding box center [86, 132] width 1 height 4
click at [62, 154] on span "Log bind order" at bounding box center [55, 154] width 41 height 5
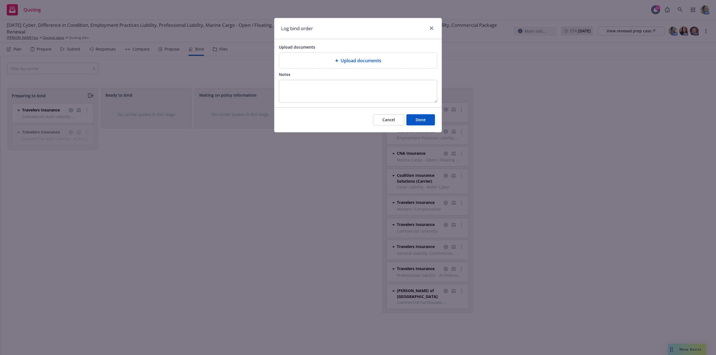
click at [301, 60] on div "Upload documents" at bounding box center [358, 61] width 158 height 16
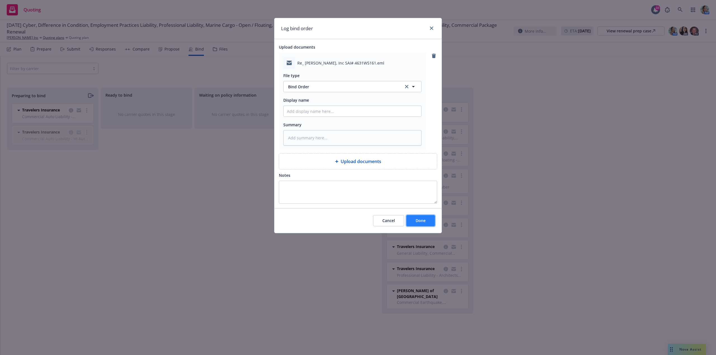
click at [425, 221] on span "Done" at bounding box center [420, 220] width 10 height 5
type textarea "x"
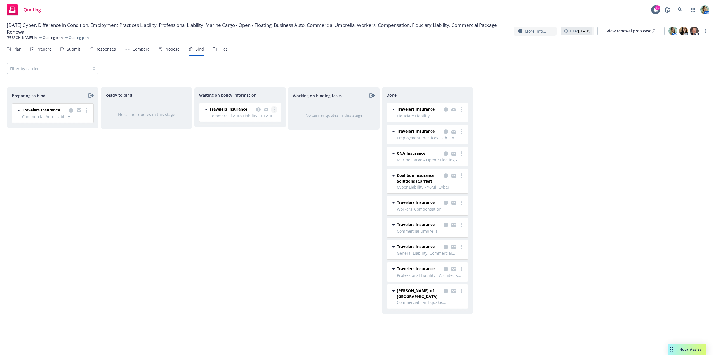
click at [275, 107] on link "more" at bounding box center [274, 109] width 7 height 7
click at [253, 121] on span "Create policies" at bounding box center [246, 120] width 41 height 5
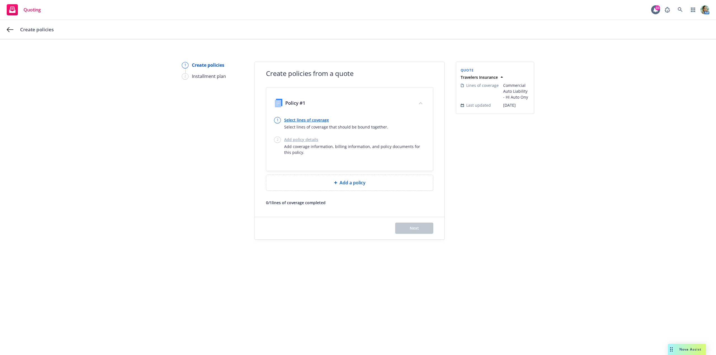
click at [314, 120] on link "Select lines of coverage" at bounding box center [336, 120] width 104 height 6
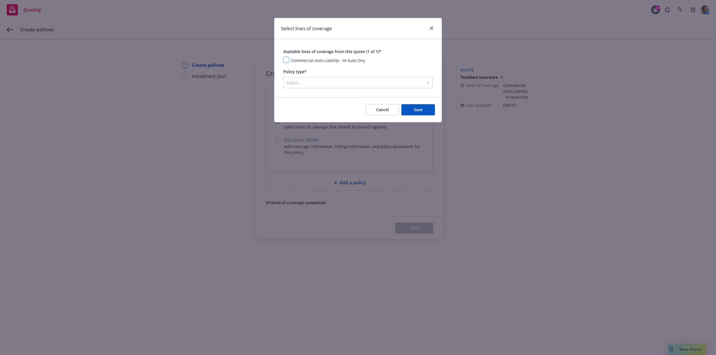
click at [287, 60] on input "checkbox" at bounding box center [286, 60] width 6 height 6
checkbox input "true"
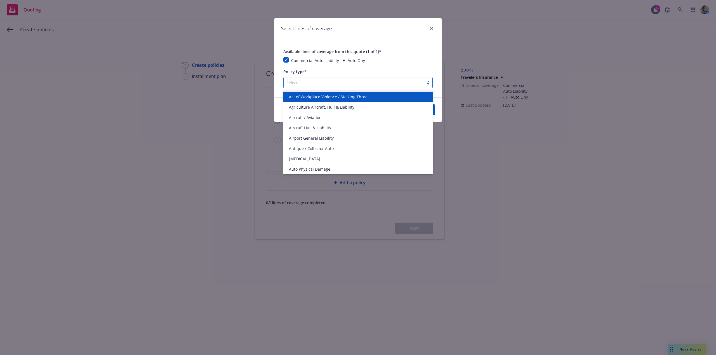
click at [318, 82] on div at bounding box center [353, 82] width 135 height 7
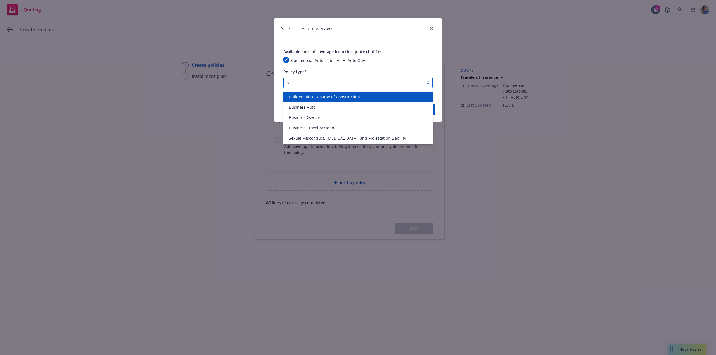
type input "bu"
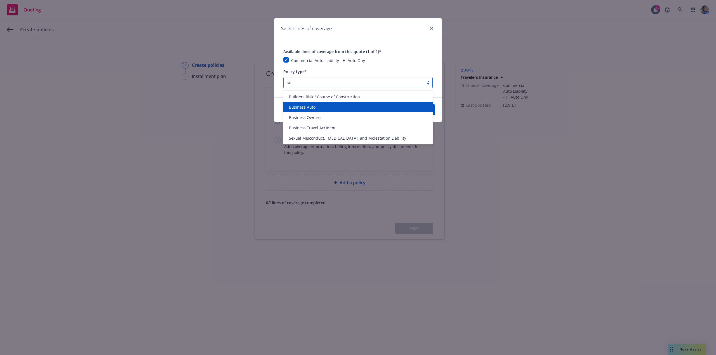
click at [316, 106] on div "Business Auto" at bounding box center [357, 107] width 143 height 6
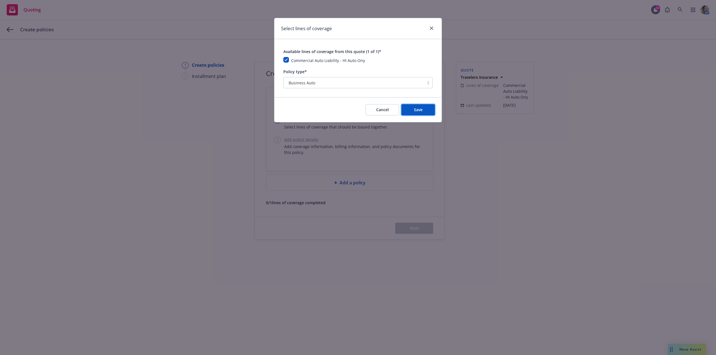
drag, startPoint x: 412, startPoint y: 108, endPoint x: 402, endPoint y: 119, distance: 14.8
click at [413, 109] on button "Save" at bounding box center [418, 109] width 34 height 11
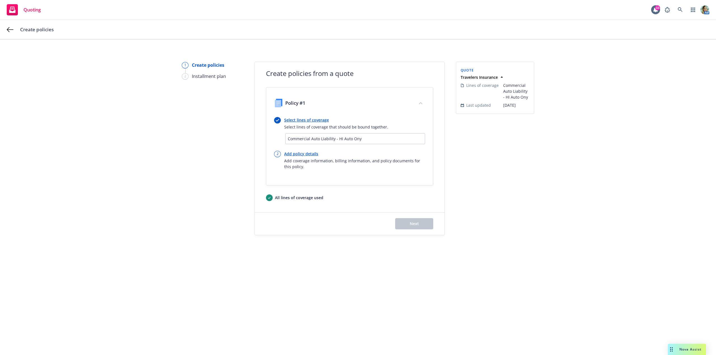
click at [307, 154] on link "Add policy details" at bounding box center [354, 154] width 141 height 6
select select "12"
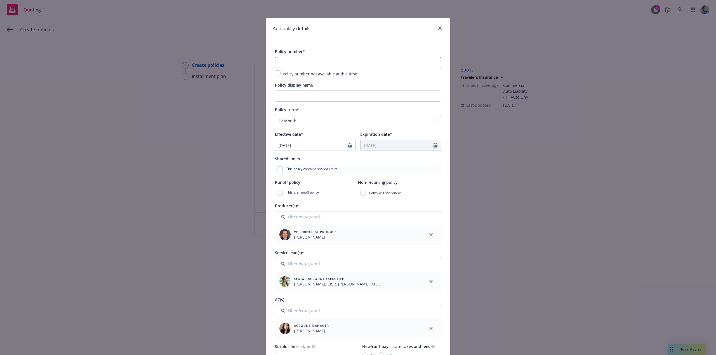
click at [295, 65] on input "text" at bounding box center [358, 62] width 166 height 11
paste input "BA-7T257638-24-SEL"
click at [305, 64] on input "BA-7T257638-24-SEL" at bounding box center [358, 62] width 166 height 11
type input "BA-7T257638-25-SEL"
click at [301, 95] on input "Policy display name" at bounding box center [358, 96] width 166 height 11
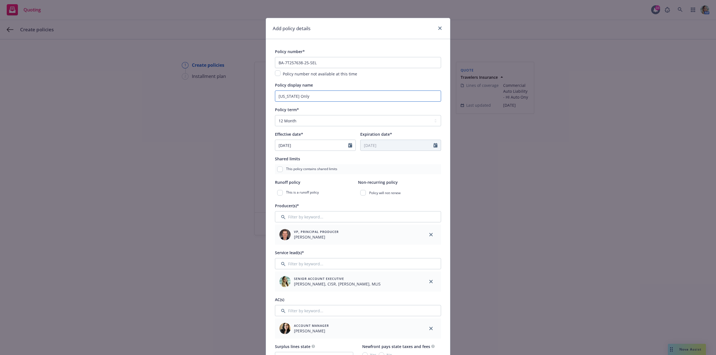
drag, startPoint x: 289, startPoint y: 98, endPoint x: 306, endPoint y: 97, distance: 16.8
click at [306, 97] on input "[US_STATE] Only" at bounding box center [358, 96] width 166 height 11
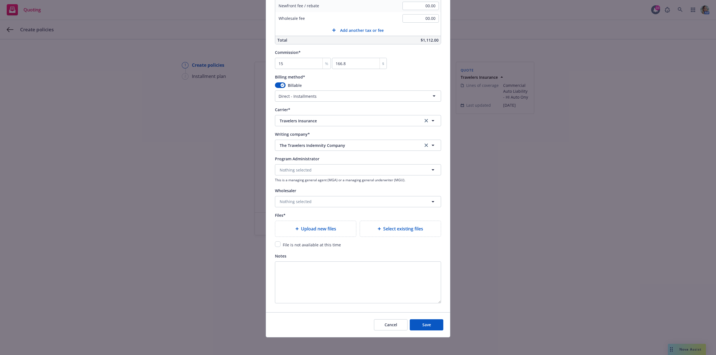
scroll to position [449, 0]
type input "Hawaii Auto only"
click at [275, 243] on input "checkbox" at bounding box center [278, 244] width 6 height 6
checkbox input "true"
drag, startPoint x: 431, startPoint y: 325, endPoint x: 429, endPoint y: 322, distance: 3.9
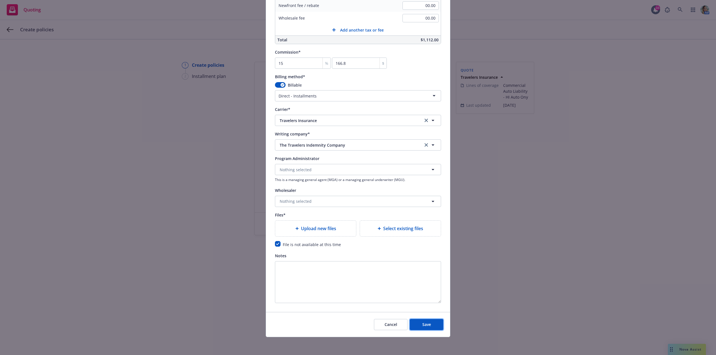
click at [431, 325] on button "Save" at bounding box center [426, 324] width 34 height 11
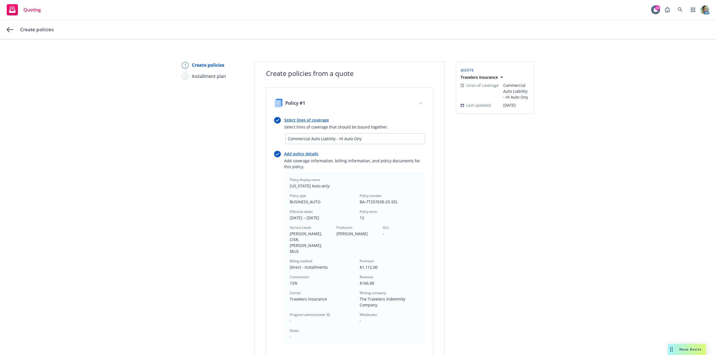
scroll to position [51, 0]
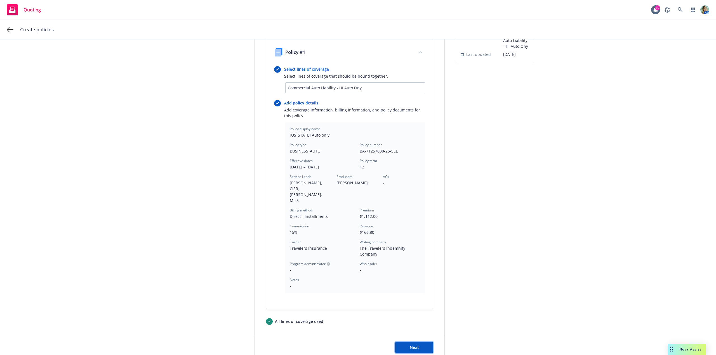
click at [414, 345] on span "Next" at bounding box center [413, 347] width 9 height 5
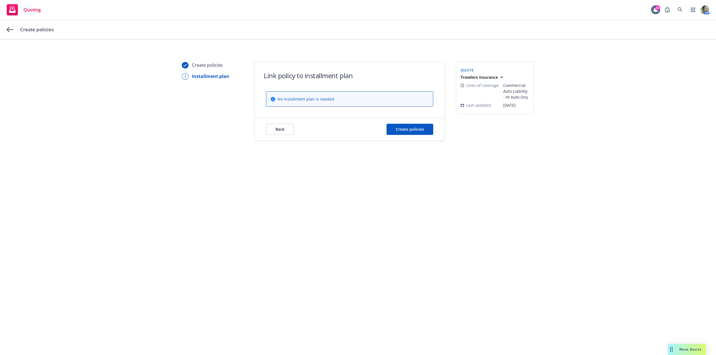
scroll to position [0, 0]
click at [404, 133] on button "Create policies" at bounding box center [409, 129] width 47 height 11
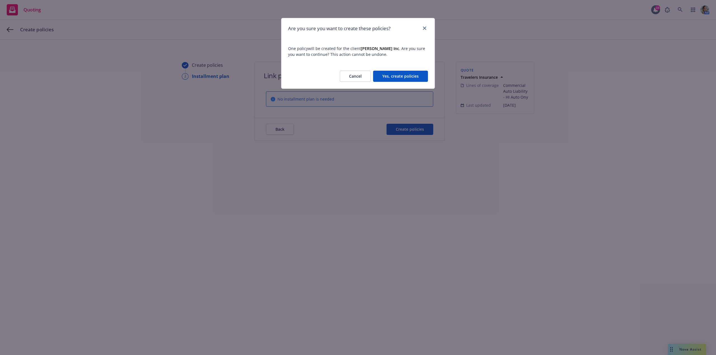
click at [409, 82] on div "Cancel Yes, create policies" at bounding box center [357, 76] width 153 height 25
click at [410, 79] on button "Yes, create policies" at bounding box center [400, 76] width 55 height 11
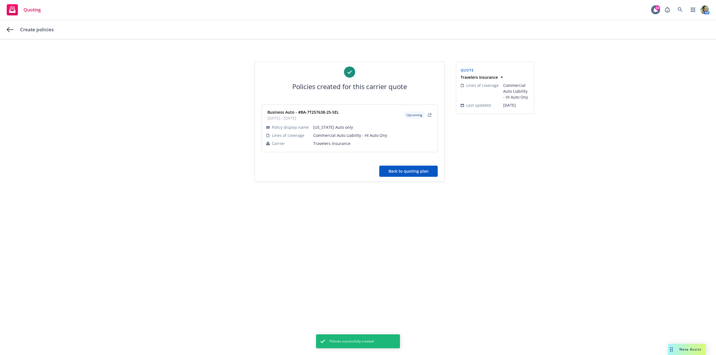
click at [397, 172] on button "Back to quoting plan" at bounding box center [408, 171] width 58 height 11
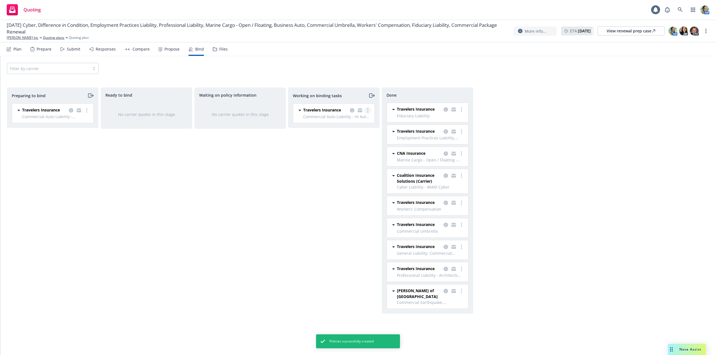
click at [369, 112] on link "more" at bounding box center [367, 110] width 7 height 7
click at [344, 130] on link "Move to done" at bounding box center [345, 132] width 51 height 11
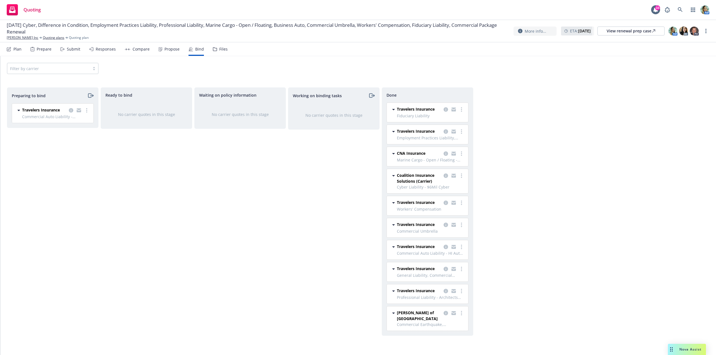
drag, startPoint x: 85, startPoint y: 109, endPoint x: 82, endPoint y: 113, distance: 5.2
click at [85, 109] on link "more" at bounding box center [86, 110] width 7 height 7
click at [67, 130] on link "Log bind order" at bounding box center [62, 132] width 55 height 11
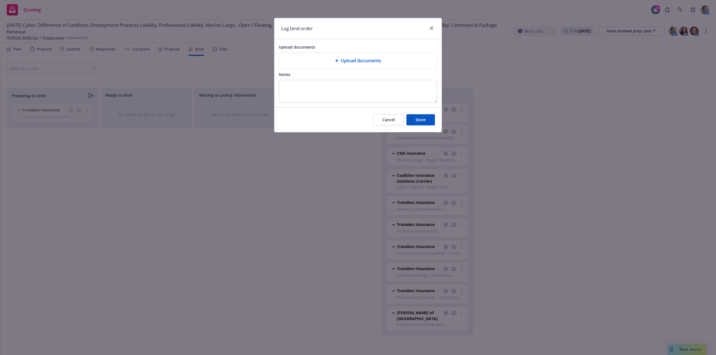
click at [314, 63] on div "Upload documents" at bounding box center [357, 60] width 149 height 7
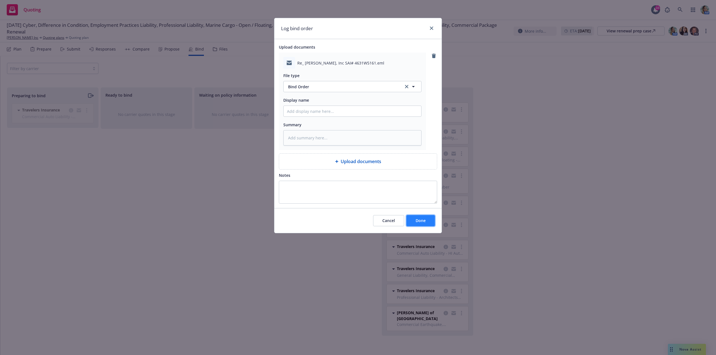
click at [421, 226] on button "Done" at bounding box center [420, 220] width 29 height 11
type textarea "x"
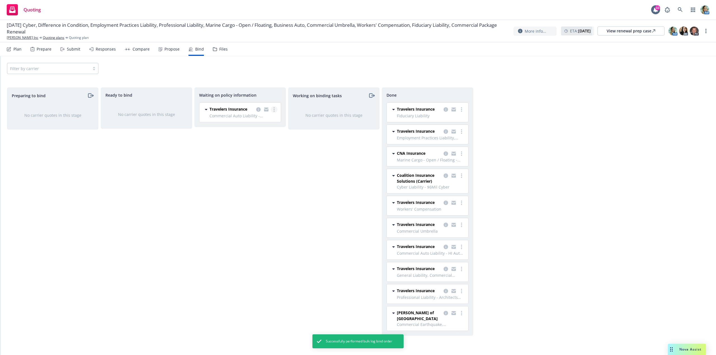
click at [275, 111] on link "more" at bounding box center [274, 109] width 7 height 7
click at [259, 121] on span "Create policies" at bounding box center [246, 120] width 41 height 5
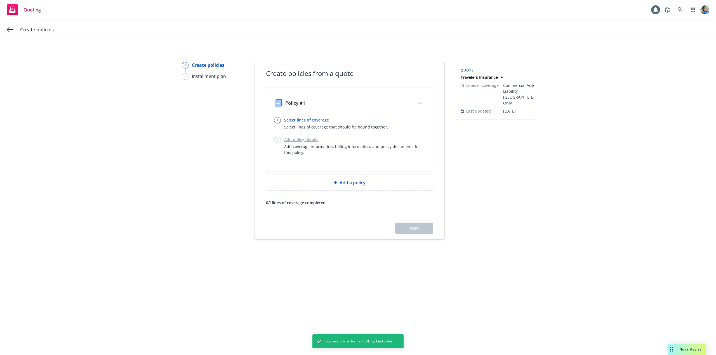
click at [305, 119] on link "Select lines of coverage" at bounding box center [336, 120] width 104 height 6
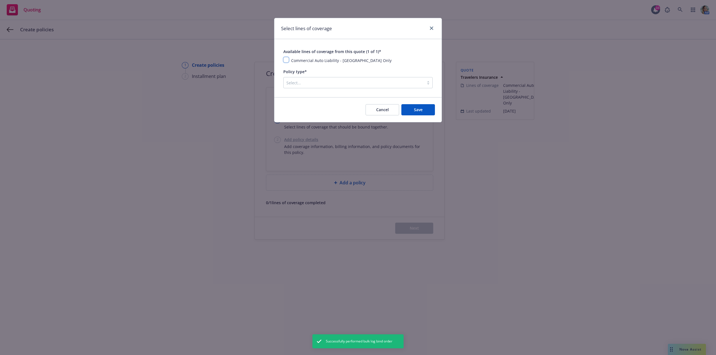
click at [286, 59] on input "checkbox" at bounding box center [286, 60] width 6 height 6
checkbox input "true"
click at [303, 86] on div at bounding box center [353, 82] width 135 height 7
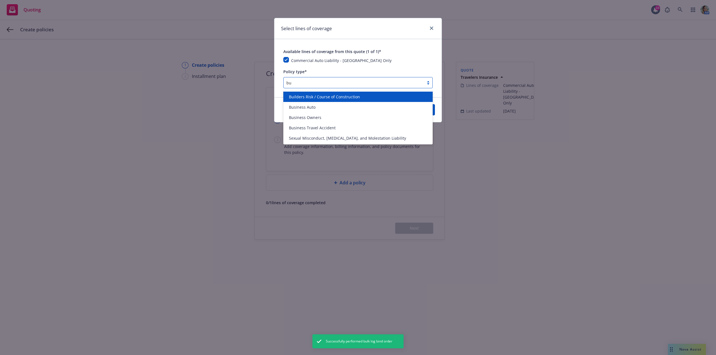
type input "bus"
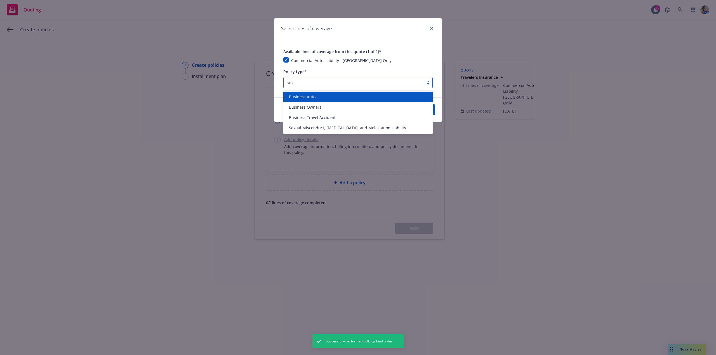
click at [303, 99] on span "Business Auto" at bounding box center [302, 97] width 27 height 6
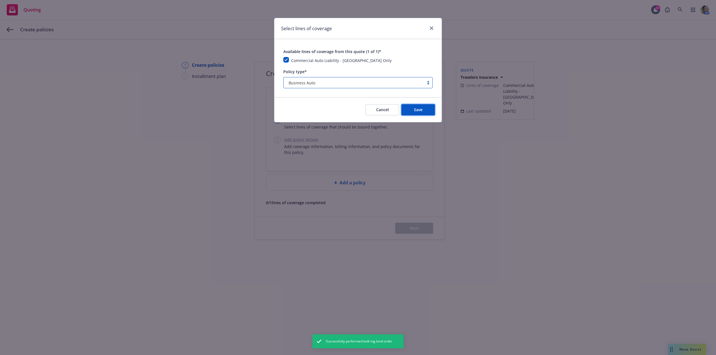
drag, startPoint x: 410, startPoint y: 109, endPoint x: 410, endPoint y: 115, distance: 6.1
click at [410, 110] on button "Save" at bounding box center [418, 109] width 34 height 11
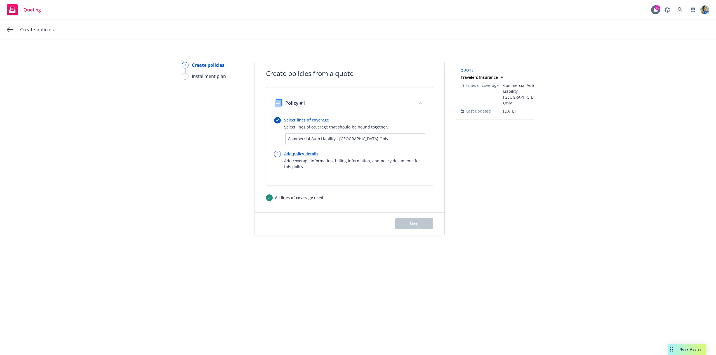
click at [307, 154] on link "Add policy details" at bounding box center [354, 154] width 141 height 6
select select "12"
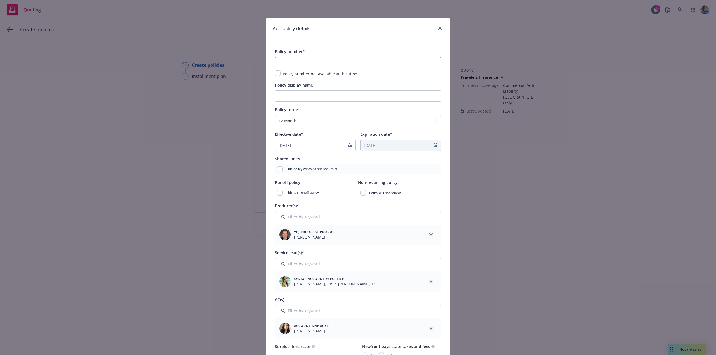
click at [286, 64] on input "text" at bounding box center [358, 62] width 166 height 11
paste input "BA-9M897262-24-42-G"
click at [306, 64] on input "BA-9M897262-24-42-G" at bounding box center [358, 62] width 166 height 11
type input "BA-9M897262-25-42-G"
click at [294, 99] on input "Policy display name" at bounding box center [358, 96] width 166 height 11
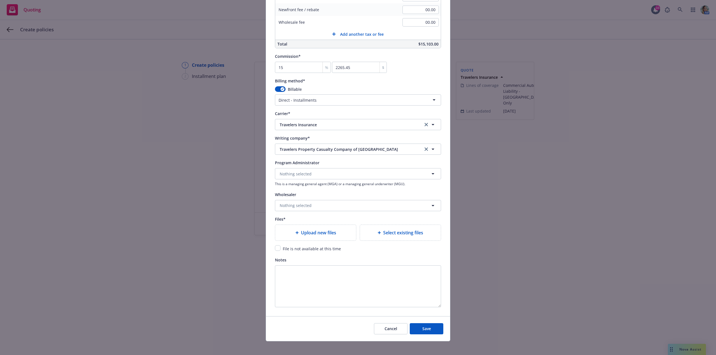
scroll to position [449, 0]
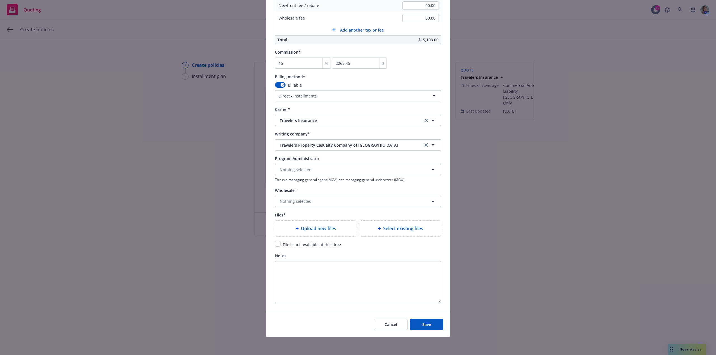
type input "California Auto Only"
drag, startPoint x: 275, startPoint y: 242, endPoint x: 343, endPoint y: 278, distance: 76.8
click at [275, 242] on input "checkbox" at bounding box center [278, 244] width 6 height 6
checkbox input "true"
click at [425, 325] on span "Save" at bounding box center [426, 324] width 9 height 5
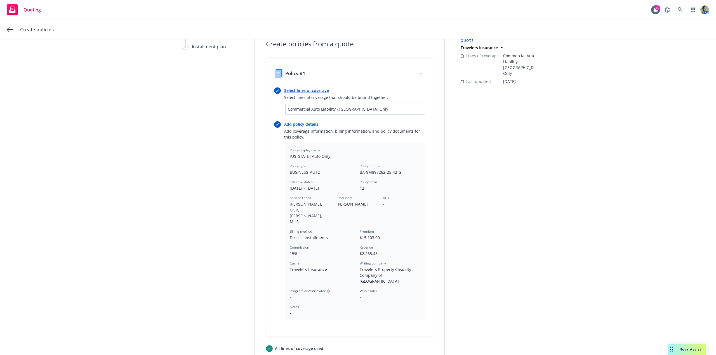
scroll to position [79, 0]
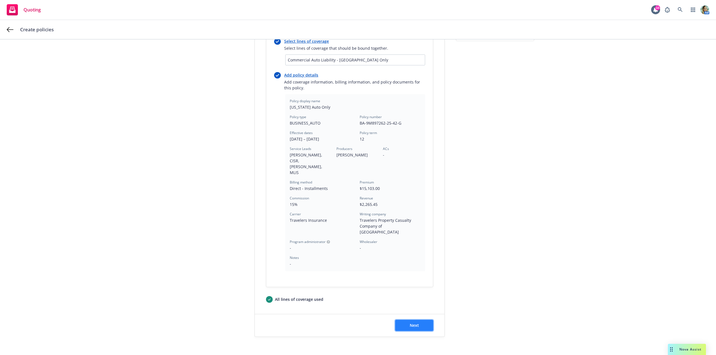
click at [417, 320] on button "Next" at bounding box center [414, 325] width 38 height 11
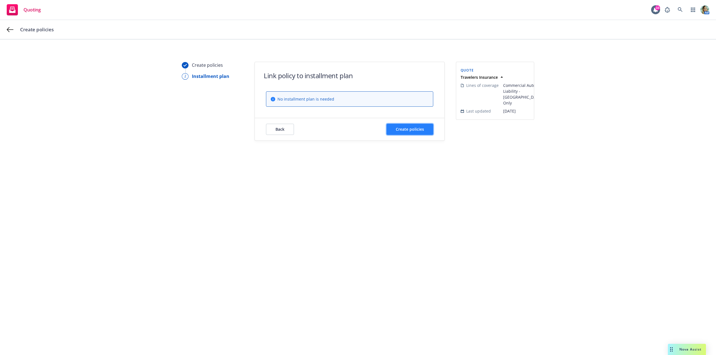
click at [410, 134] on button "Create policies" at bounding box center [409, 129] width 47 height 11
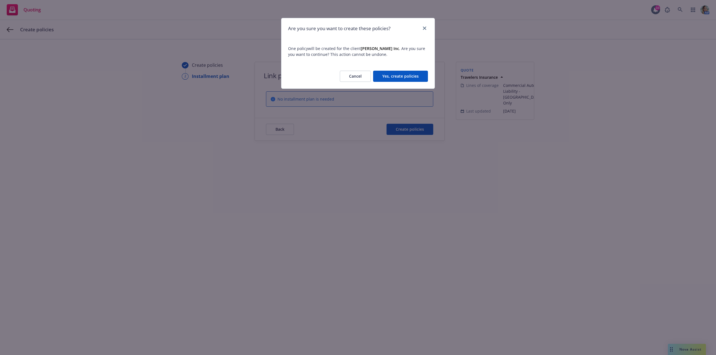
click at [407, 80] on button "Yes, create policies" at bounding box center [400, 76] width 55 height 11
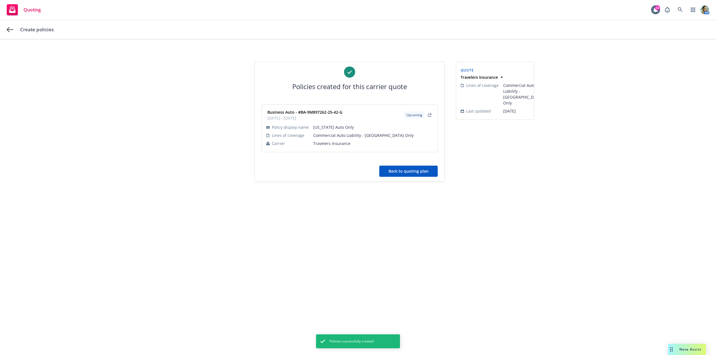
click at [402, 173] on button "Back to quoting plan" at bounding box center [408, 171] width 58 height 11
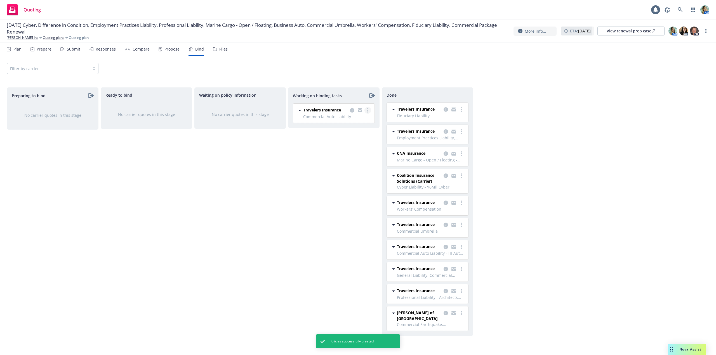
click at [367, 112] on icon "more" at bounding box center [367, 110] width 1 height 4
click at [347, 133] on span "Move to done" at bounding box center [339, 132] width 39 height 5
drag, startPoint x: 668, startPoint y: 105, endPoint x: 679, endPoint y: 87, distance: 20.9
click at [669, 104] on div "Preparing to bind No carrier quotes in this stage Ready to bind No carrier quot…" at bounding box center [358, 215] width 702 height 256
click at [704, 32] on link "more" at bounding box center [705, 31] width 7 height 7
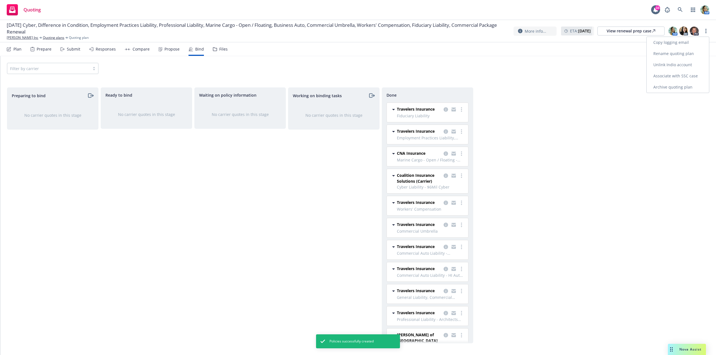
click at [673, 88] on link "Archive quoting plan" at bounding box center [677, 87] width 62 height 11
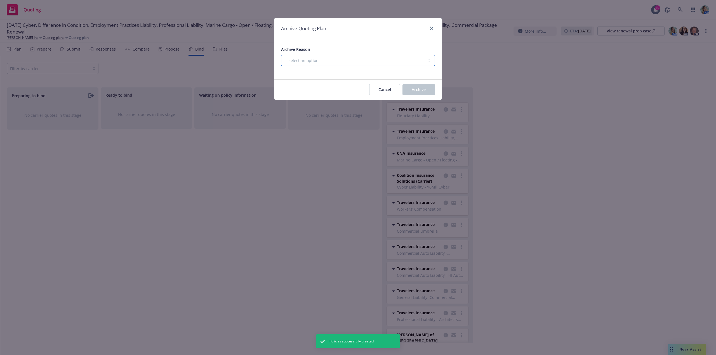
click at [396, 60] on select "-- select an option -- All policies in this renewal plan are auto-renewed Creat…" at bounding box center [358, 60] width 154 height 11
select select "ARCHIVED_RENEWAL_COMPLETED"
click at [281, 55] on select "-- select an option -- All policies in this renewal plan are auto-renewed Creat…" at bounding box center [358, 60] width 154 height 11
click at [420, 90] on span "Archive" at bounding box center [418, 89] width 14 height 5
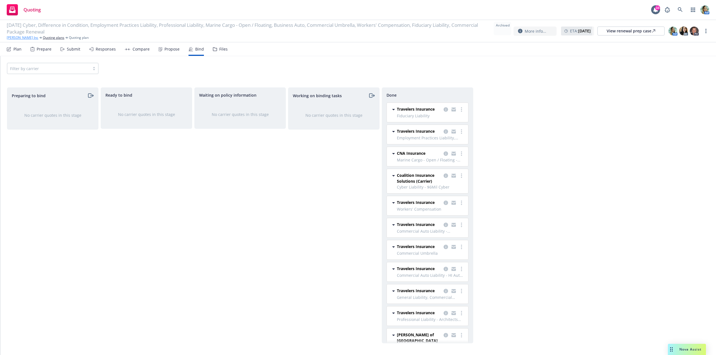
click at [22, 36] on link "[PERSON_NAME] Inc" at bounding box center [23, 37] width 32 height 5
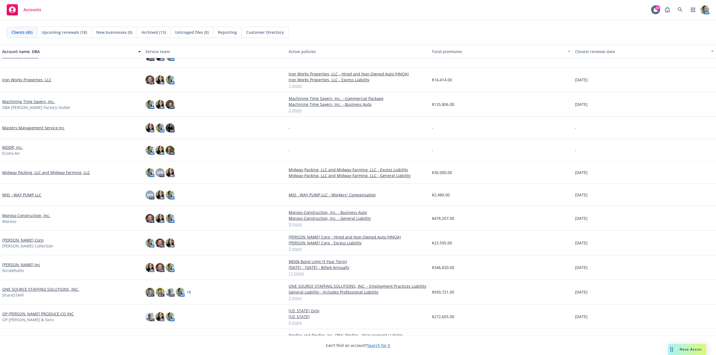
scroll to position [363, 0]
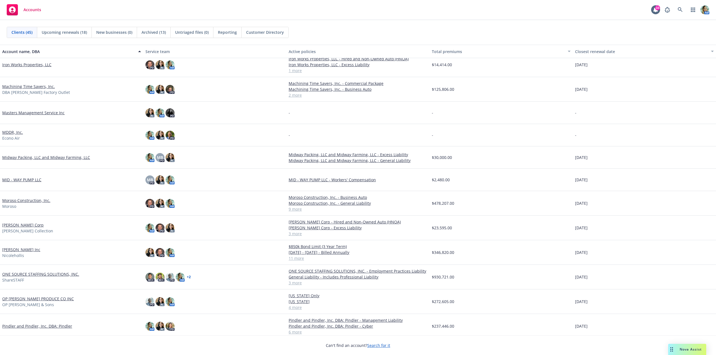
click at [28, 249] on link "[PERSON_NAME] Inc" at bounding box center [21, 250] width 38 height 6
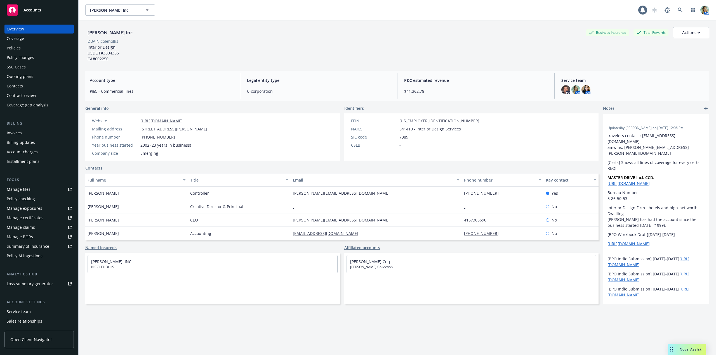
click at [15, 49] on div "Policies" at bounding box center [14, 48] width 14 height 9
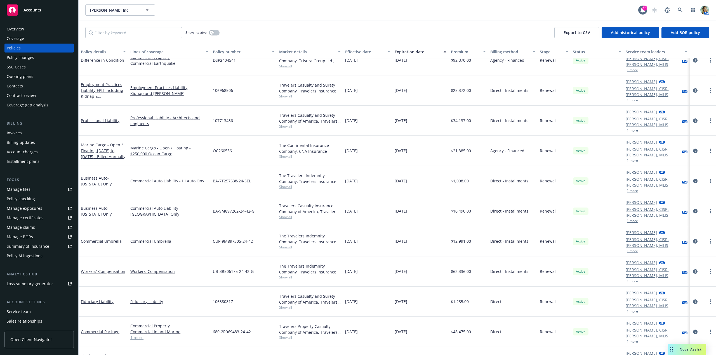
scroll to position [43, 0]
click at [18, 28] on div "Overview" at bounding box center [15, 29] width 17 height 9
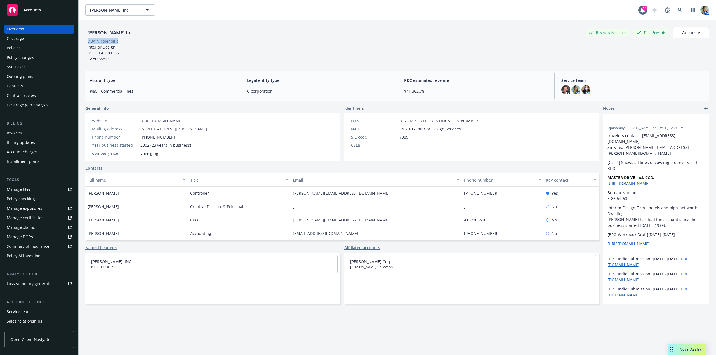
drag, startPoint x: 119, startPoint y: 42, endPoint x: 80, endPoint y: 44, distance: 38.6
click at [88, 42] on span "DBA: Nicolehollis" at bounding box center [102, 41] width 35 height 6
copy div "DBA: Nicolehollis"
click at [21, 49] on div "Policies" at bounding box center [39, 48] width 65 height 9
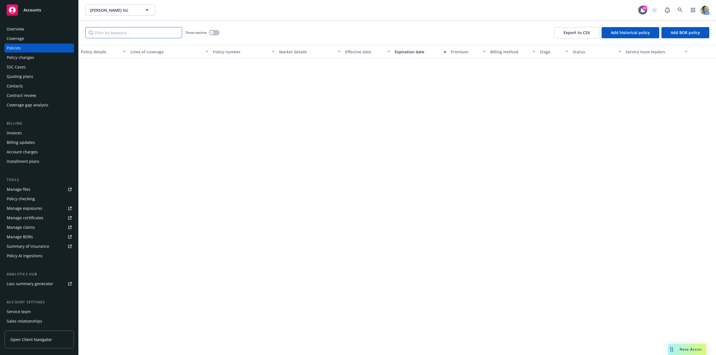
click at [134, 34] on input "Filter by keyword..." at bounding box center [133, 32] width 97 height 11
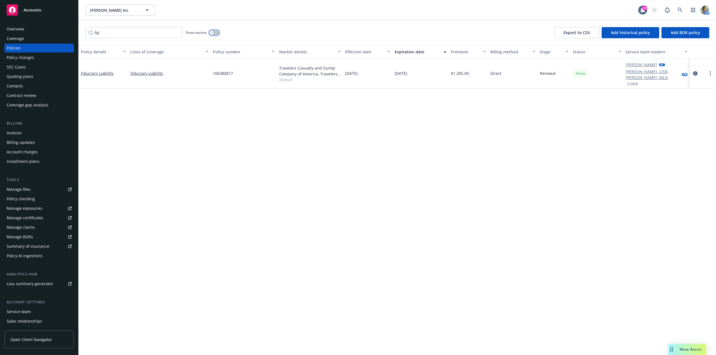
click at [213, 34] on button "button" at bounding box center [214, 33] width 11 height 6
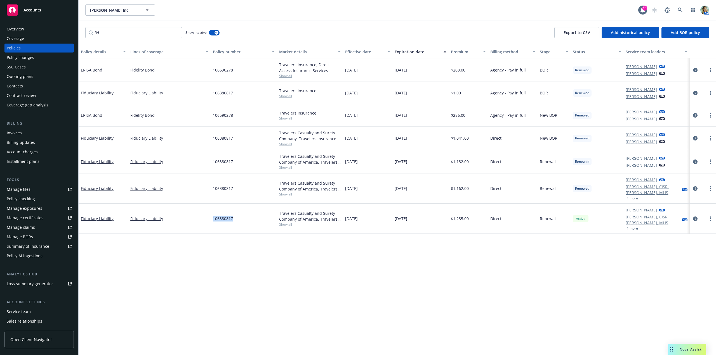
drag, startPoint x: 212, startPoint y: 213, endPoint x: 235, endPoint y: 211, distance: 23.3
click at [235, 211] on div "106380817" at bounding box center [243, 219] width 66 height 30
copy span "106380817"
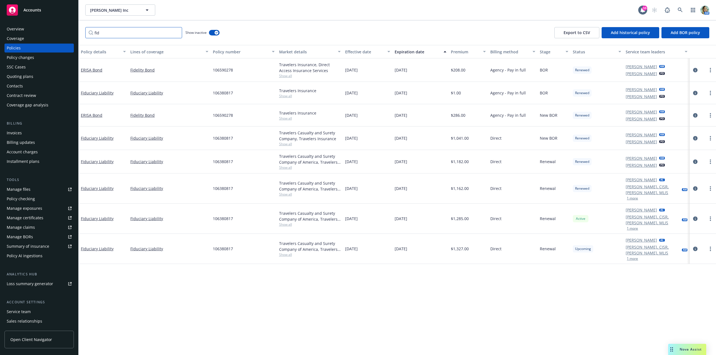
drag, startPoint x: 114, startPoint y: 32, endPoint x: 87, endPoint y: 34, distance: 26.7
click at [87, 34] on input "fid" at bounding box center [133, 32] width 97 height 11
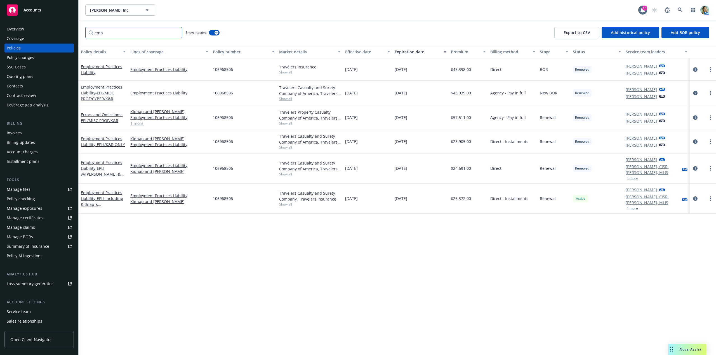
type input "emp"
click at [225, 299] on div "Policy details Lines of coverage Policy number Market details Effective date Ex…" at bounding box center [397, 200] width 637 height 310
drag, startPoint x: 225, startPoint y: 194, endPoint x: 213, endPoint y: 194, distance: 11.7
click at [213, 194] on div "106968506" at bounding box center [243, 199] width 66 height 30
copy span "106968506"
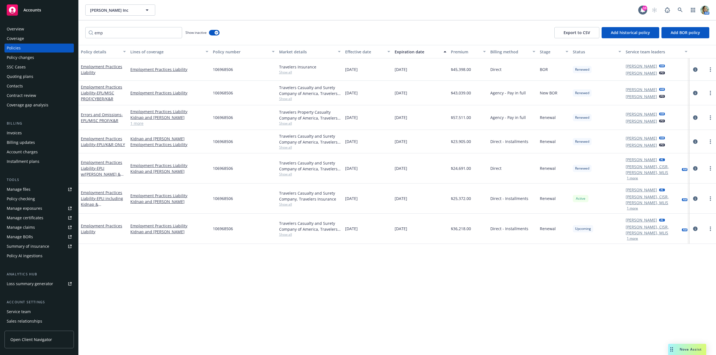
click at [23, 84] on div "Contacts" at bounding box center [39, 86] width 65 height 9
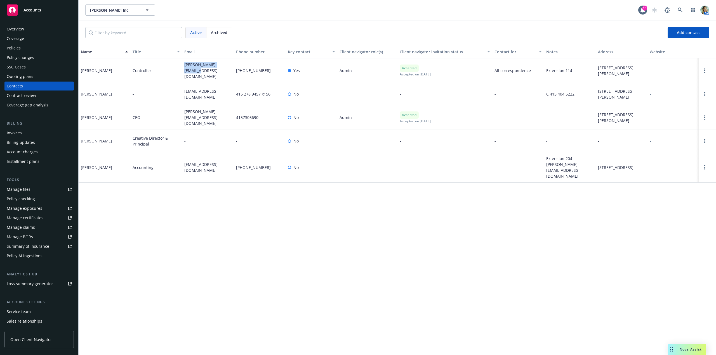
drag, startPoint x: 181, startPoint y: 71, endPoint x: 225, endPoint y: 72, distance: 43.9
click at [225, 72] on div "Jose Jimenez Controller jose@nicolehollis.com 415-278-9457 Yes Admin Accepted A…" at bounding box center [397, 70] width 637 height 25
copy div "[PERSON_NAME][EMAIL_ADDRESS][DOMAIN_NAME]"
click at [27, 49] on div "Policies" at bounding box center [39, 48] width 65 height 9
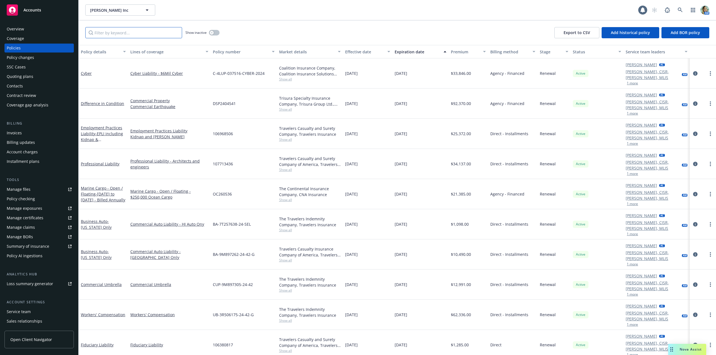
click at [108, 34] on input "Filter by keyword..." at bounding box center [133, 32] width 97 height 11
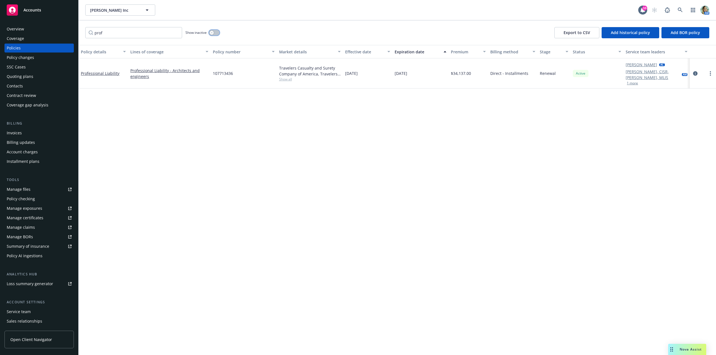
drag, startPoint x: 216, startPoint y: 33, endPoint x: 214, endPoint y: 42, distance: 9.0
click at [216, 33] on button "button" at bounding box center [214, 33] width 11 height 6
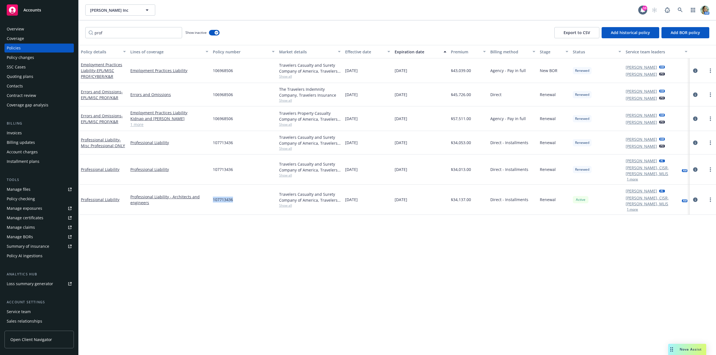
drag, startPoint x: 223, startPoint y: 191, endPoint x: 212, endPoint y: 192, distance: 11.3
click at [212, 192] on div "107713436" at bounding box center [243, 200] width 66 height 30
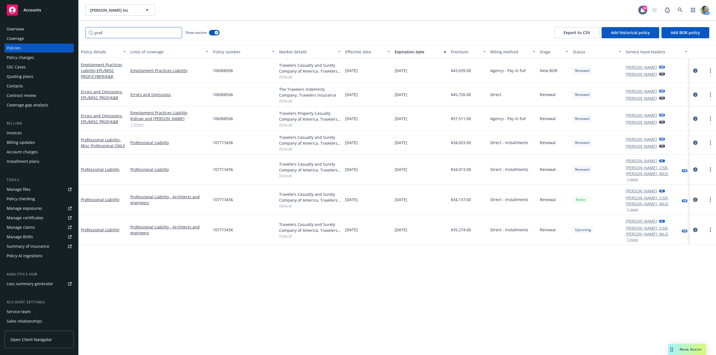
drag, startPoint x: 114, startPoint y: 34, endPoint x: 77, endPoint y: 32, distance: 37.0
click at [77, 32] on div "Accounts Overview Coverage Policies Policy changes SSC Cases Quoting plans Cont…" at bounding box center [358, 177] width 716 height 355
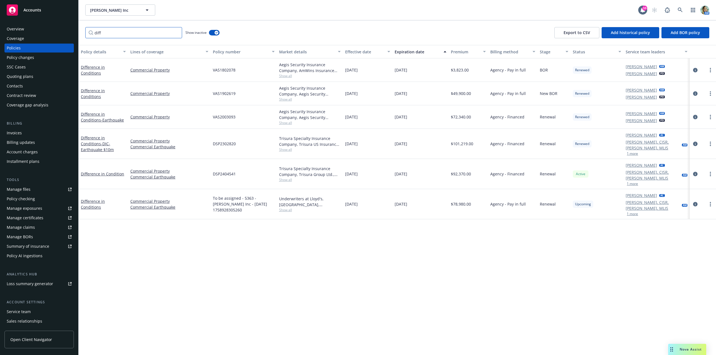
drag, startPoint x: 102, startPoint y: 32, endPoint x: 93, endPoint y: 33, distance: 9.5
click at [93, 33] on input "diff" at bounding box center [133, 32] width 97 height 11
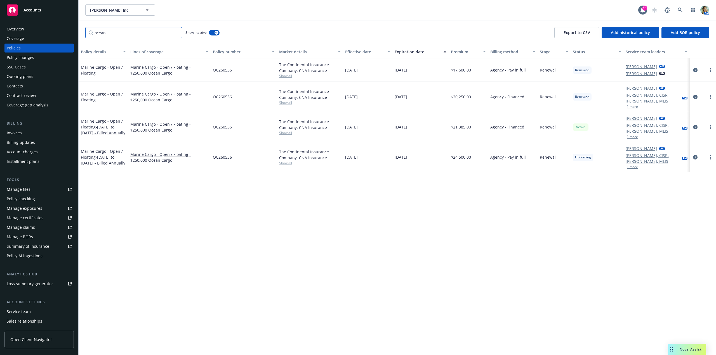
type input "ocean"
click at [13, 88] on div "Contacts" at bounding box center [15, 86] width 16 height 9
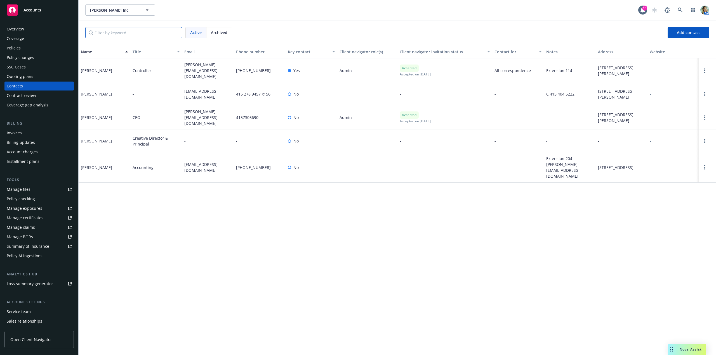
click at [101, 34] on input "Filter by keyword..." at bounding box center [133, 32] width 97 height 11
drag, startPoint x: 20, startPoint y: 46, endPoint x: 24, endPoint y: 45, distance: 4.0
click at [20, 46] on div "Policies" at bounding box center [39, 48] width 65 height 9
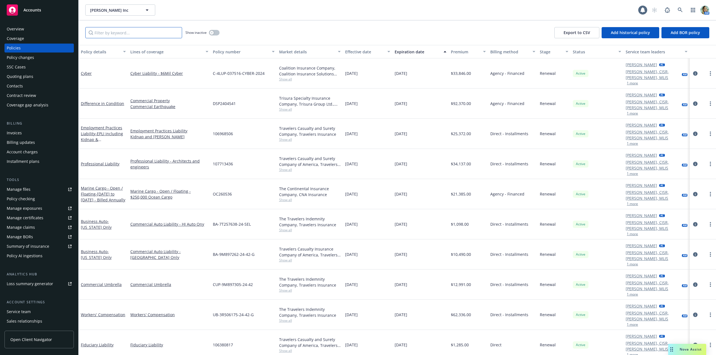
click at [117, 33] on input "Filter by keyword..." at bounding box center [133, 32] width 97 height 11
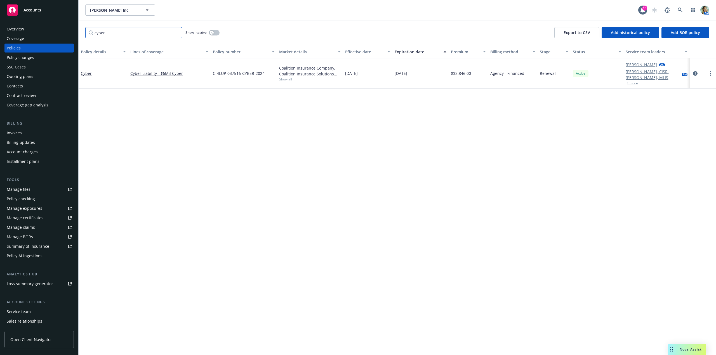
type input "cyber"
click at [214, 34] on button "button" at bounding box center [214, 33] width 11 height 6
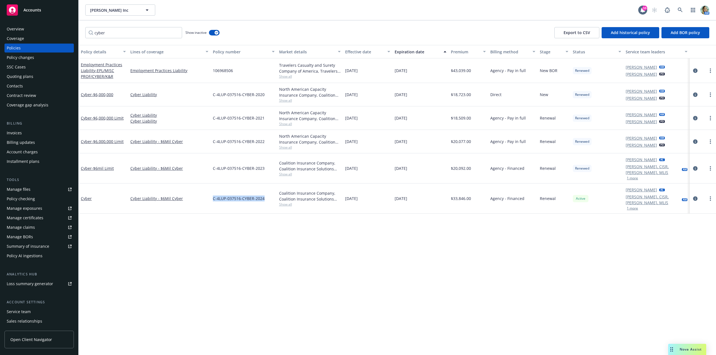
drag, startPoint x: 212, startPoint y: 191, endPoint x: 264, endPoint y: 190, distance: 52.0
click at [264, 190] on div "C-4LUP-037516-CYBER-2024" at bounding box center [243, 199] width 66 height 30
copy span "C-4LUP-037516-CYBER-2024"
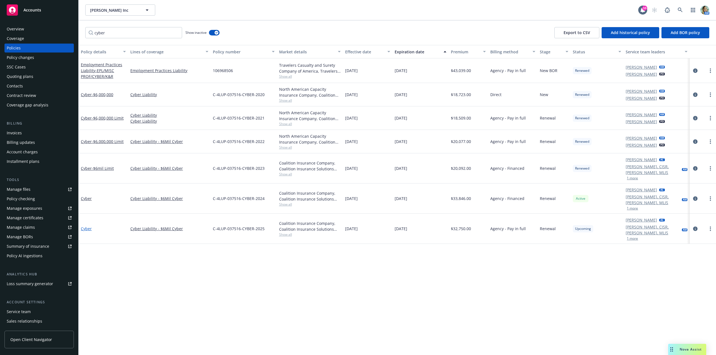
click at [89, 226] on link "Cyber" at bounding box center [86, 228] width 11 height 5
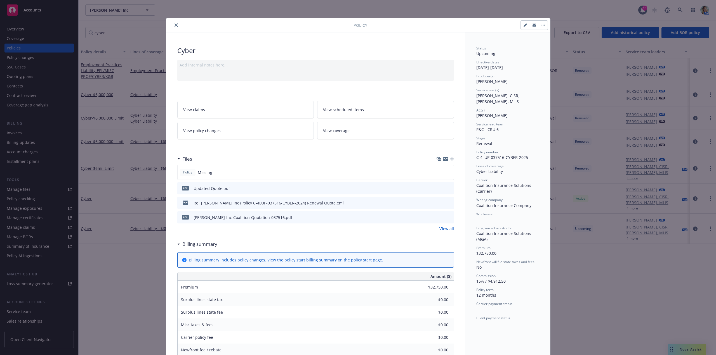
click at [450, 161] on div "Files" at bounding box center [315, 159] width 276 height 12
click at [450, 158] on icon "button" at bounding box center [452, 159] width 4 height 4
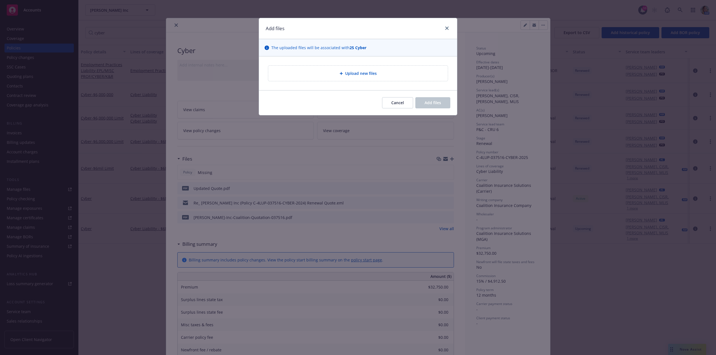
click at [346, 79] on div "Upload new files" at bounding box center [357, 73] width 179 height 15
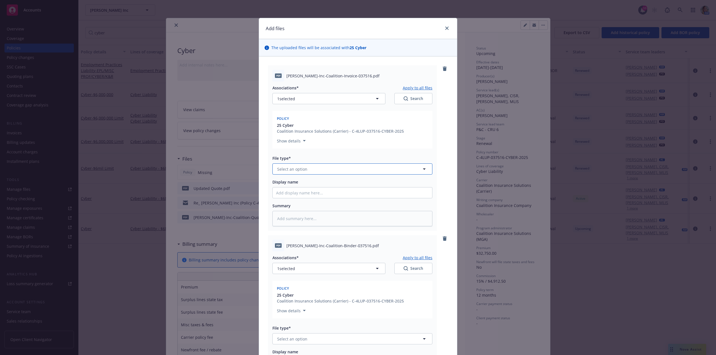
click at [309, 171] on button "Select an option" at bounding box center [352, 169] width 160 height 11
type input "inv"
click at [312, 198] on span "Invoice - Third Party" at bounding box center [297, 199] width 39 height 6
type textarea "x"
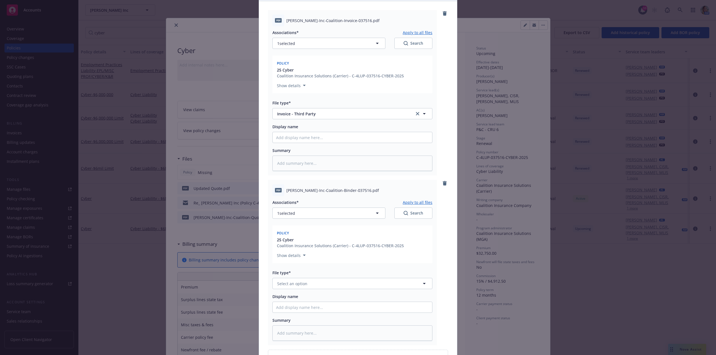
scroll to position [56, 0]
click at [288, 283] on span "Select an option" at bounding box center [292, 283] width 30 height 6
type input "bi"
click at [294, 295] on div "Binder" at bounding box center [352, 299] width 153 height 8
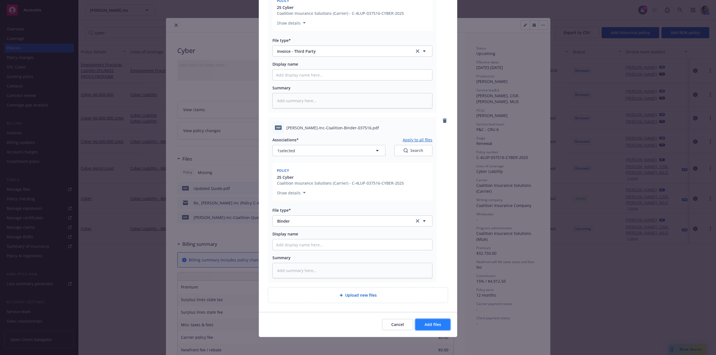
click at [425, 322] on span "Add files" at bounding box center [432, 324] width 16 height 5
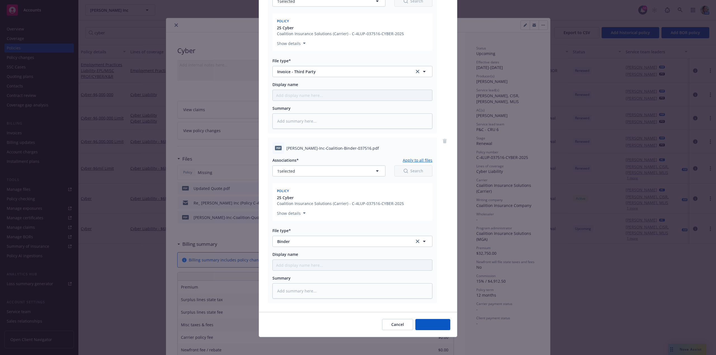
scroll to position [98, 0]
type textarea "x"
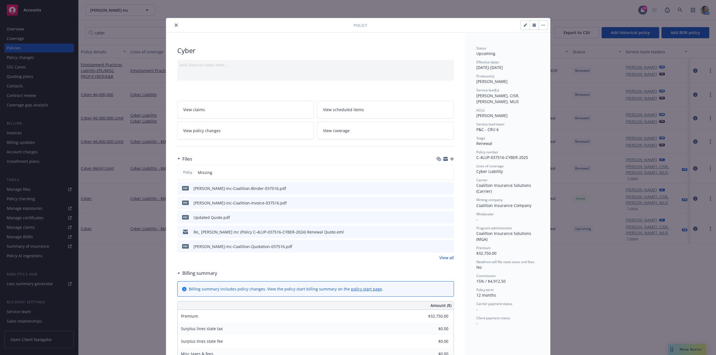
click at [173, 27] on button "close" at bounding box center [176, 25] width 7 height 7
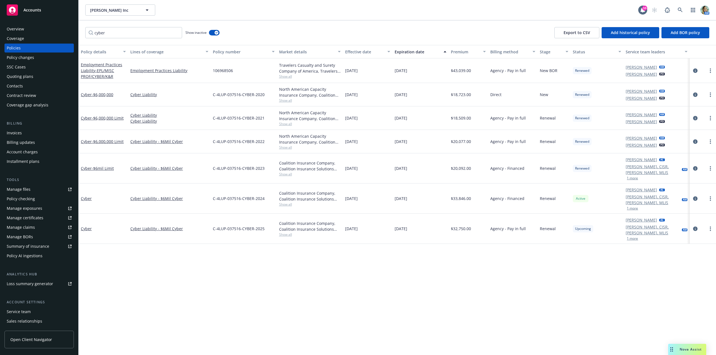
click at [25, 87] on div "Contacts" at bounding box center [39, 86] width 65 height 9
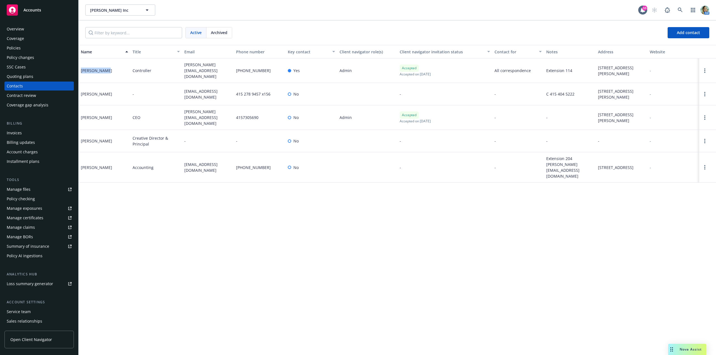
drag, startPoint x: 102, startPoint y: 72, endPoint x: 80, endPoint y: 71, distance: 21.8
click at [80, 71] on div "[PERSON_NAME]" at bounding box center [105, 70] width 52 height 25
copy div "[PERSON_NAME]"
drag, startPoint x: 234, startPoint y: 71, endPoint x: 261, endPoint y: 70, distance: 26.6
click at [261, 70] on div "[PHONE_NUMBER]" at bounding box center [260, 70] width 52 height 25
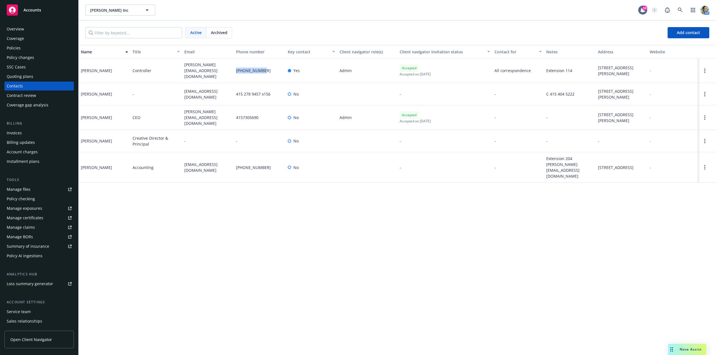
copy span "[PHONE_NUMBER]"
drag, startPoint x: 224, startPoint y: 70, endPoint x: 182, endPoint y: 71, distance: 41.7
click at [182, 71] on div "[PERSON_NAME][EMAIL_ADDRESS][DOMAIN_NAME]" at bounding box center [208, 70] width 52 height 25
copy span "[PERSON_NAME][EMAIL_ADDRESS][DOMAIN_NAME]"
click at [292, 255] on div "Name Title Email Phone number Key contact Client navigator role(s) Client navig…" at bounding box center [397, 200] width 637 height 310
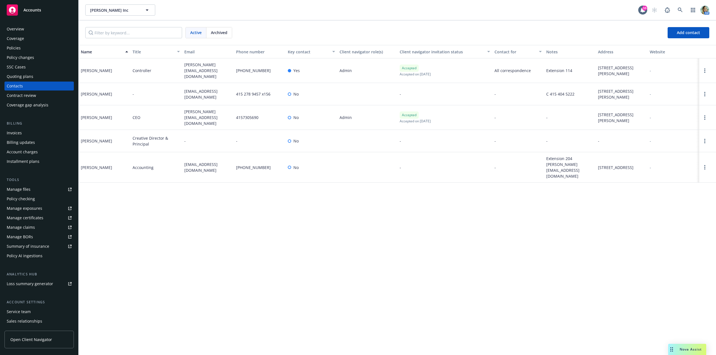
click at [27, 49] on div "Policies" at bounding box center [39, 48] width 65 height 9
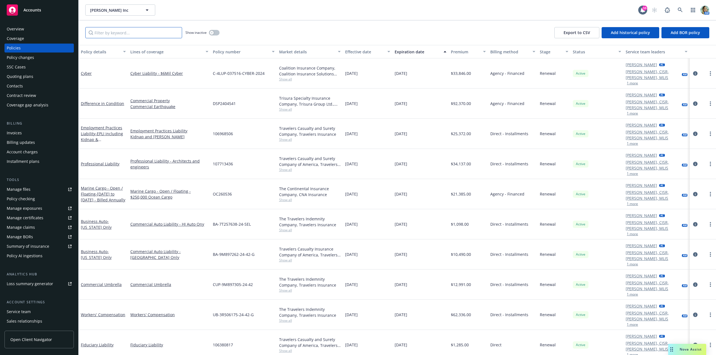
click at [145, 34] on input "Filter by keyword..." at bounding box center [133, 32] width 97 height 11
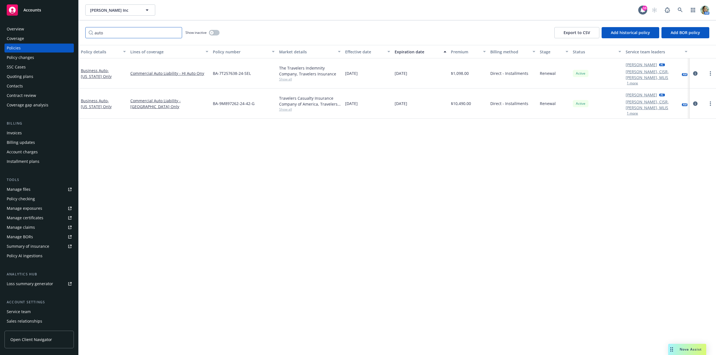
drag, startPoint x: 126, startPoint y: 37, endPoint x: 82, endPoint y: 42, distance: 44.2
click at [82, 41] on div "auto Show inactive Export to CSV Add historical policy Add BOR policy" at bounding box center [397, 32] width 637 height 25
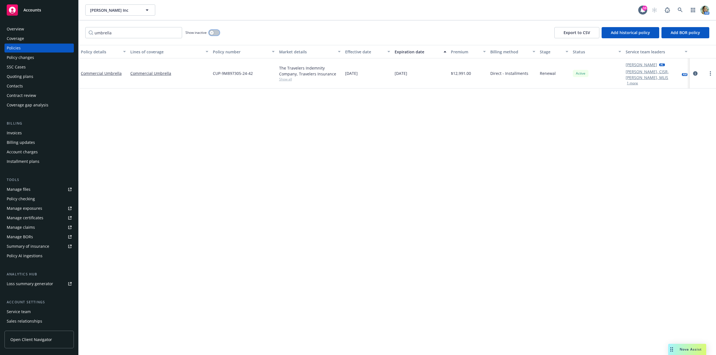
click at [216, 33] on button "button" at bounding box center [214, 33] width 11 height 6
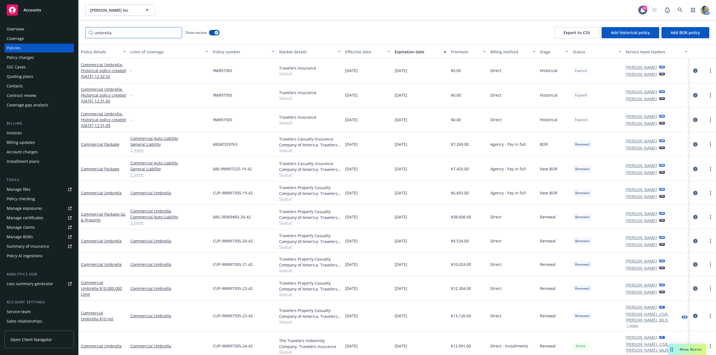
click at [154, 34] on input "umbrella" at bounding box center [133, 32] width 97 height 11
drag, startPoint x: 211, startPoint y: 337, endPoint x: 255, endPoint y: 338, distance: 44.5
click at [255, 338] on div "CUP-9M897305-24-42" at bounding box center [243, 346] width 66 height 30
copy span "CUP-9M897305-24-42"
drag, startPoint x: 124, startPoint y: 30, endPoint x: 68, endPoint y: 33, distance: 56.3
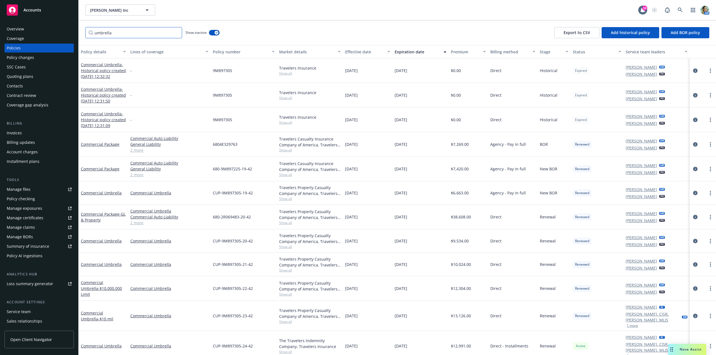
click at [124, 31] on input "umbrella" at bounding box center [133, 32] width 97 height 11
drag, startPoint x: 68, startPoint y: 33, endPoint x: 65, endPoint y: 33, distance: 2.9
click at [65, 33] on div "Accounts Overview Coverage Policies Policy changes SSC Cases Quoting plans Cont…" at bounding box center [358, 177] width 716 height 355
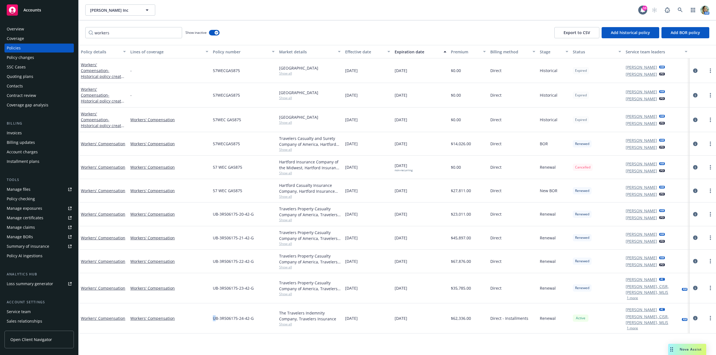
drag, startPoint x: 213, startPoint y: 316, endPoint x: 216, endPoint y: 315, distance: 3.1
click at [217, 315] on div "UB-3R506175-24-42-G" at bounding box center [243, 319] width 66 height 30
click at [209, 311] on div "Workers' Compensation" at bounding box center [169, 319] width 82 height 30
drag, startPoint x: 208, startPoint y: 309, endPoint x: 256, endPoint y: 312, distance: 48.4
click at [256, 312] on div "Workers' Compensation Workers' Compensation UB-3R506175-24-42-G The Travelers I…" at bounding box center [397, 319] width 637 height 30
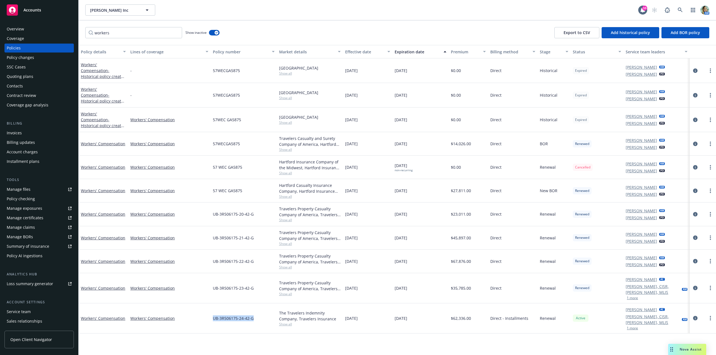
copy div "UB-3R506175-24-42-G"
drag, startPoint x: 97, startPoint y: 35, endPoint x: 70, endPoint y: 37, distance: 26.6
click at [70, 37] on div "Accounts Overview Coverage Policies Policy changes SSC Cases Quoting plans Cont…" at bounding box center [358, 177] width 716 height 355
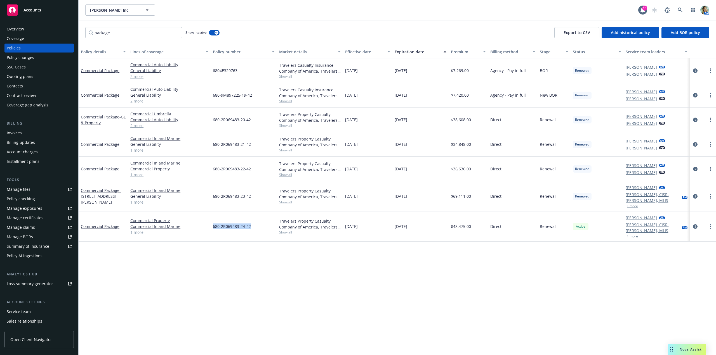
drag, startPoint x: 210, startPoint y: 221, endPoint x: 257, endPoint y: 220, distance: 46.7
click at [257, 220] on div "Commercial Package Commercial Property Commercial Inland Marine General Liabili…" at bounding box center [397, 227] width 637 height 30
click at [122, 32] on input "package" at bounding box center [133, 32] width 97 height 11
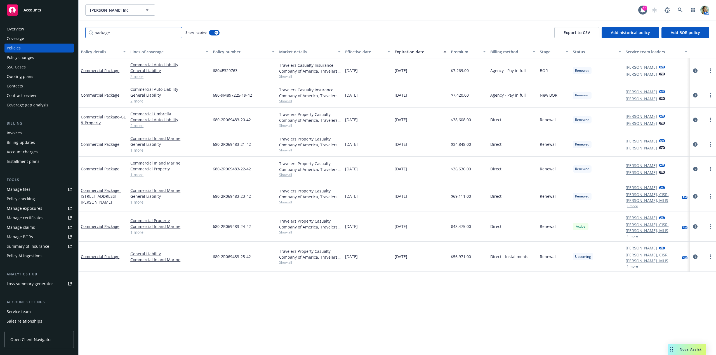
drag, startPoint x: 104, startPoint y: 30, endPoint x: 82, endPoint y: 30, distance: 22.4
click at [83, 29] on div "package Show inactive Export to CSV Add historical policy Add BOR policy" at bounding box center [397, 32] width 637 height 25
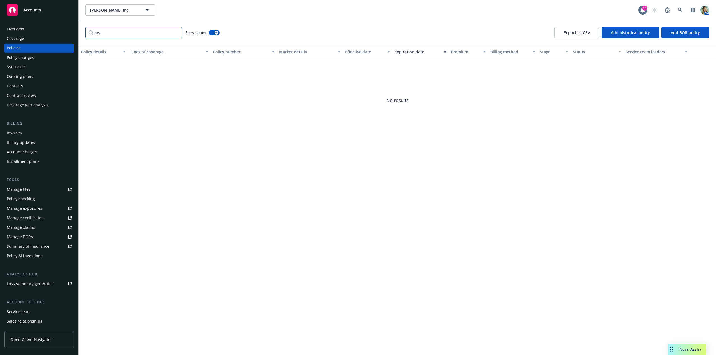
type input "h"
type input "a"
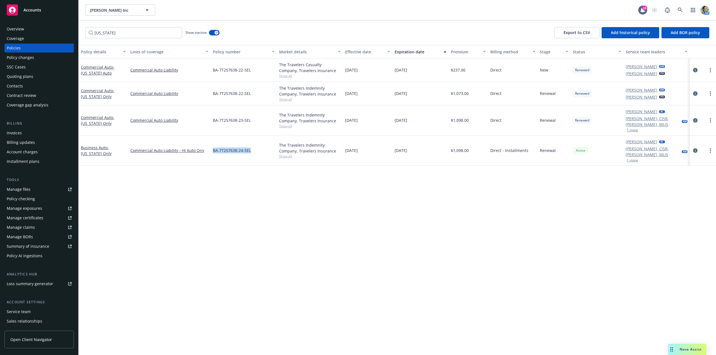
drag, startPoint x: 211, startPoint y: 143, endPoint x: 250, endPoint y: 141, distance: 38.9
click at [250, 141] on div "BA-7T257638-24-SEL" at bounding box center [243, 151] width 66 height 30
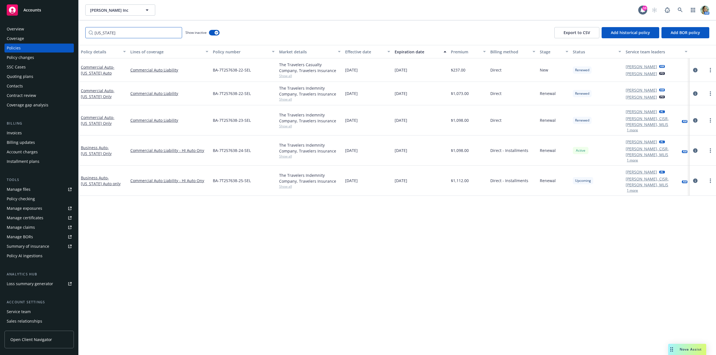
drag, startPoint x: 92, startPoint y: 33, endPoint x: 73, endPoint y: 32, distance: 18.5
click at [74, 32] on div "Accounts Overview Coverage Policies Policy changes SSC Cases Quoting plans Cont…" at bounding box center [358, 177] width 716 height 355
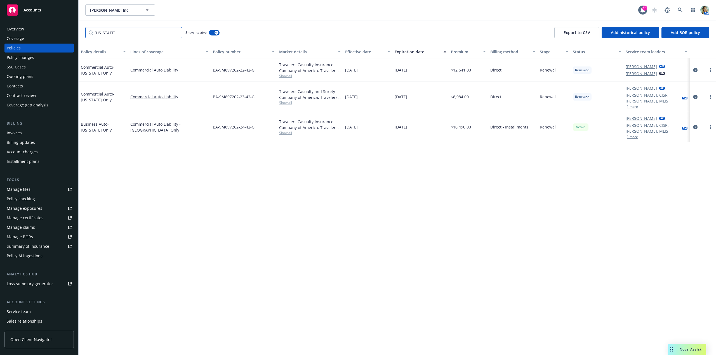
type input "california"
drag, startPoint x: 212, startPoint y: 120, endPoint x: 255, endPoint y: 118, distance: 42.8
click at [254, 118] on div "BA-9M897262-24-42-G" at bounding box center [243, 127] width 66 height 30
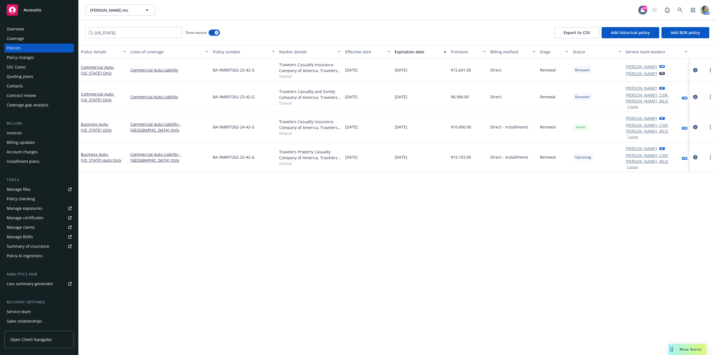
drag, startPoint x: 212, startPoint y: 32, endPoint x: 193, endPoint y: 33, distance: 19.1
click at [212, 32] on button "button" at bounding box center [214, 33] width 11 height 6
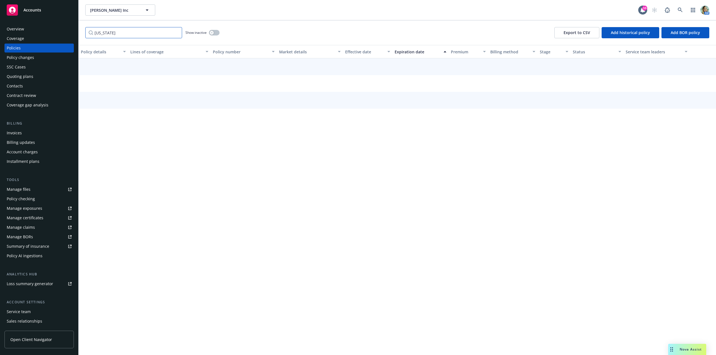
drag, startPoint x: 138, startPoint y: 35, endPoint x: 76, endPoint y: 33, distance: 61.8
click at [77, 33] on div "Accounts Overview Coverage Policies Policy changes SSC Cases Quoting plans Cont…" at bounding box center [358, 177] width 716 height 355
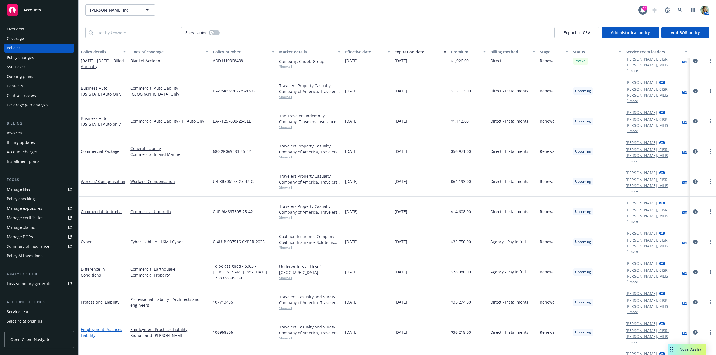
scroll to position [266, 0]
click at [110, 327] on link "Employment Practices Liability" at bounding box center [101, 332] width 41 height 11
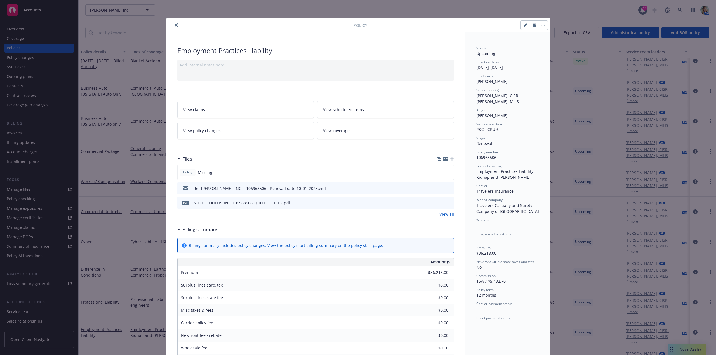
click at [450, 159] on icon "button" at bounding box center [452, 159] width 4 height 4
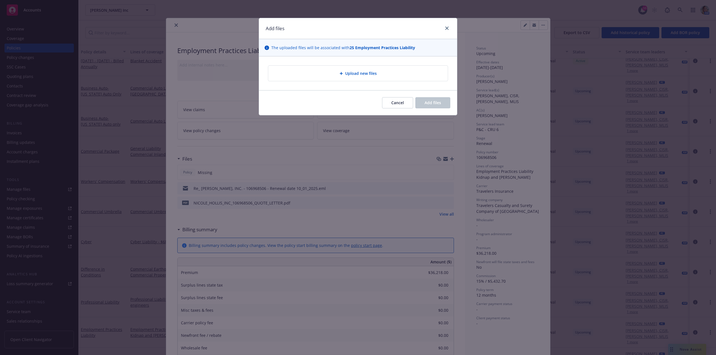
click at [329, 76] on div "Upload new files" at bounding box center [358, 73] width 171 height 6
type textarea "x"
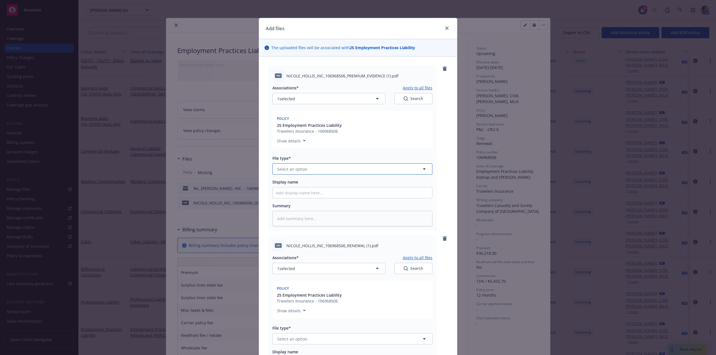
click at [301, 167] on span "Select an option" at bounding box center [292, 169] width 30 height 6
type input "inv"
click at [295, 196] on div "Invoice - Third Party" at bounding box center [297, 199] width 42 height 8
type textarea "x"
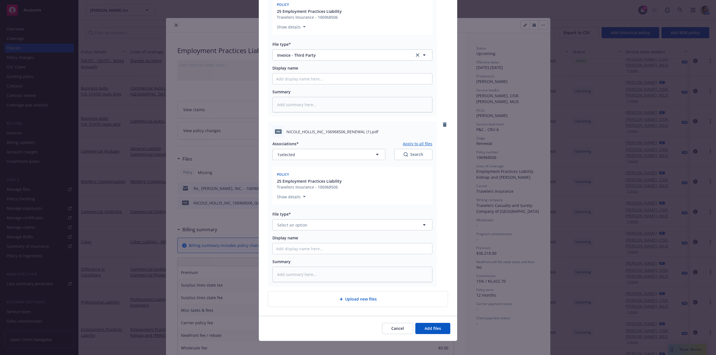
scroll to position [118, 0]
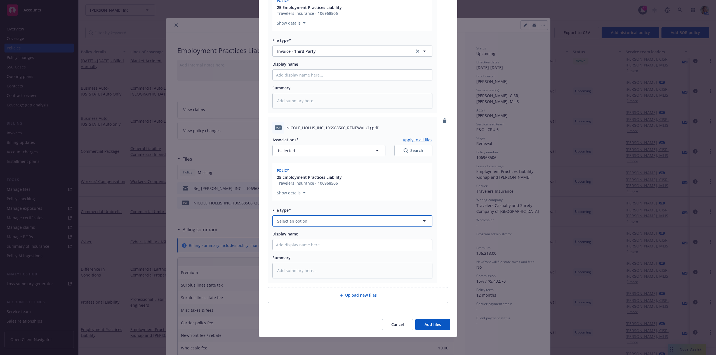
click at [294, 222] on span "Select an option" at bounding box center [292, 221] width 30 height 6
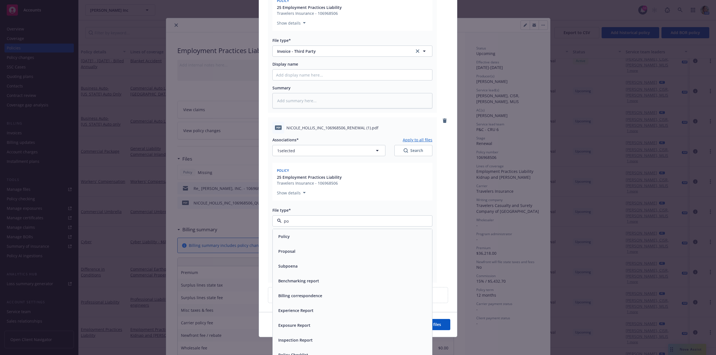
type input "pol"
click at [297, 233] on div "Policy" at bounding box center [352, 237] width 153 height 8
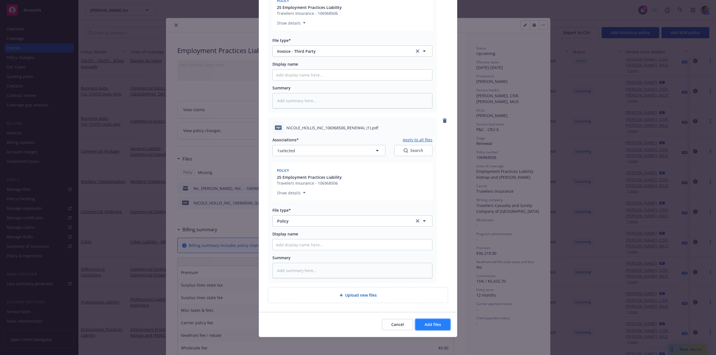
click at [429, 321] on button "Add files" at bounding box center [432, 324] width 35 height 11
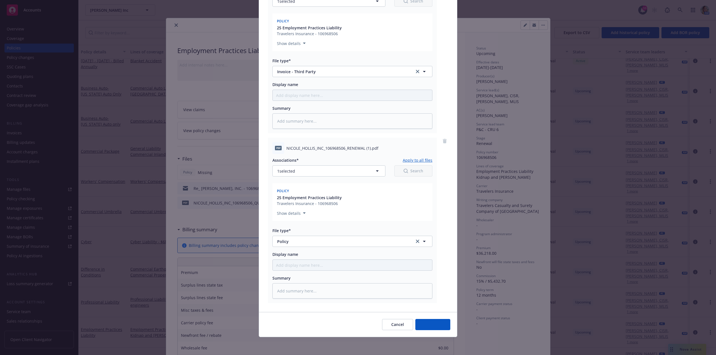
scroll to position [98, 0]
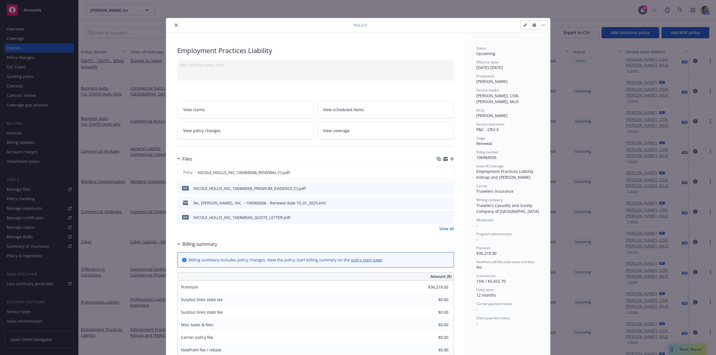
click at [206, 66] on div "Add internal notes here..." at bounding box center [315, 65] width 272 height 6
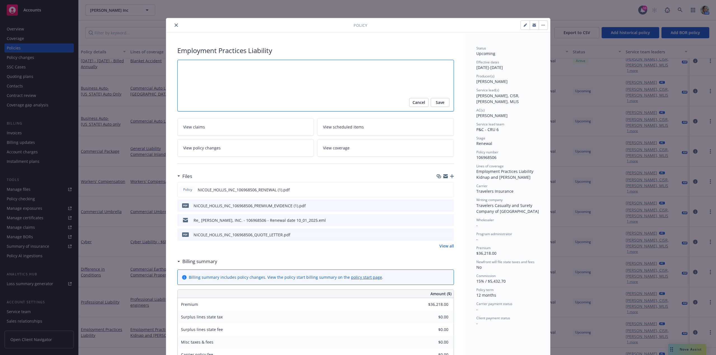
click at [225, 73] on textarea at bounding box center [315, 86] width 276 height 52
paste textarea "Direct Bill Pay Option: 10 Equal - 10 Installments"
type textarea "x"
type textarea "Direct Bill Pay Option: 10 Equal - 10 Installments"
click at [437, 105] on span "Save" at bounding box center [439, 102] width 9 height 9
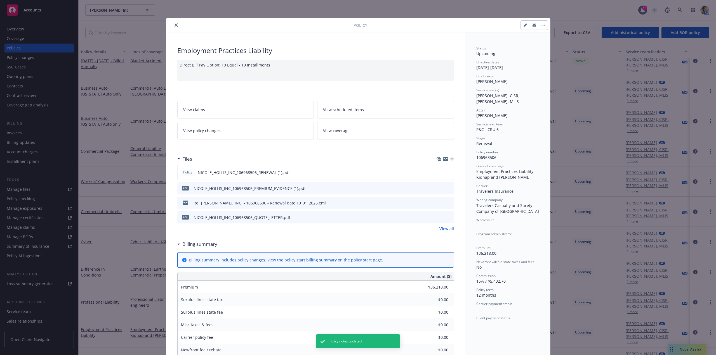
click at [174, 26] on icon "close" at bounding box center [175, 24] width 3 height 3
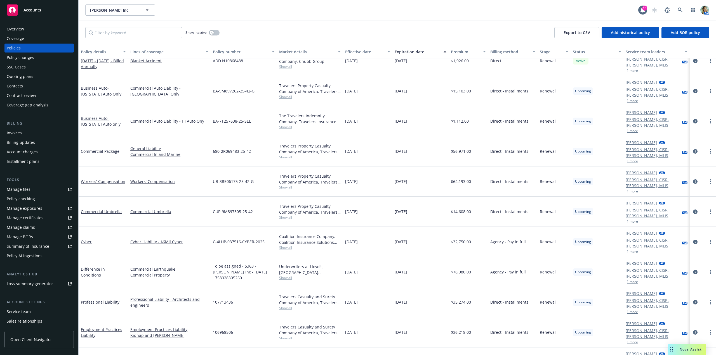
scroll to position [266, 0]
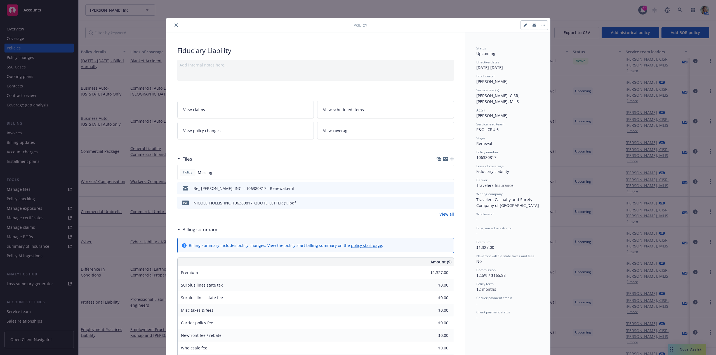
click at [450, 160] on icon "button" at bounding box center [452, 159] width 4 height 4
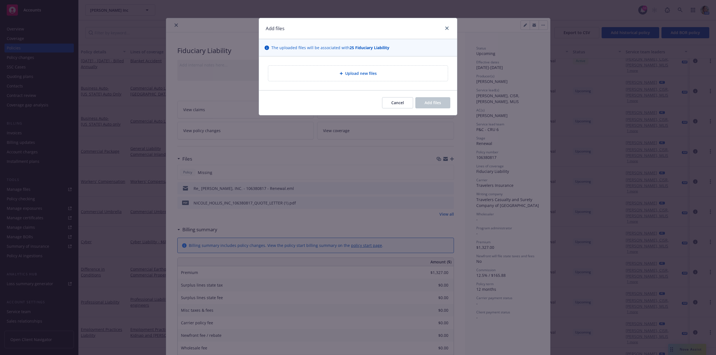
click at [337, 77] on div "Upload new files" at bounding box center [357, 73] width 179 height 15
type textarea "x"
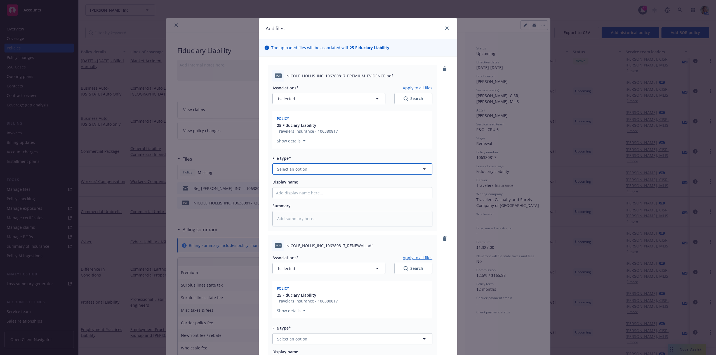
click at [301, 168] on span "Select an option" at bounding box center [292, 169] width 30 height 6
type input "inv"
click at [303, 208] on div "Summary" at bounding box center [352, 206] width 160 height 6
click at [308, 200] on div "Associations* Apply to all files 1 selected Search Policy 25 Fiduciary Liabilit…" at bounding box center [352, 154] width 160 height 145
click at [309, 171] on button "Select an option" at bounding box center [352, 169] width 160 height 11
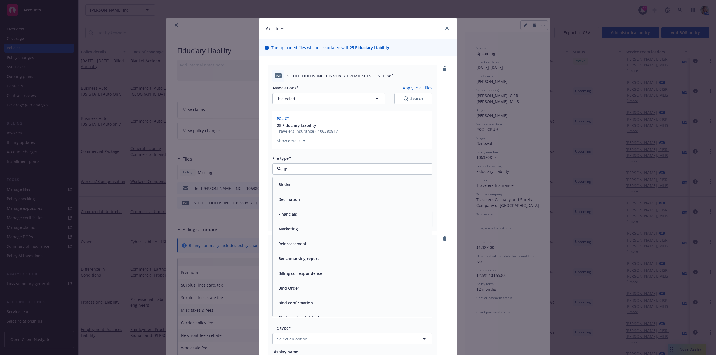
type input "inv"
click at [303, 200] on span "Invoice - Third Party" at bounding box center [297, 199] width 39 height 6
type textarea "x"
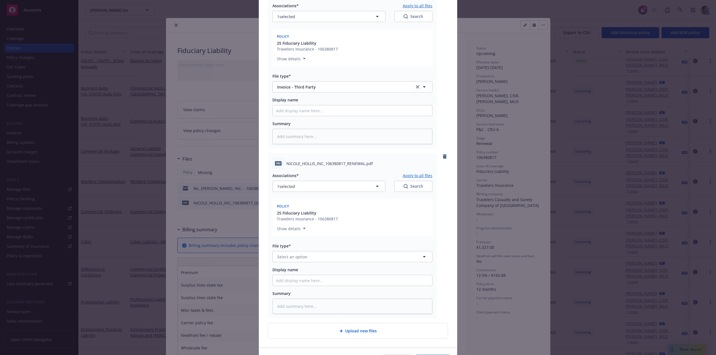
scroll to position [84, 0]
click at [306, 255] on button "Select an option" at bounding box center [352, 255] width 160 height 11
type input "pol"
click at [298, 272] on div "Policy" at bounding box center [352, 271] width 153 height 8
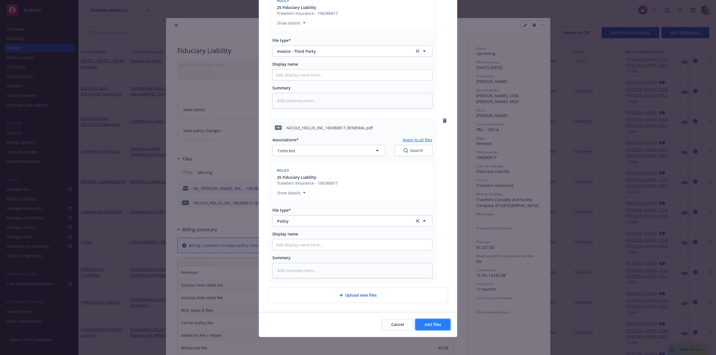
click at [420, 319] on button "Add files" at bounding box center [432, 324] width 35 height 11
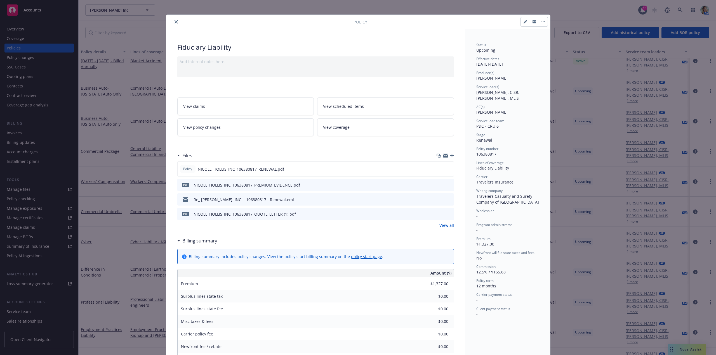
scroll to position [0, 0]
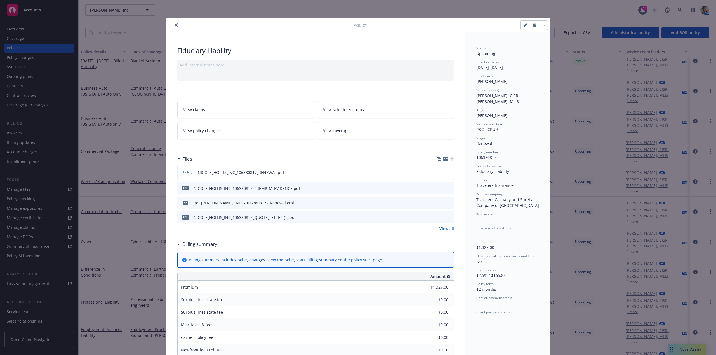
click at [216, 75] on div "Add internal notes here..." at bounding box center [315, 70] width 276 height 21
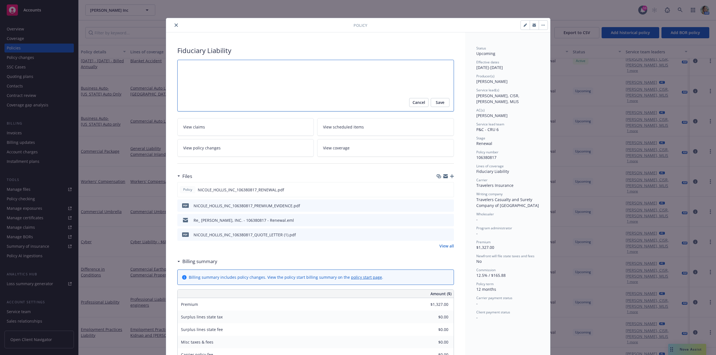
click at [223, 74] on textarea at bounding box center [315, 86] width 276 height 52
paste textarea "Direct Bill Pay Option: Lump Sum"
type textarea "x"
type textarea "Direct Bill Pay Option: Lump Sum"
type textarea "x"
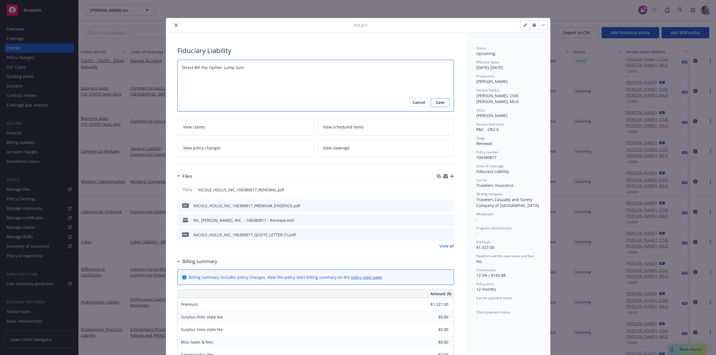
type textarea "Direct Bill Pay Option: Lump Sum"
click at [432, 103] on button "Save" at bounding box center [439, 102] width 19 height 9
type textarea "x"
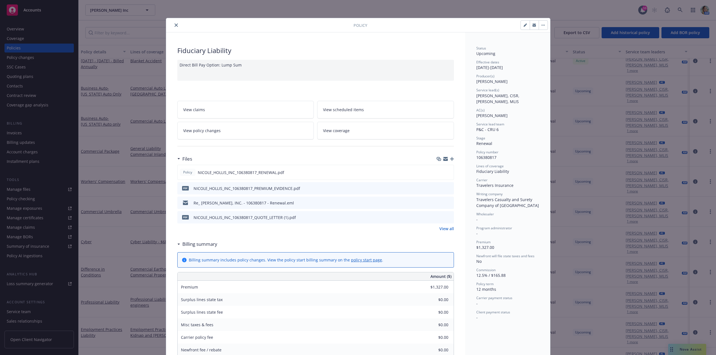
click at [176, 26] on button "close" at bounding box center [176, 25] width 7 height 7
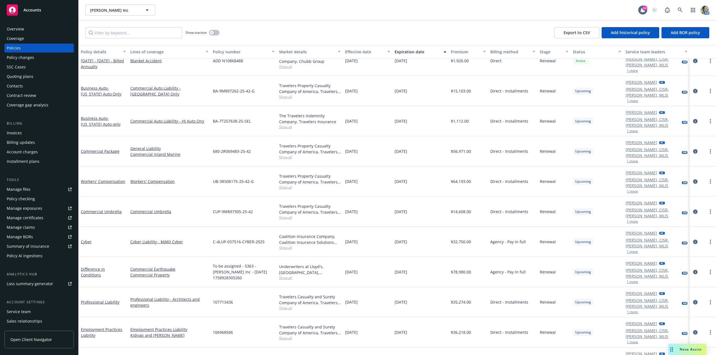
scroll to position [266, 0]
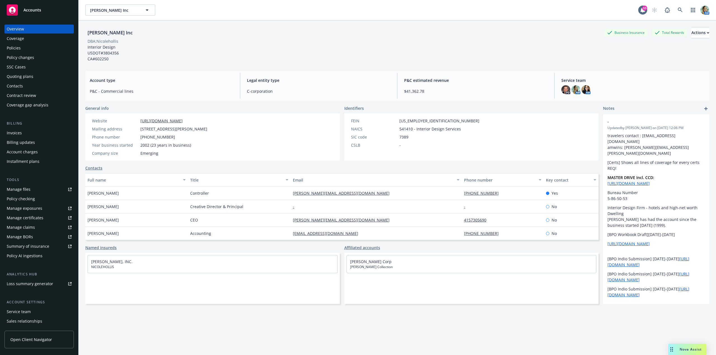
click at [31, 221] on div "Manage certificates" at bounding box center [25, 218] width 37 height 9
click at [676, 13] on link at bounding box center [679, 9] width 11 height 11
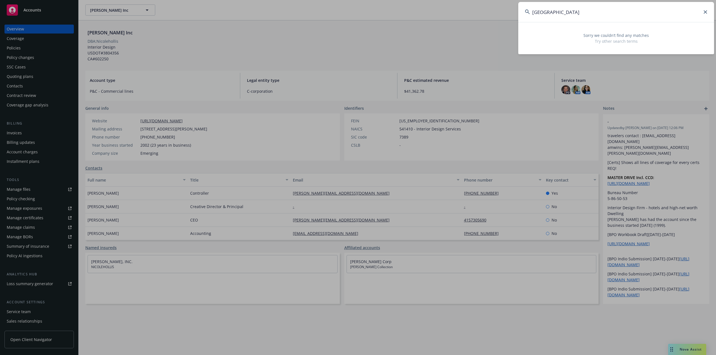
drag, startPoint x: 579, startPoint y: 13, endPoint x: 456, endPoint y: 3, distance: 124.3
click at [456, 3] on div "Westside Regional Center Sorry we couldn’t find any matches Try other search te…" at bounding box center [358, 177] width 716 height 355
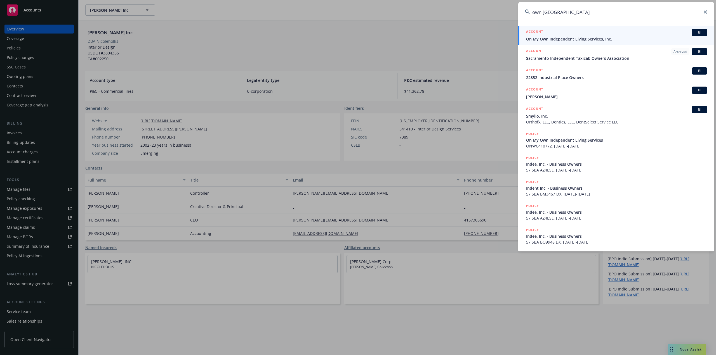
type input "own inde"
click at [540, 40] on span "On My Own Independent Living Services, Inc." at bounding box center [616, 39] width 181 height 6
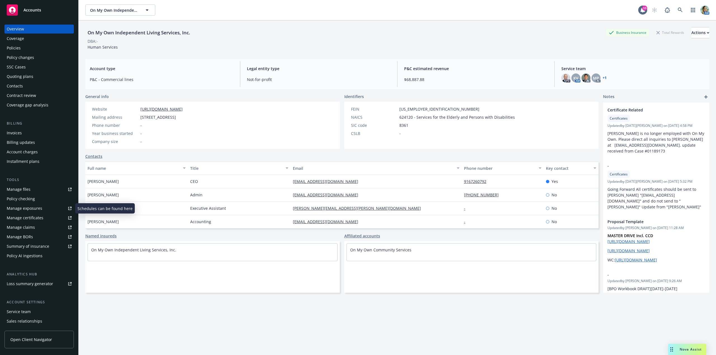
click at [31, 217] on div "Manage certificates" at bounding box center [25, 218] width 37 height 9
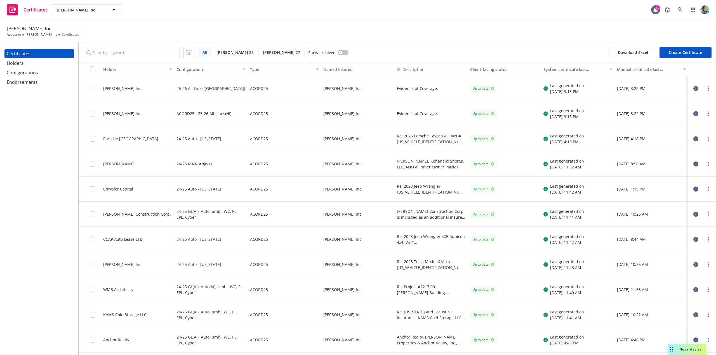
click at [30, 66] on div "Holders" at bounding box center [39, 63] width 65 height 9
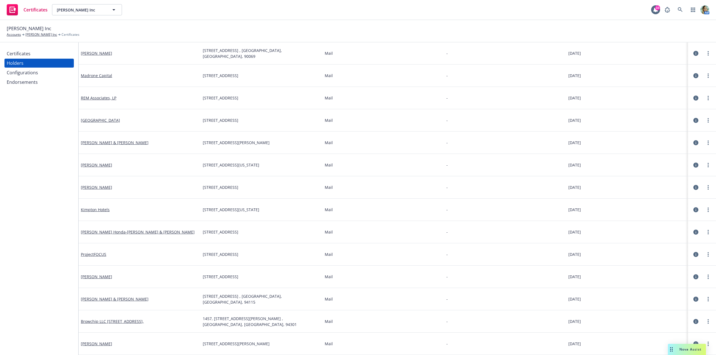
scroll to position [390, 0]
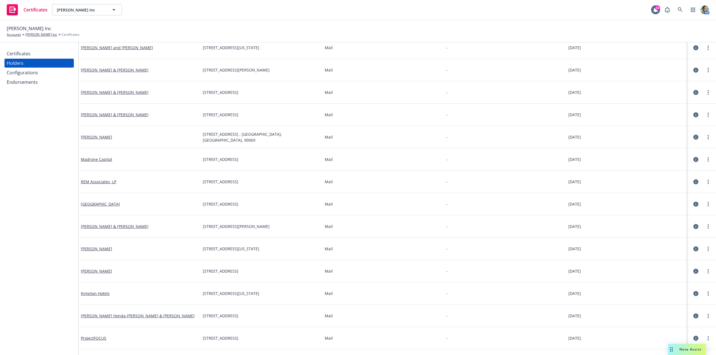
click at [22, 52] on div "Certificates" at bounding box center [19, 53] width 24 height 9
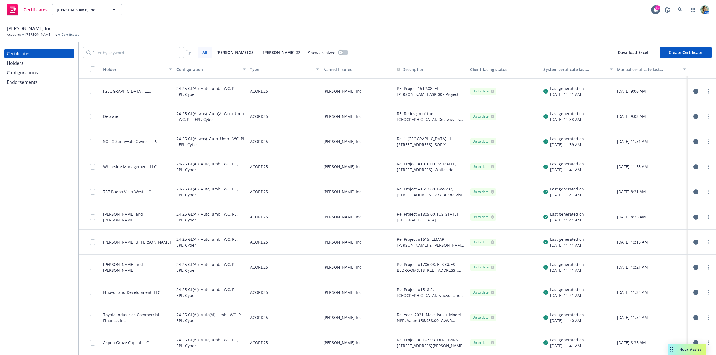
scroll to position [2966, 0]
click at [115, 54] on input "Filter by keyword" at bounding box center [131, 52] width 97 height 11
type input "a"
type input "c"
type input "ethan"
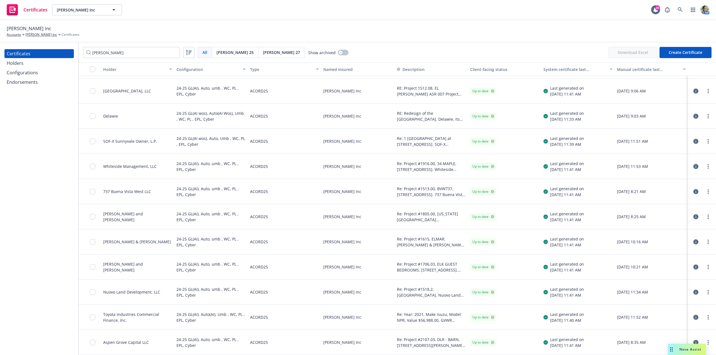
drag, startPoint x: 23, startPoint y: 64, endPoint x: 25, endPoint y: 62, distance: 3.4
click at [23, 63] on div "Holders" at bounding box center [15, 63] width 17 height 9
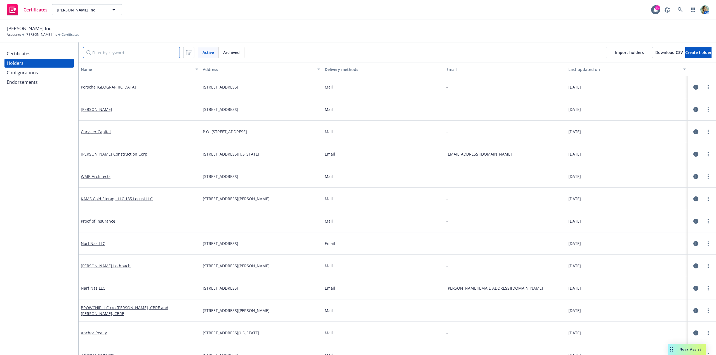
click at [100, 51] on input "Filter by keyword" at bounding box center [131, 52] width 97 height 11
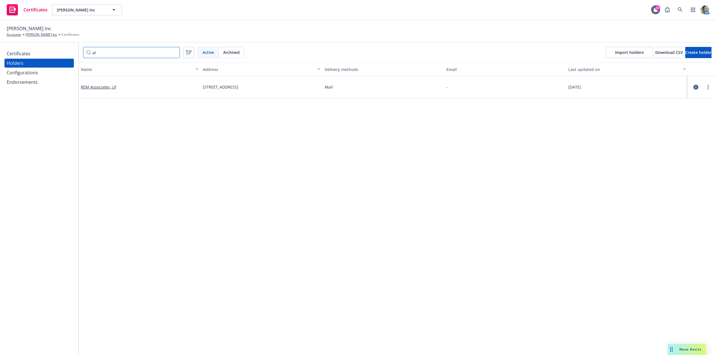
type input "a"
type input "duffy"
click at [676, 8] on link at bounding box center [679, 9] width 11 height 11
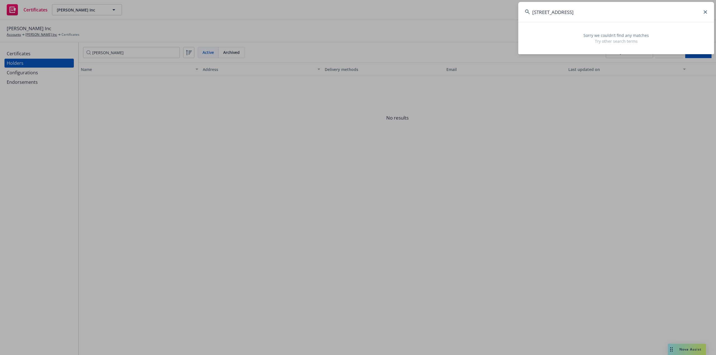
type input "6939 Sunrise Blvd"
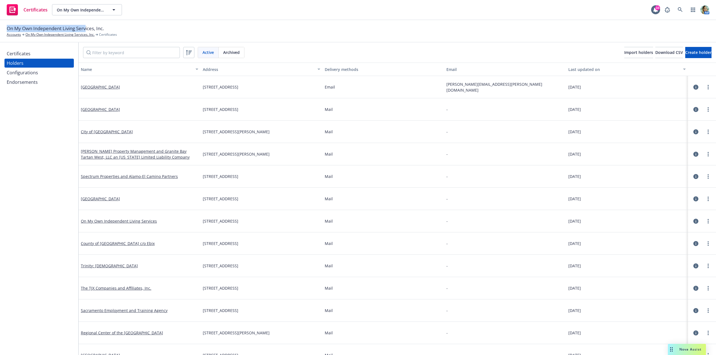
drag, startPoint x: 80, startPoint y: 29, endPoint x: 6, endPoint y: 27, distance: 74.1
click at [6, 27] on div "On My Own Independent Living Services, Inc. Accounts On My Own Independent Livi…" at bounding box center [358, 31] width 716 height 22
copy span "On My Own Independent Living Serv"
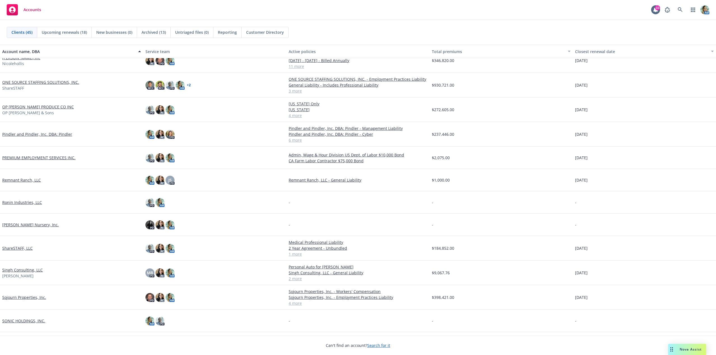
scroll to position [493, 0]
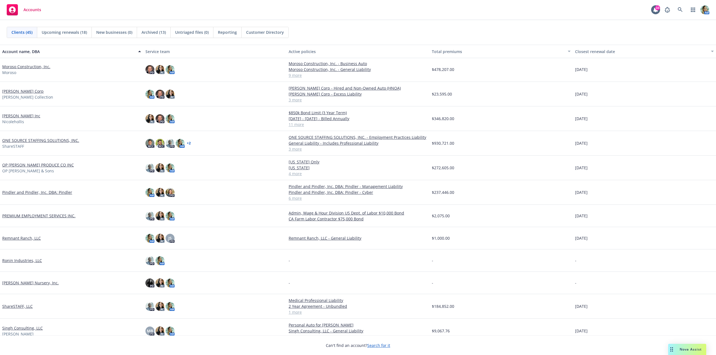
click at [23, 118] on link "[PERSON_NAME] Inc" at bounding box center [21, 116] width 38 height 6
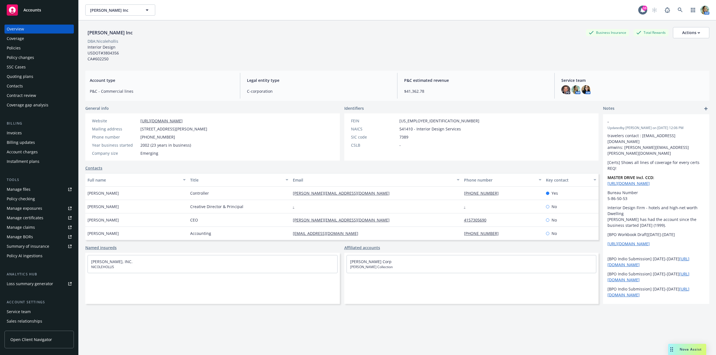
click at [22, 85] on div "Contacts" at bounding box center [15, 86] width 16 height 9
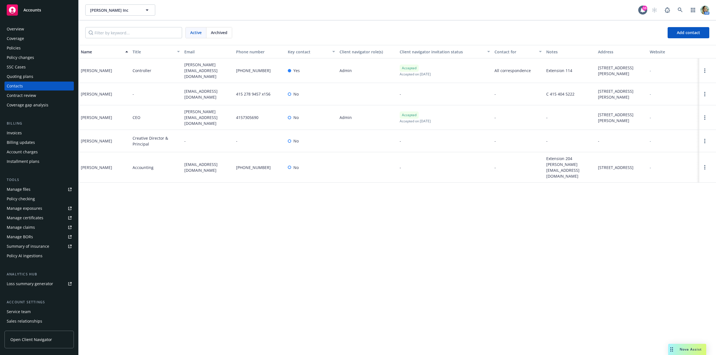
drag, startPoint x: 112, startPoint y: 113, endPoint x: 79, endPoint y: 114, distance: 32.4
click at [79, 114] on div "[PERSON_NAME]" at bounding box center [105, 117] width 52 height 25
copy div "[PERSON_NAME]"
click at [269, 223] on div "Name Title Email Phone number Key contact Client navigator role(s) Client navig…" at bounding box center [397, 200] width 637 height 310
drag, startPoint x: 40, startPoint y: 31, endPoint x: 61, endPoint y: 38, distance: 22.4
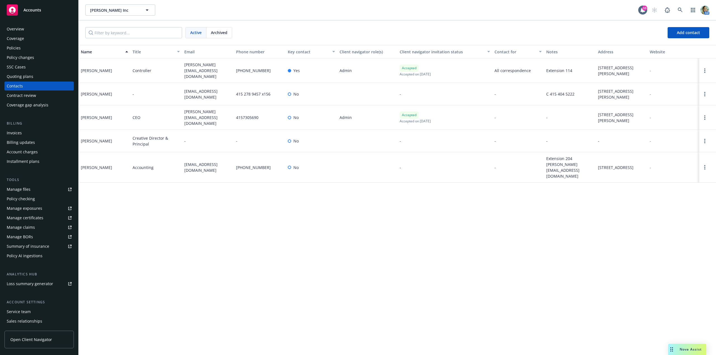
click at [40, 31] on div "Overview" at bounding box center [39, 29] width 65 height 9
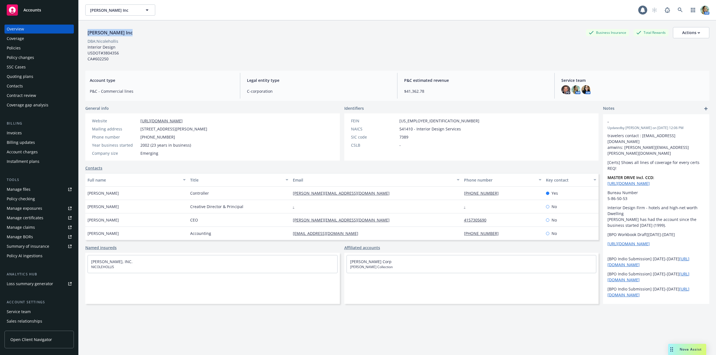
drag, startPoint x: 124, startPoint y: 34, endPoint x: 89, endPoint y: 34, distance: 35.5
click at [89, 34] on div "[PERSON_NAME] Inc Business Insurance Total Rewards Actions" at bounding box center [397, 32] width 624 height 11
copy div "[PERSON_NAME] Inc"
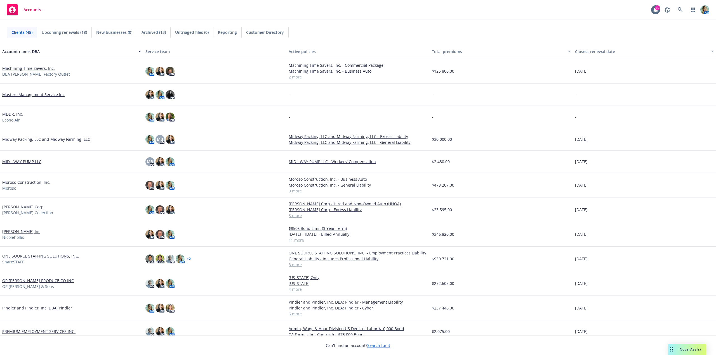
scroll to position [391, 0]
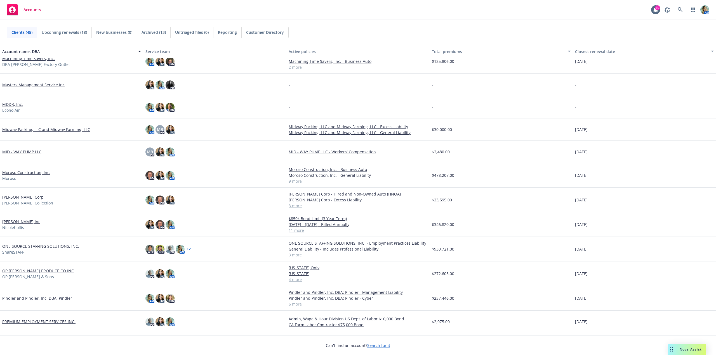
click at [27, 222] on link "[PERSON_NAME] Inc" at bounding box center [21, 222] width 38 height 6
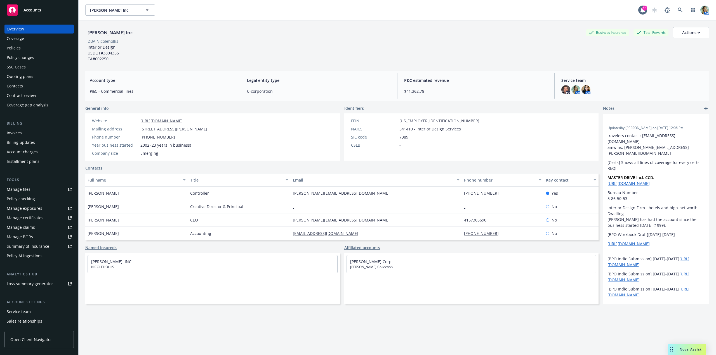
click at [180, 60] on div "Nicole Hollis Inc Business Insurance Total Rewards Actions DBA: Nicolehollis In…" at bounding box center [397, 44] width 624 height 35
